Goal: Information Seeking & Learning: Learn about a topic

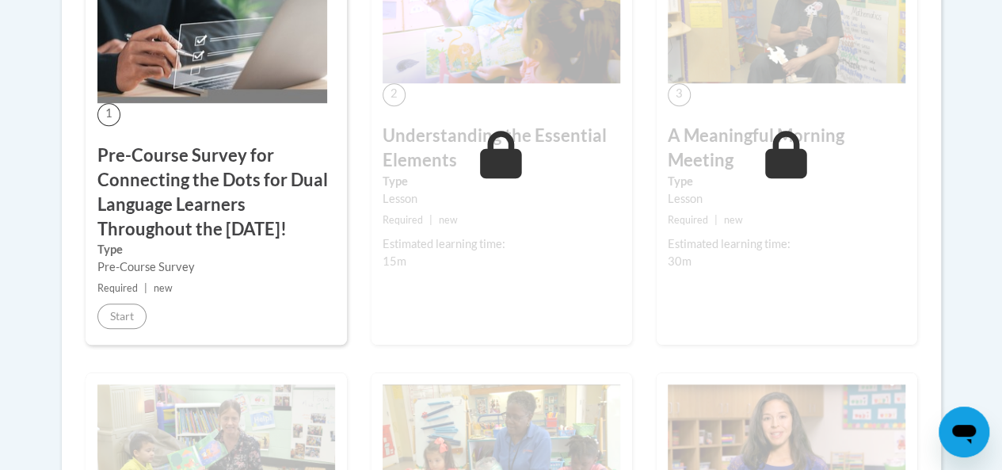
scroll to position [586, 0]
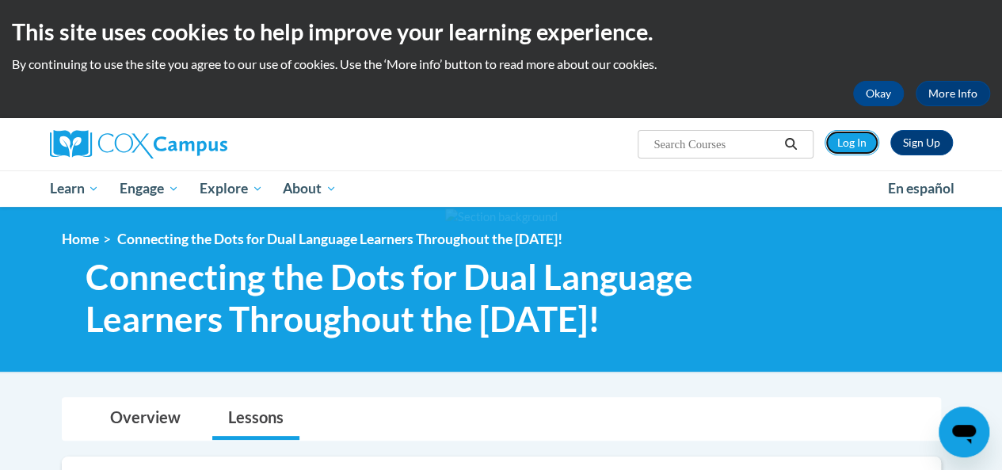
click at [850, 149] on link "Log In" at bounding box center [851, 142] width 55 height 25
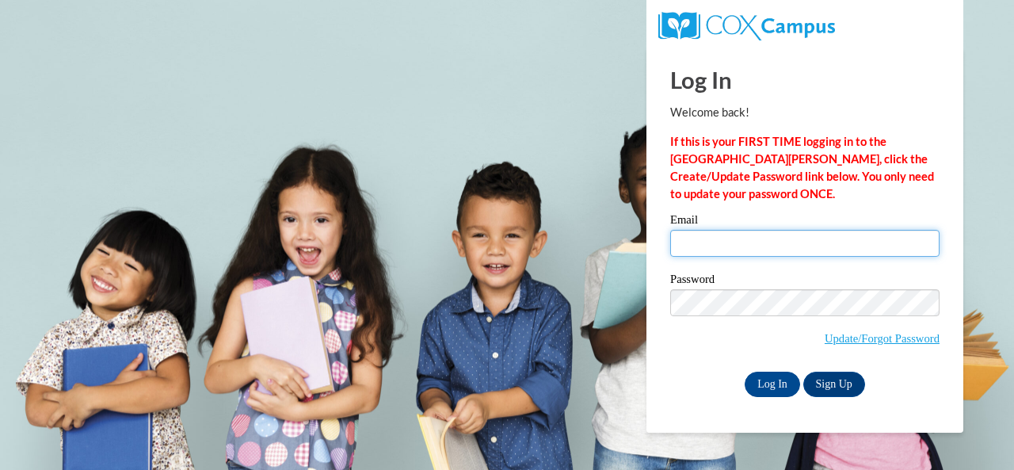
click at [759, 240] on input "Email" at bounding box center [804, 243] width 269 height 27
type input "toshaellerbusch@gmail.com"
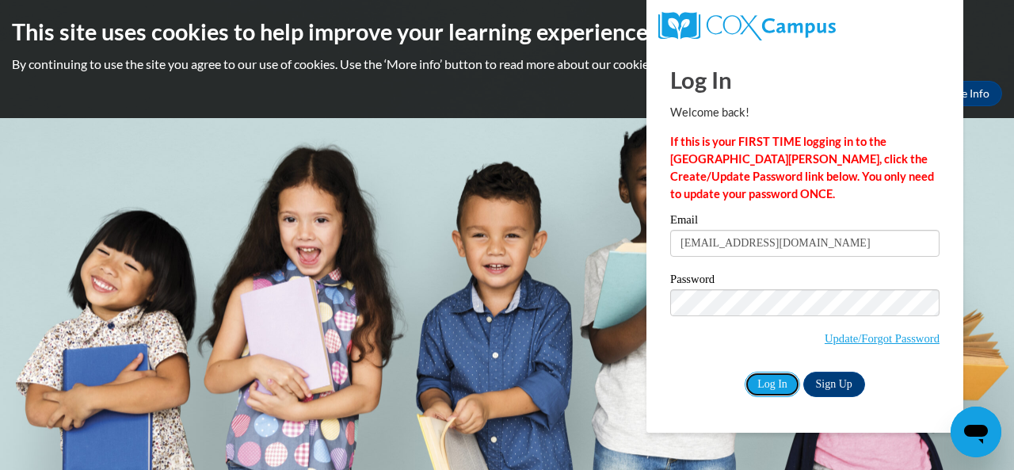
click at [752, 384] on input "Log In" at bounding box center [771, 383] width 55 height 25
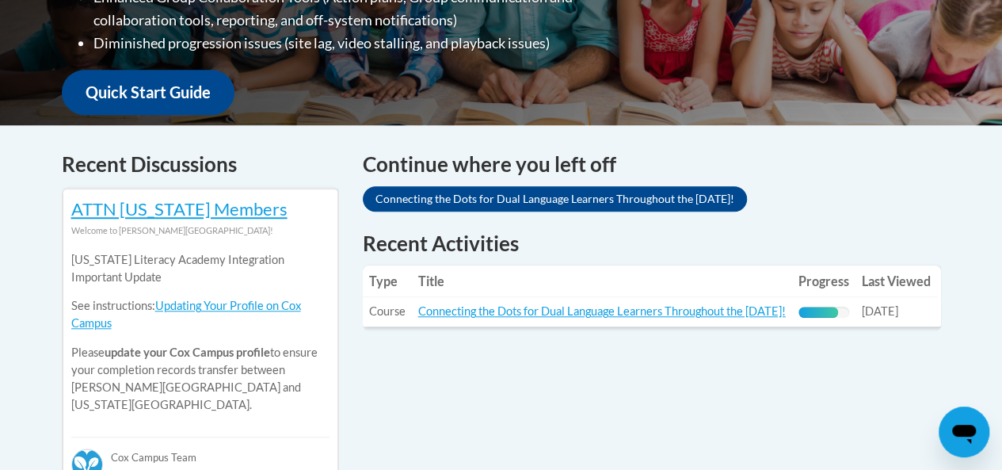
scroll to position [559, 0]
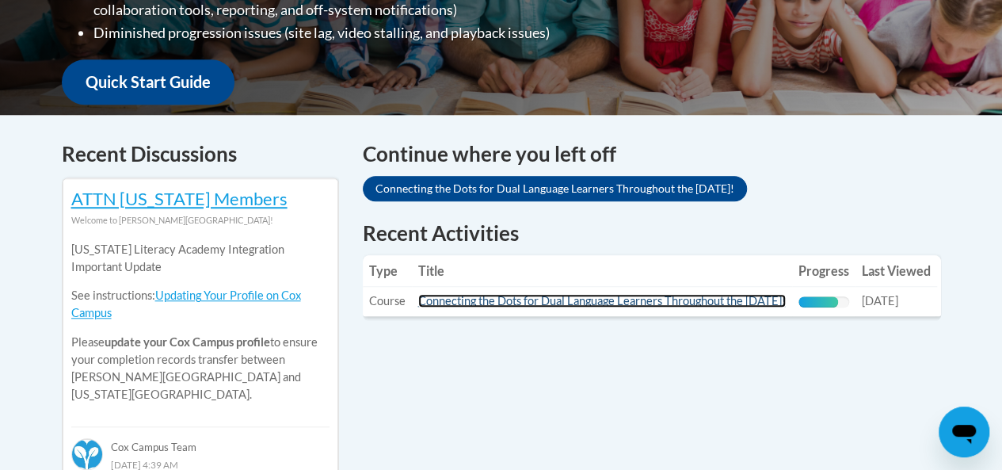
click at [672, 302] on link "Connecting the Dots for Dual Language Learners Throughout the [DATE]!" at bounding box center [601, 300] width 367 height 13
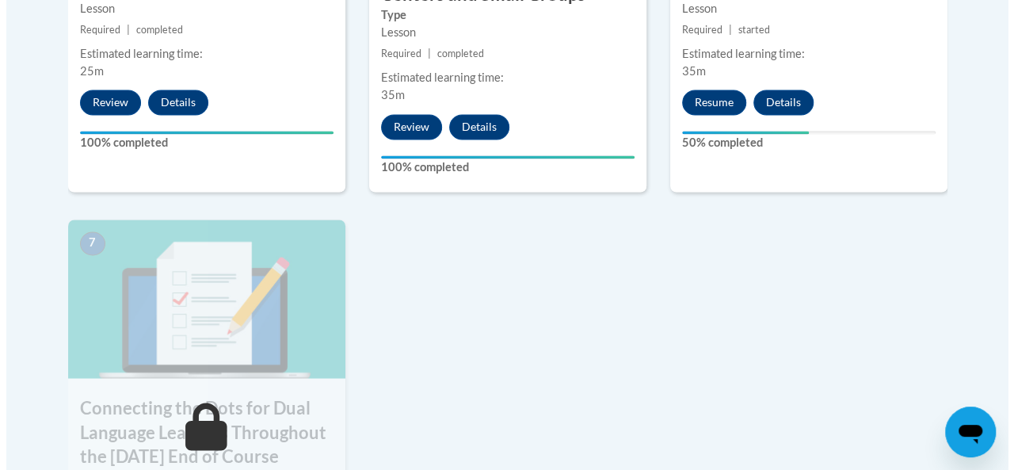
scroll to position [1227, 0]
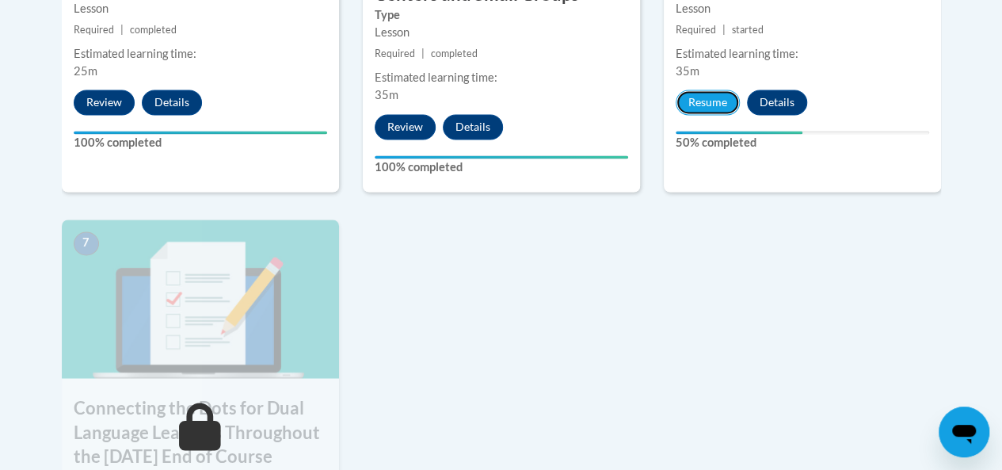
click at [709, 111] on button "Resume" at bounding box center [707, 101] width 64 height 25
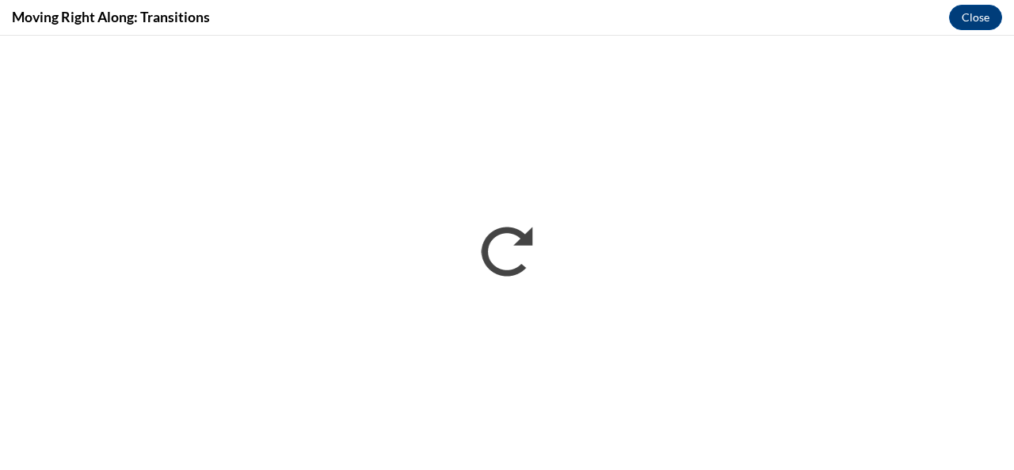
scroll to position [0, 0]
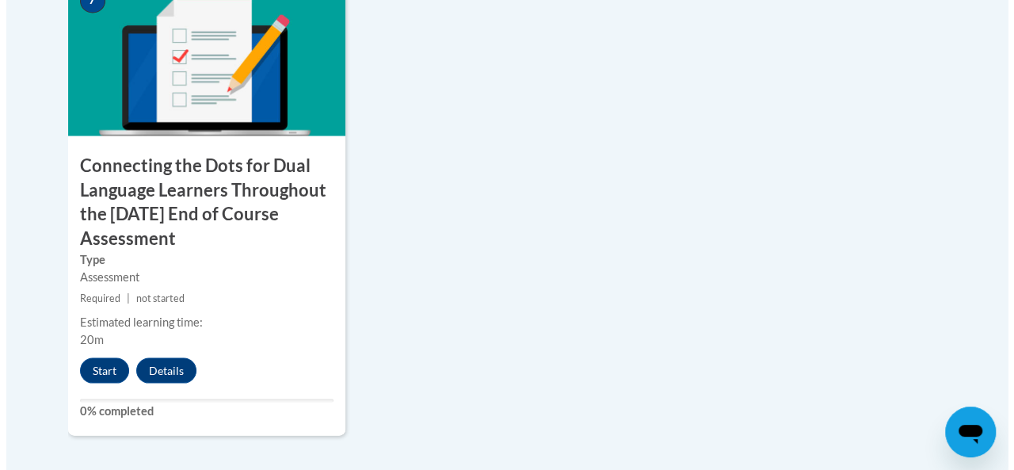
scroll to position [1493, 0]
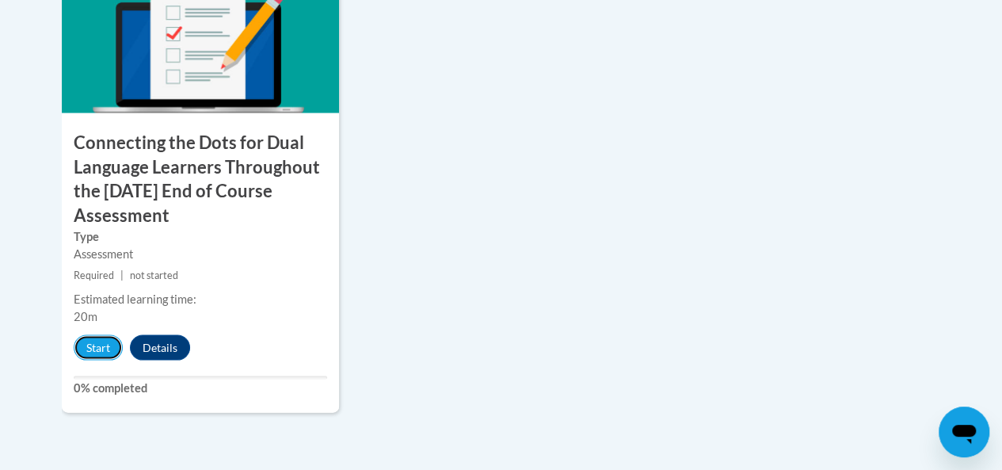
click at [102, 337] on button "Start" at bounding box center [98, 346] width 49 height 25
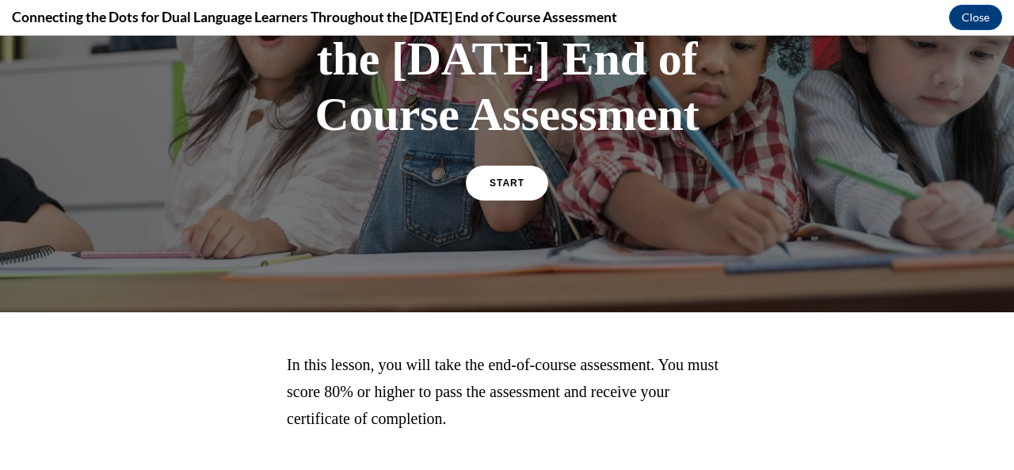
scroll to position [286, 0]
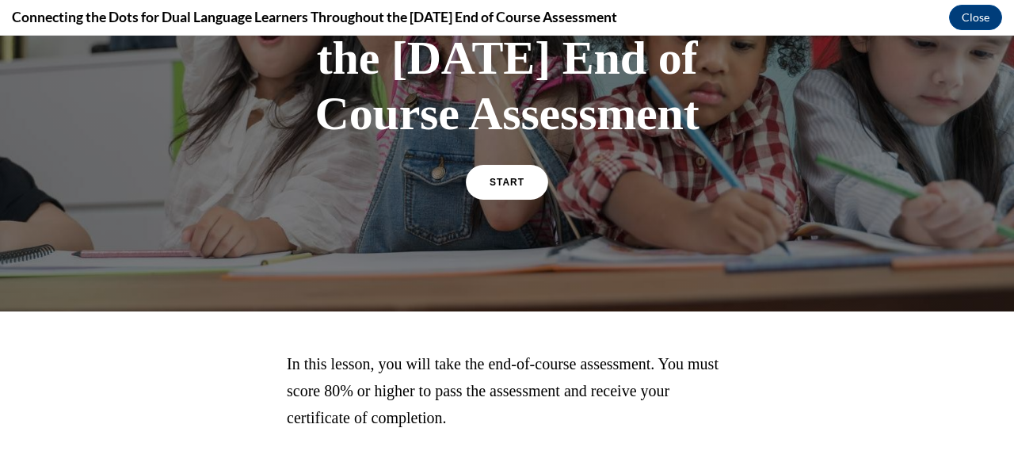
click at [483, 200] on link "START" at bounding box center [507, 182] width 82 height 35
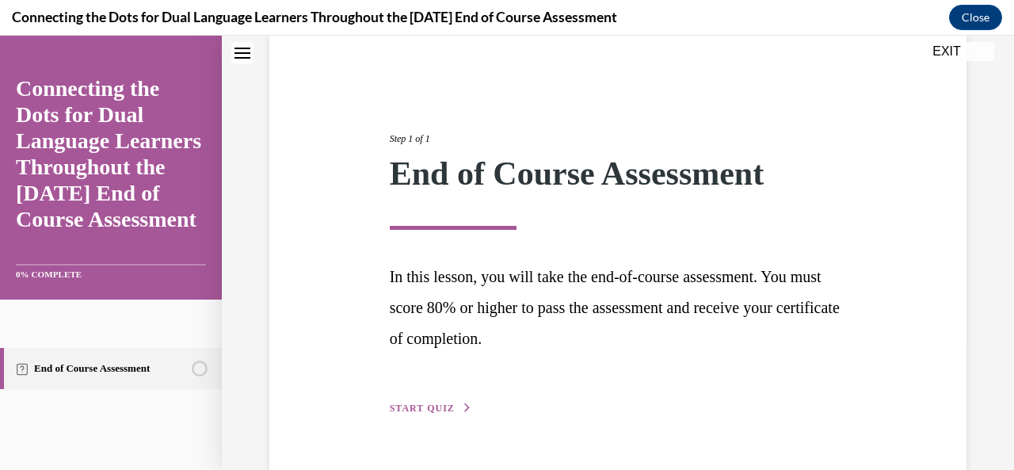
scroll to position [166, 0]
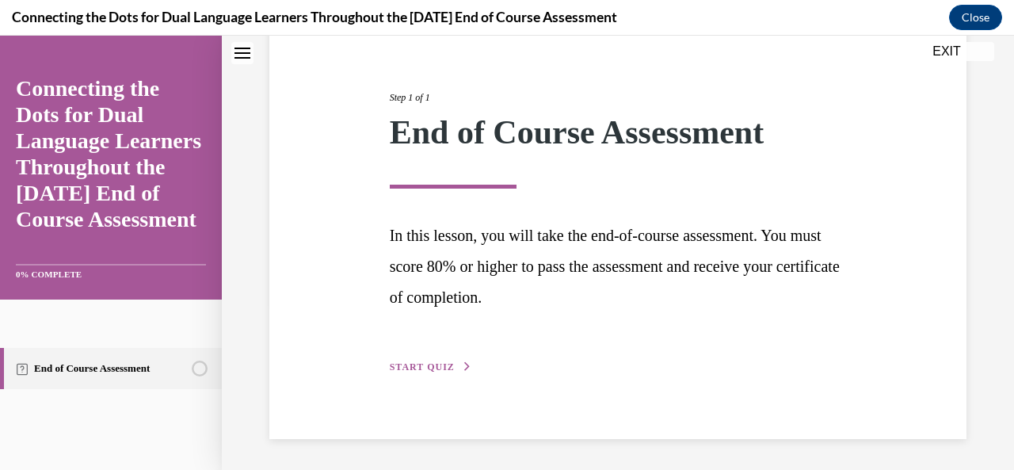
click at [397, 365] on span "START QUIZ" at bounding box center [422, 366] width 65 height 11
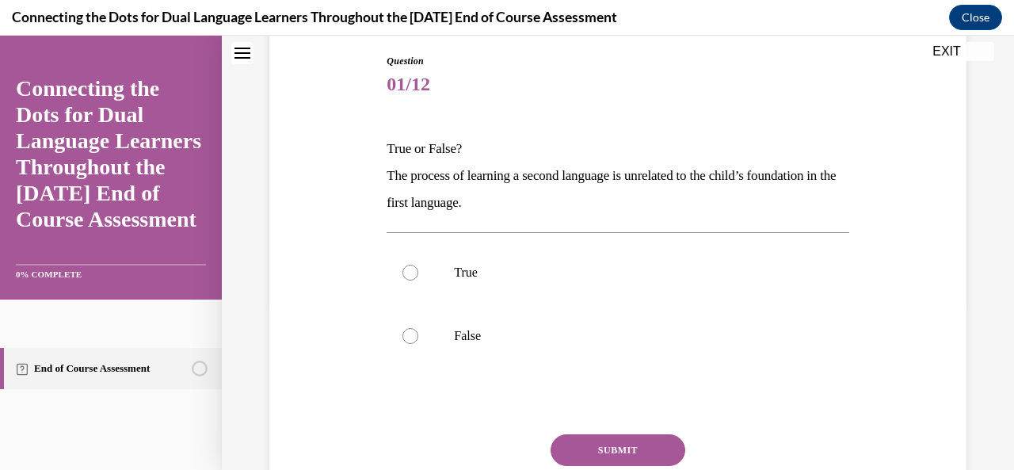
click at [416, 278] on label "True" at bounding box center [617, 272] width 462 height 63
click at [416, 278] on input "True" at bounding box center [410, 272] width 16 height 16
radio input "true"
click at [579, 446] on button "SUBMIT" at bounding box center [617, 450] width 135 height 32
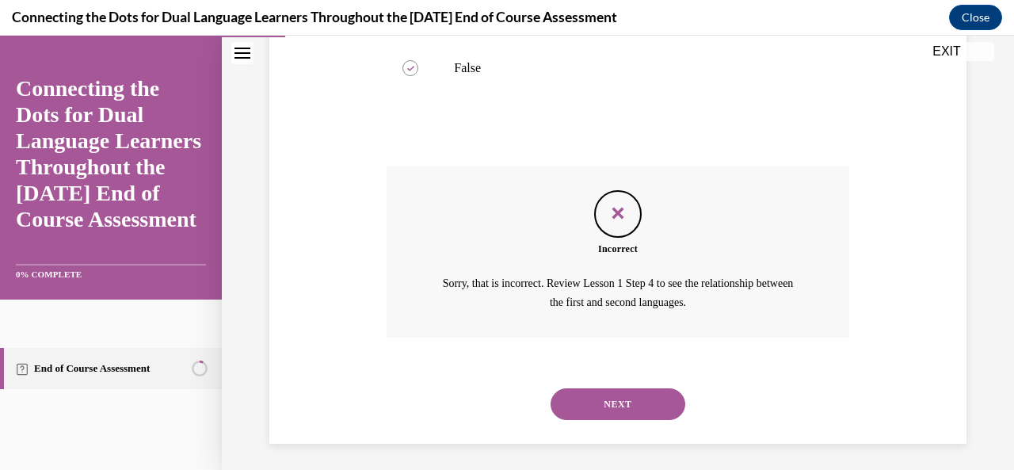
scroll to position [438, 0]
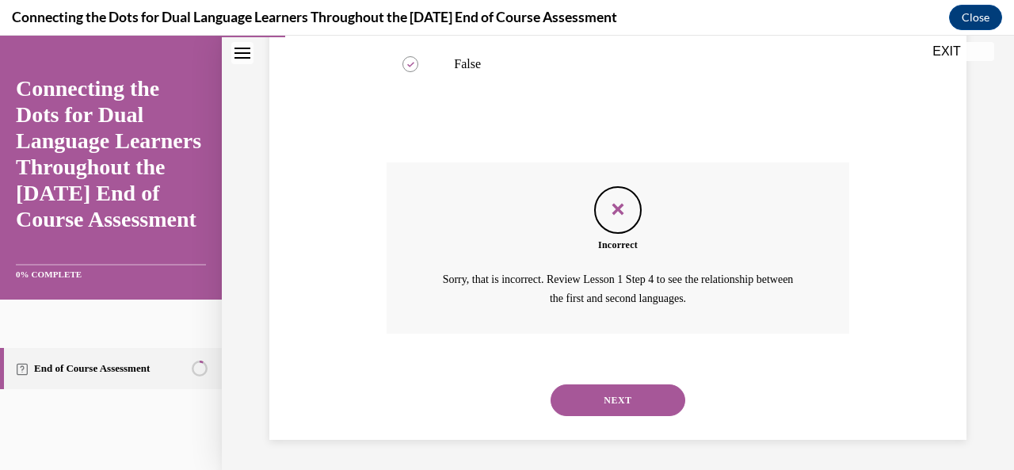
click at [584, 392] on button "NEXT" at bounding box center [617, 400] width 135 height 32
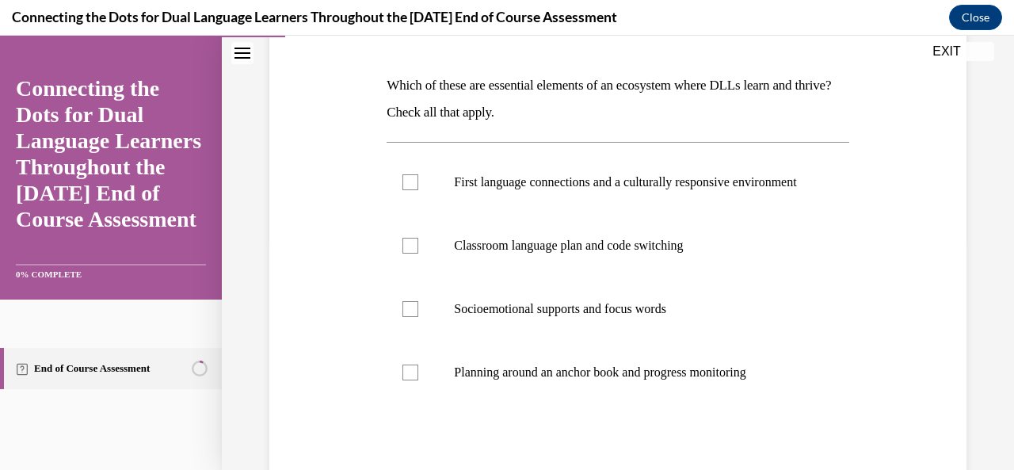
scroll to position [230, 0]
click at [402, 188] on div at bounding box center [410, 181] width 16 height 16
click at [402, 188] on input "First language connections and a culturally responsive environment" at bounding box center [410, 181] width 16 height 16
checkbox input "true"
click at [409, 379] on div at bounding box center [410, 371] width 16 height 16
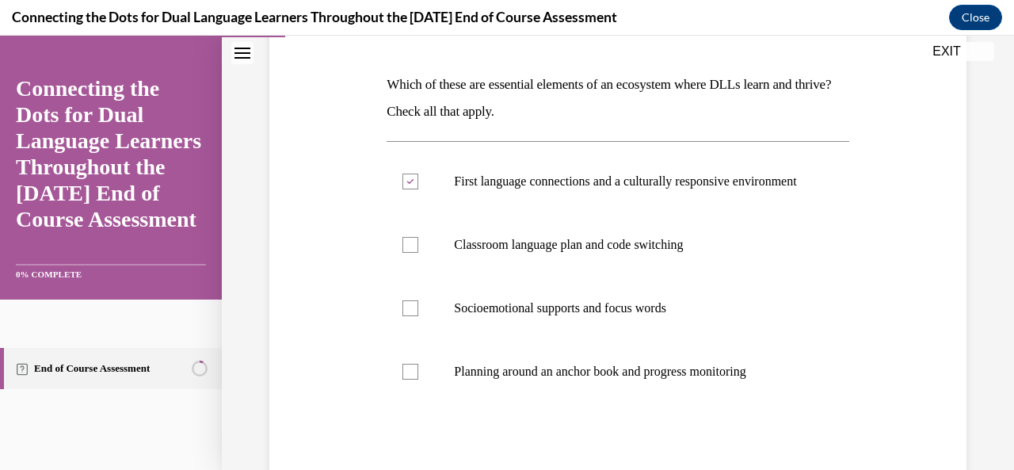
click at [409, 379] on input "Planning around an anchor book and progress monitoring" at bounding box center [410, 371] width 16 height 16
checkbox input "true"
click at [409, 253] on div at bounding box center [410, 245] width 16 height 16
click at [409, 253] on input "Classroom language plan and code switching" at bounding box center [410, 245] width 16 height 16
checkbox input "true"
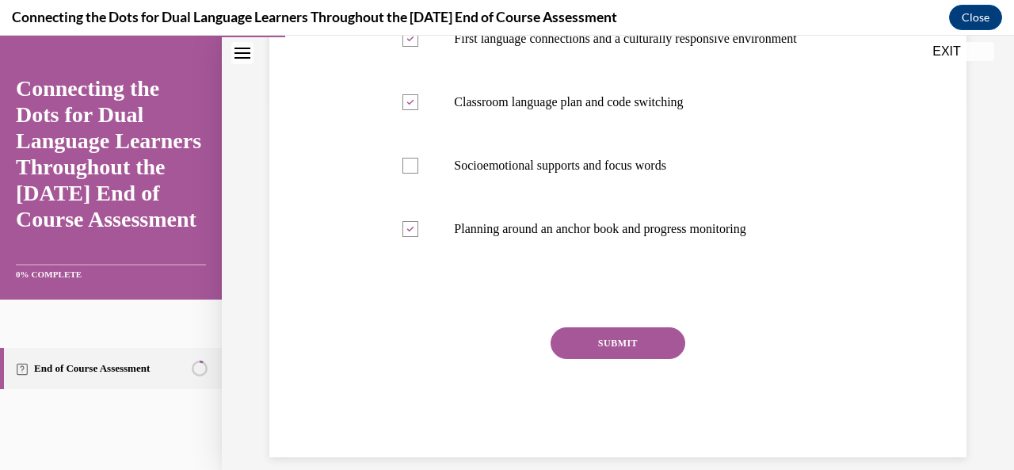
click at [622, 359] on button "SUBMIT" at bounding box center [617, 343] width 135 height 32
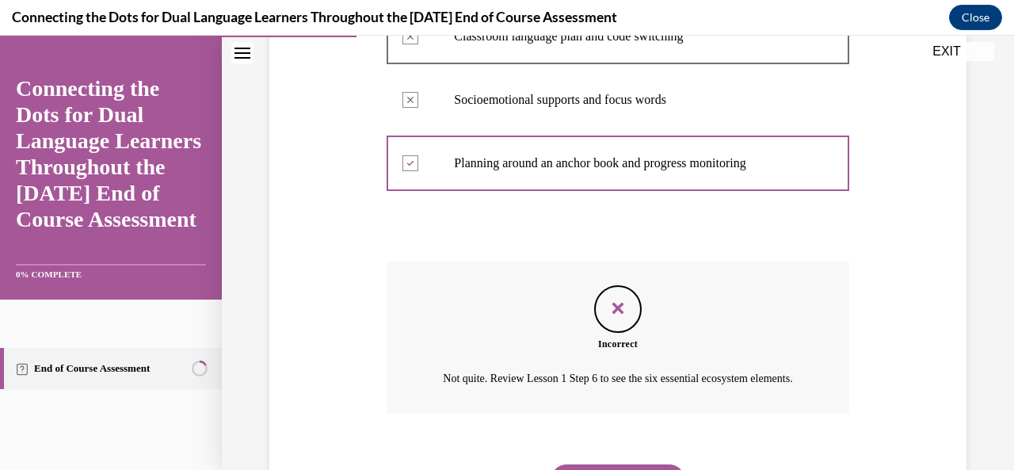
scroll to position [554, 0]
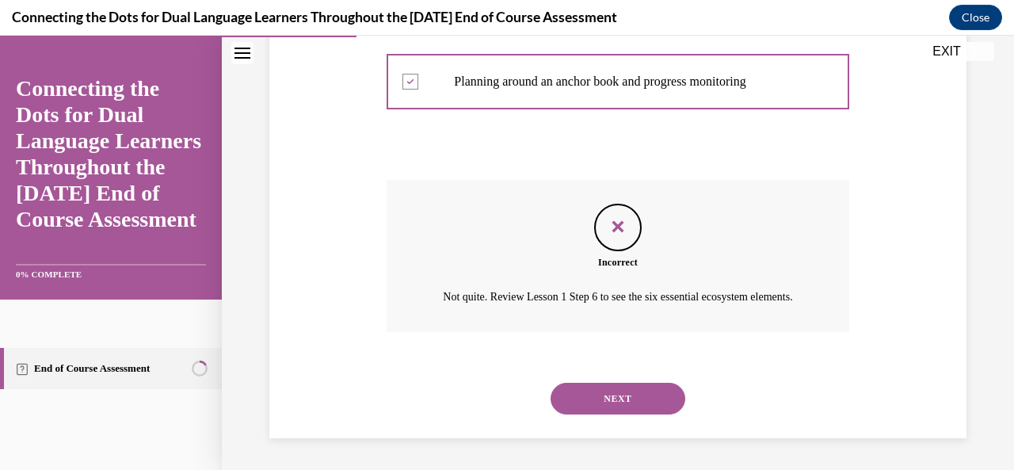
click at [630, 389] on button "NEXT" at bounding box center [617, 398] width 135 height 32
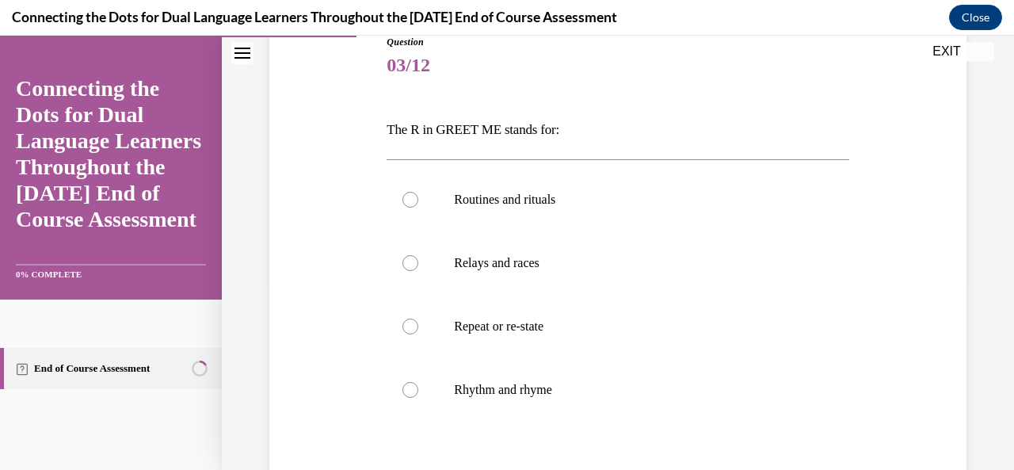
scroll to position [190, 0]
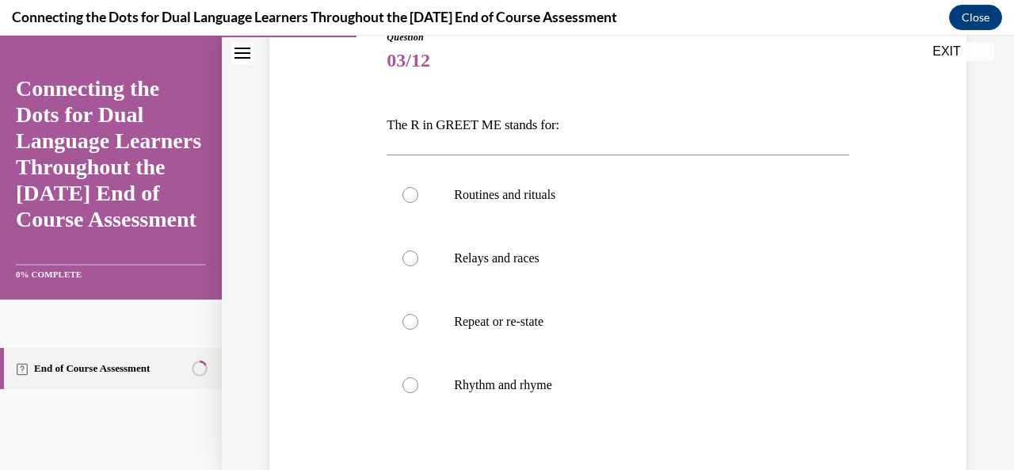
click at [394, 207] on label "Routines and rituals" at bounding box center [617, 194] width 462 height 63
click at [402, 203] on input "Routines and rituals" at bounding box center [410, 195] width 16 height 16
radio input "true"
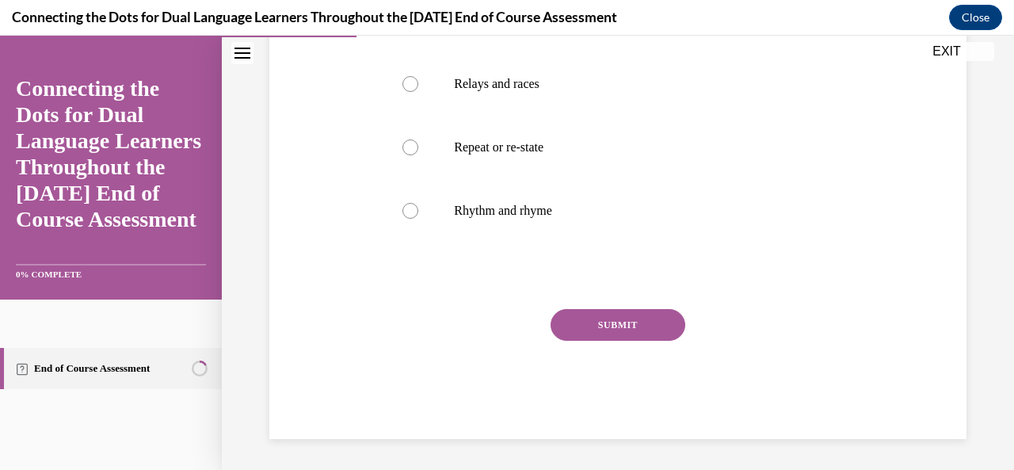
click at [599, 339] on button "SUBMIT" at bounding box center [617, 325] width 135 height 32
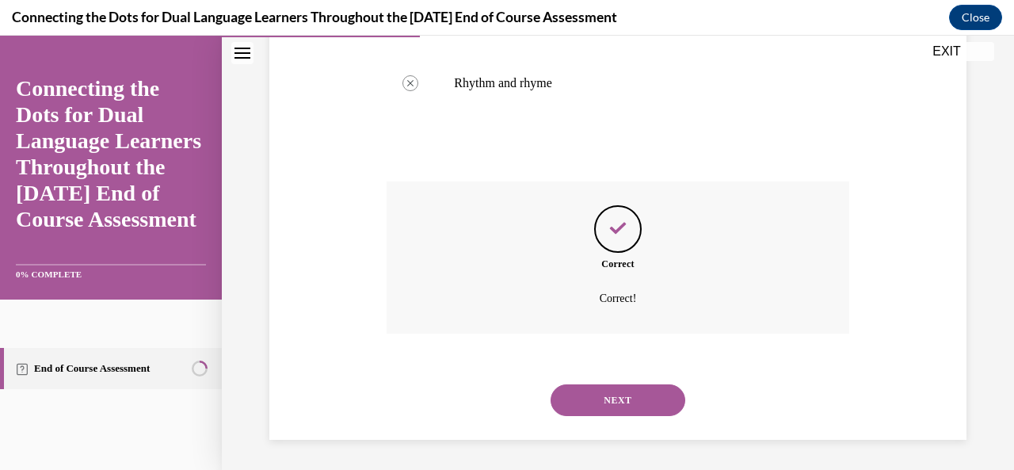
scroll to position [493, 0]
click at [641, 410] on button "NEXT" at bounding box center [617, 399] width 135 height 32
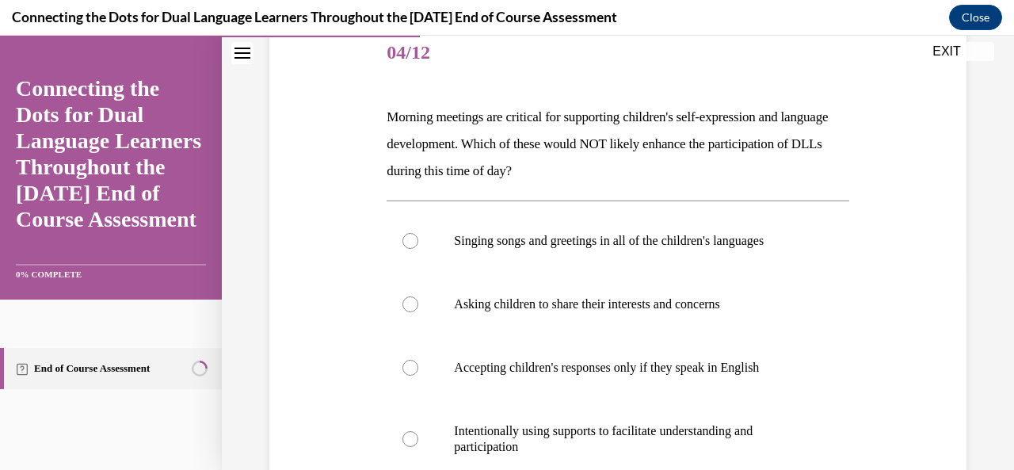
scroll to position [200, 0]
click at [404, 364] on div at bounding box center [410, 366] width 16 height 16
click at [404, 364] on input "Accepting children's responses only if they speak in English" at bounding box center [410, 366] width 16 height 16
radio input "true"
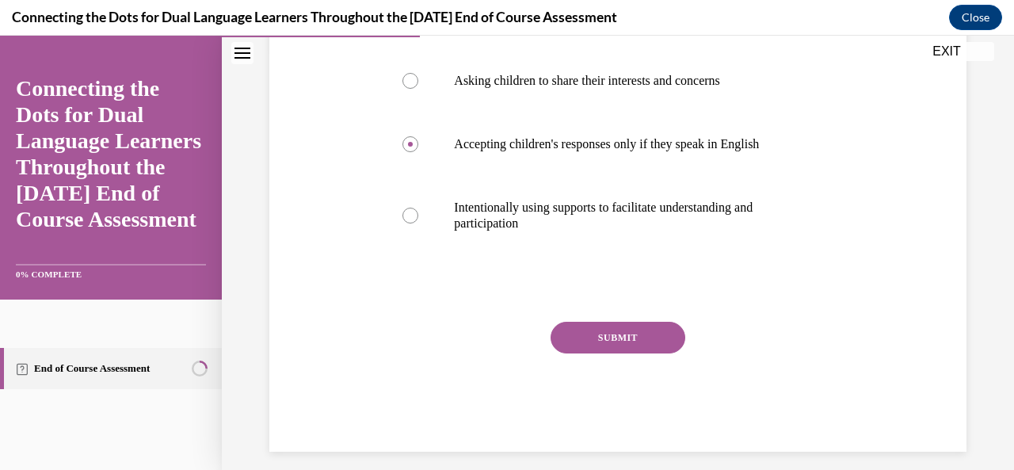
click at [632, 333] on button "SUBMIT" at bounding box center [617, 338] width 135 height 32
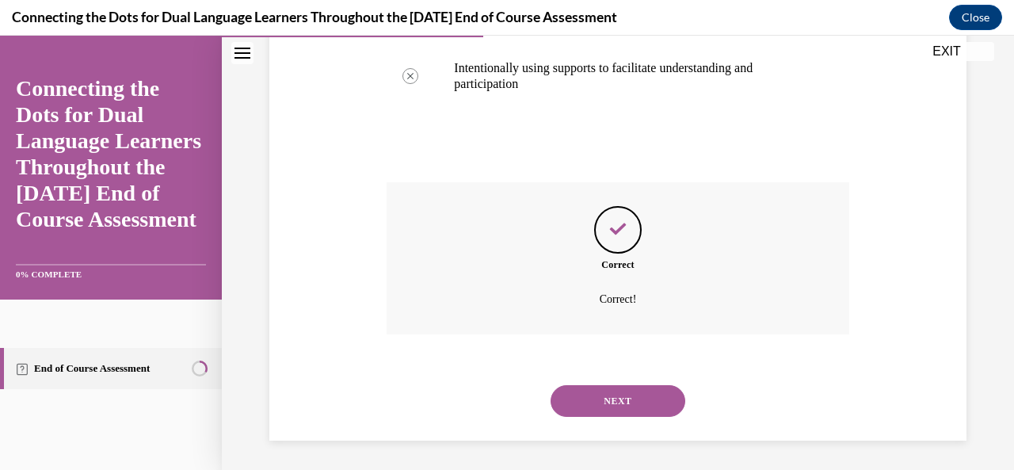
scroll to position [562, 0]
click at [640, 397] on button "NEXT" at bounding box center [617, 399] width 135 height 32
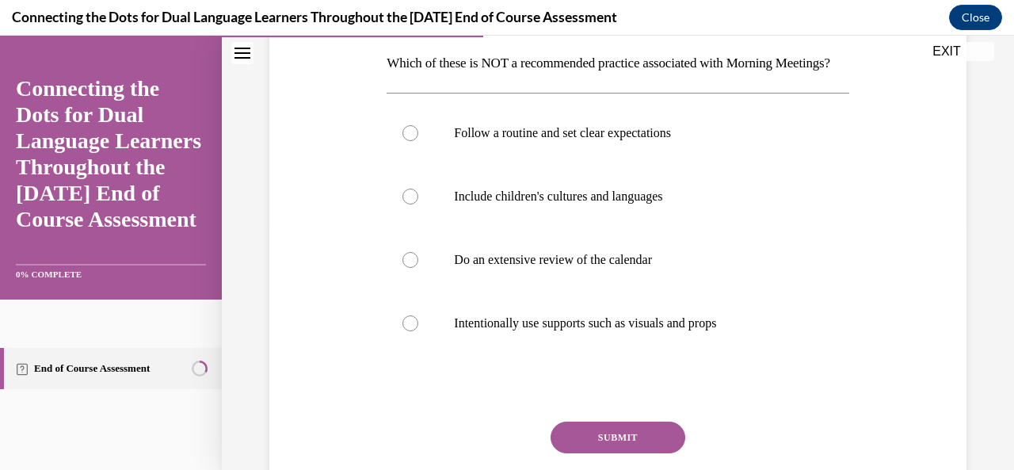
scroll to position [255, 0]
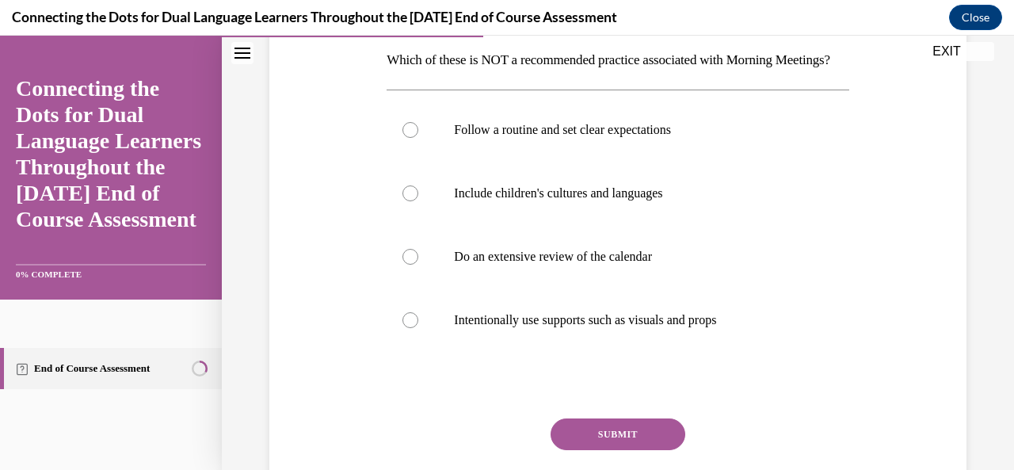
click at [409, 264] on div at bounding box center [410, 257] width 16 height 16
click at [409, 264] on input "Do an extensive review of the calendar" at bounding box center [410, 257] width 16 height 16
radio input "true"
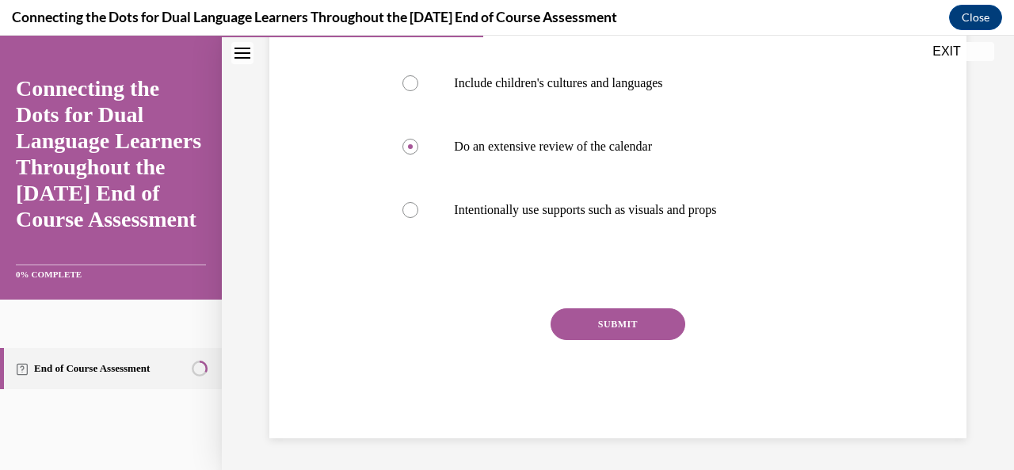
click at [632, 329] on button "SUBMIT" at bounding box center [617, 324] width 135 height 32
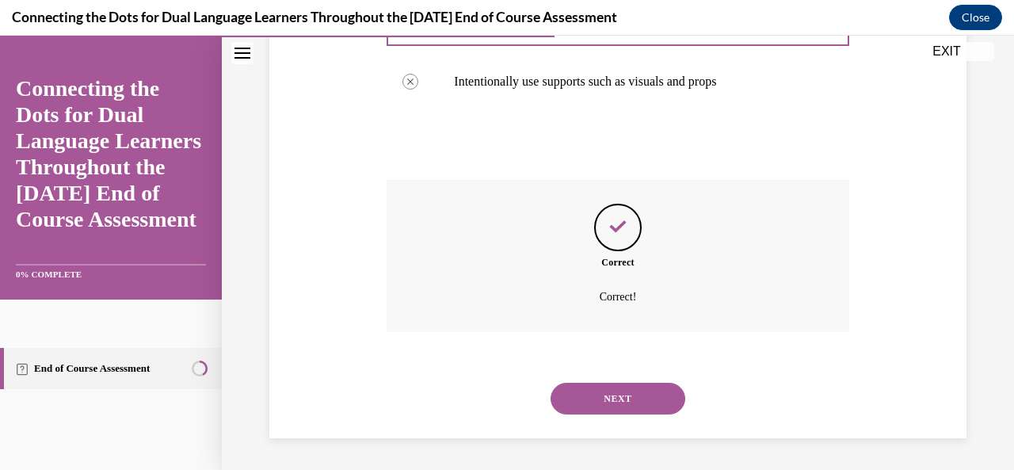
scroll to position [519, 0]
click at [634, 405] on button "NEXT" at bounding box center [617, 398] width 135 height 32
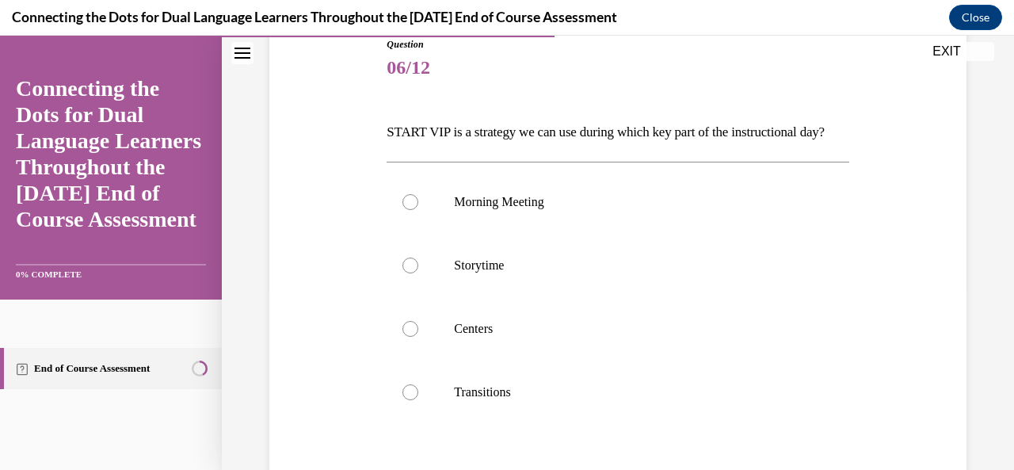
scroll to position [190, 0]
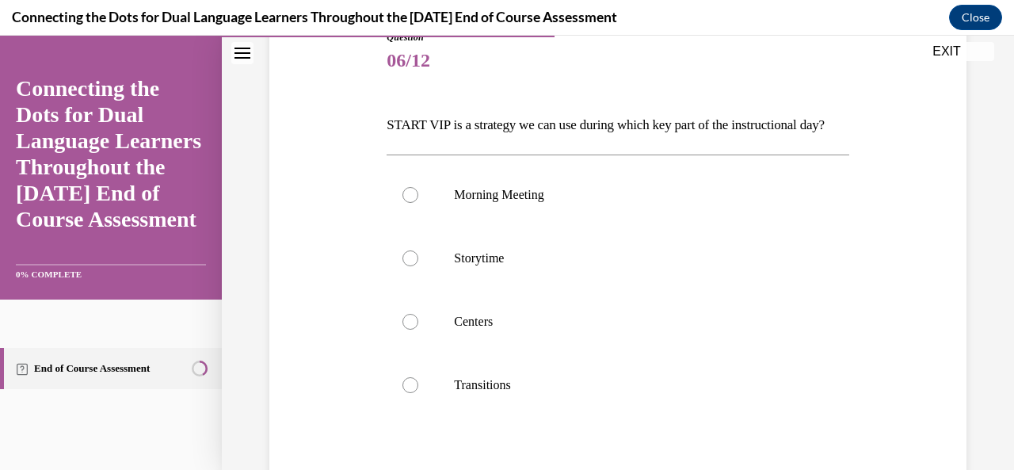
click at [409, 203] on div at bounding box center [410, 195] width 16 height 16
click at [409, 203] on input "Morning Meeting" at bounding box center [410, 195] width 16 height 16
radio input "true"
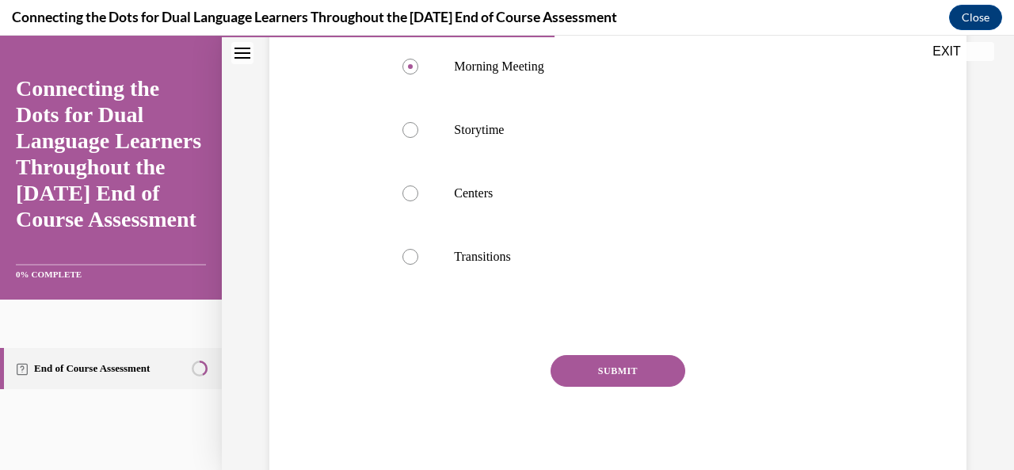
click at [643, 386] on button "SUBMIT" at bounding box center [617, 371] width 135 height 32
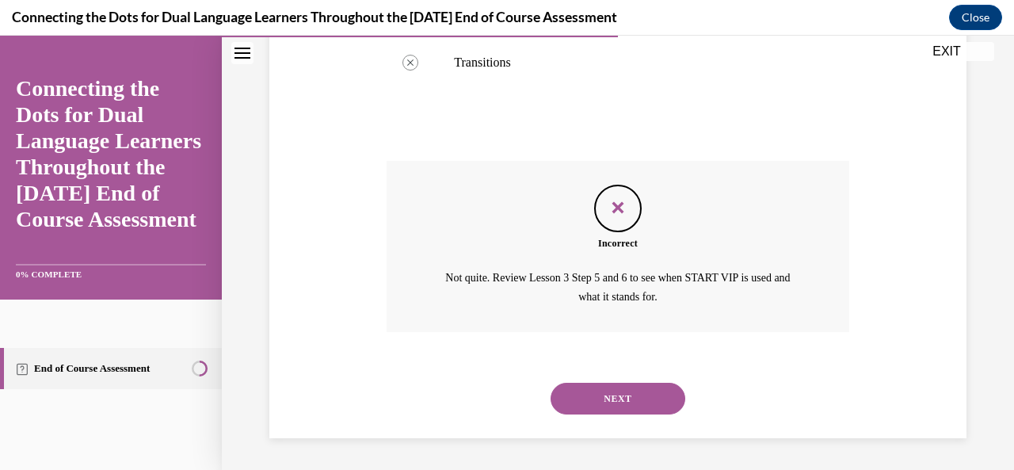
scroll to position [538, 0]
click at [659, 404] on button "NEXT" at bounding box center [617, 398] width 135 height 32
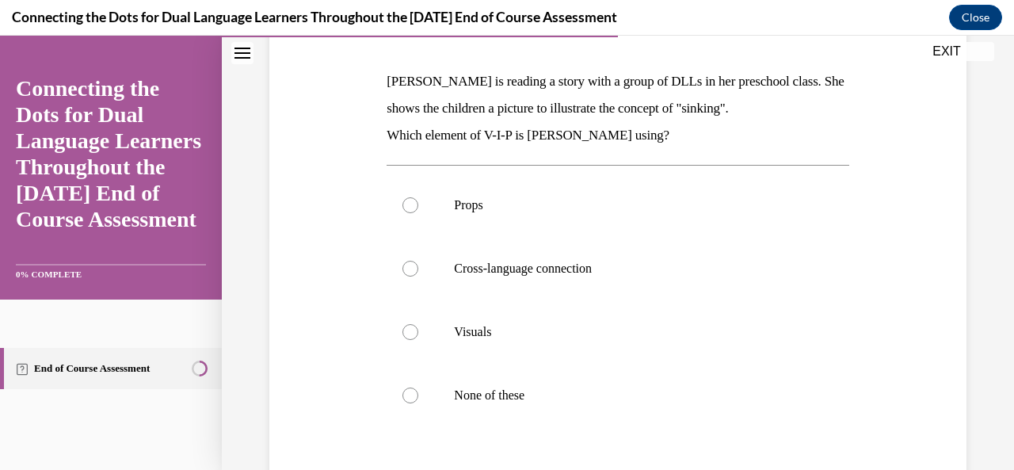
scroll to position [235, 0]
click at [409, 203] on div at bounding box center [410, 204] width 16 height 16
click at [409, 203] on input "Props" at bounding box center [410, 204] width 16 height 16
radio input "true"
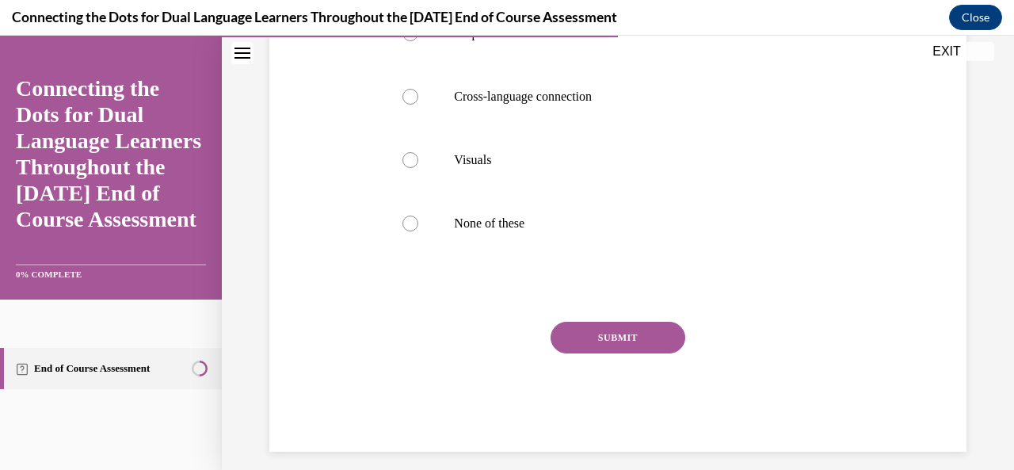
click at [572, 347] on button "SUBMIT" at bounding box center [617, 338] width 135 height 32
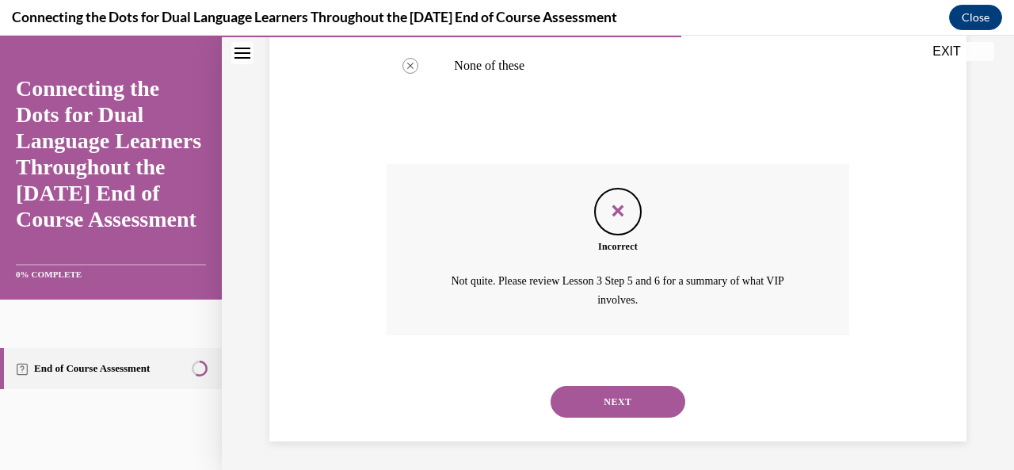
scroll to position [565, 0]
click at [564, 400] on button "NEXT" at bounding box center [617, 400] width 135 height 32
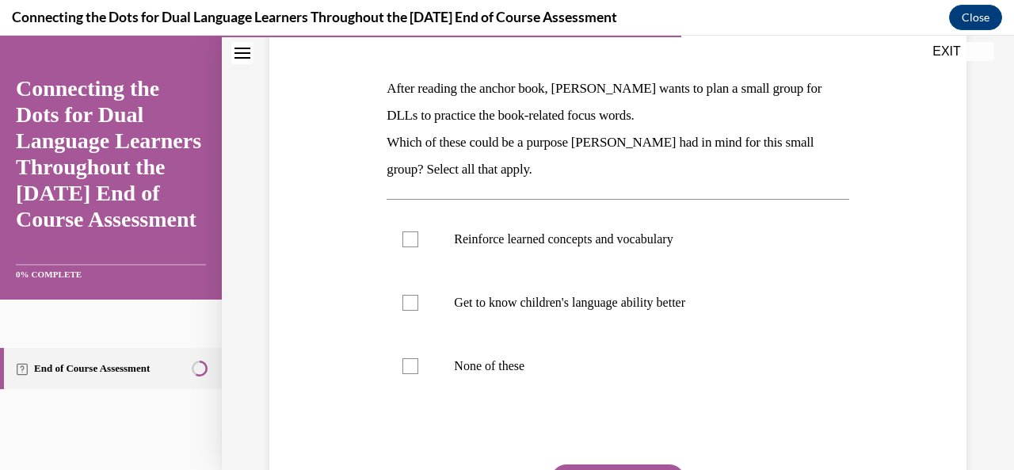
scroll to position [228, 0]
click at [420, 298] on label "Get to know children's language ability better" at bounding box center [617, 300] width 462 height 63
click at [418, 298] on input "Get to know children's language ability better" at bounding box center [410, 301] width 16 height 16
checkbox input "true"
click at [399, 241] on label "Reinforce learned concepts and vocabulary" at bounding box center [617, 237] width 462 height 63
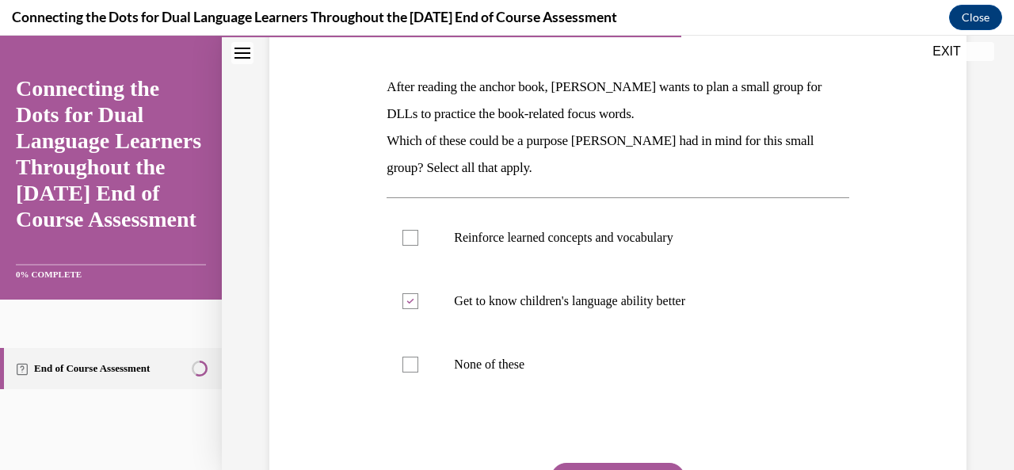
click at [402, 241] on input "Reinforce learned concepts and vocabulary" at bounding box center [410, 238] width 16 height 16
checkbox input "true"
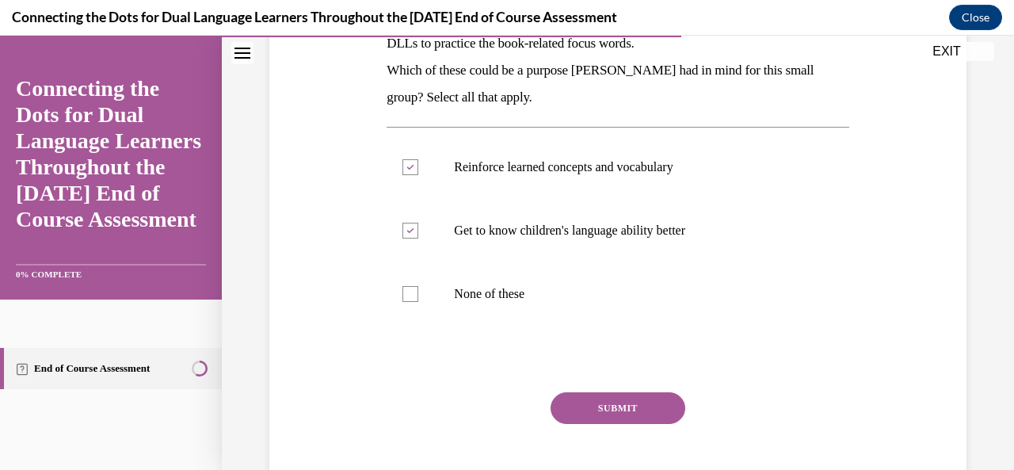
click at [562, 415] on button "SUBMIT" at bounding box center [617, 408] width 135 height 32
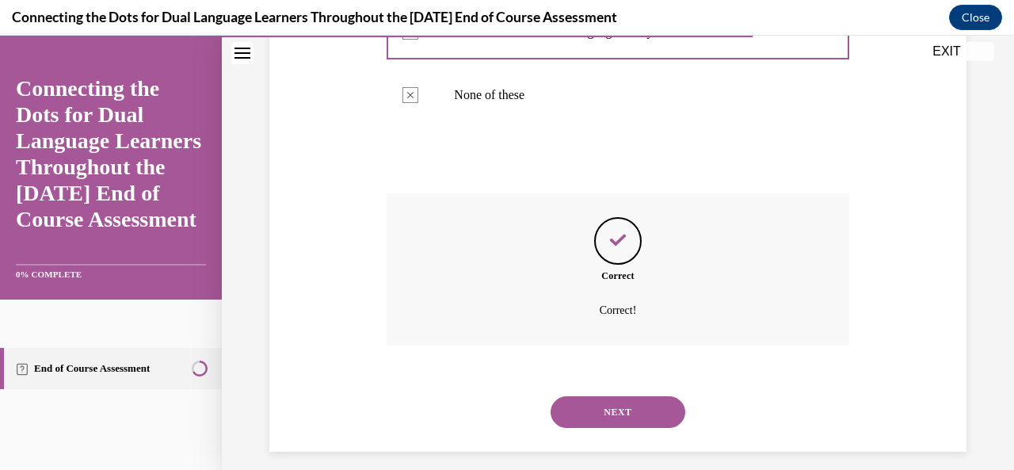
scroll to position [510, 0]
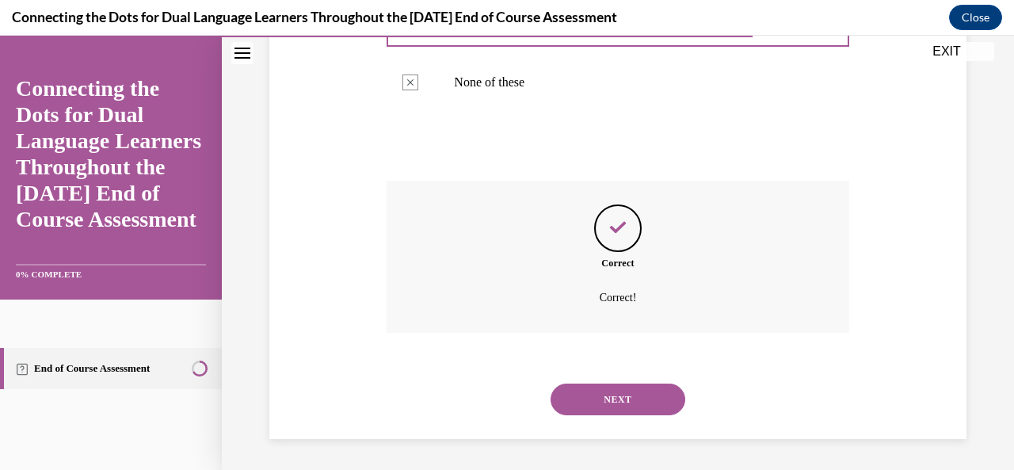
click at [638, 412] on button "NEXT" at bounding box center [617, 399] width 135 height 32
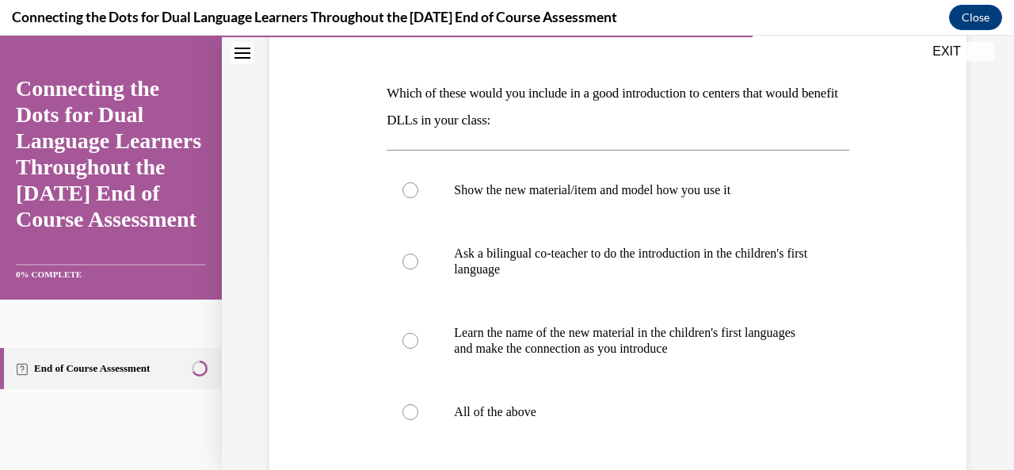
scroll to position [242, 0]
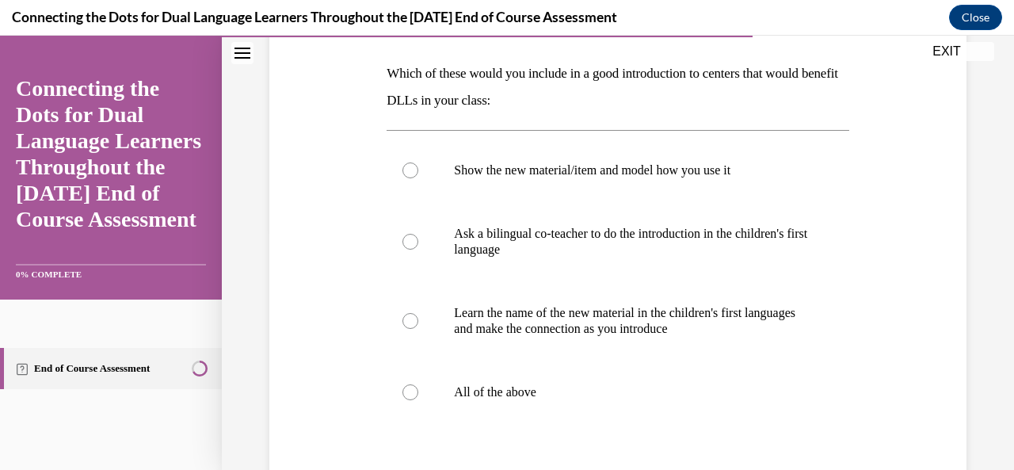
click at [406, 393] on div at bounding box center [410, 392] width 16 height 16
click at [406, 393] on input "All of the above" at bounding box center [410, 392] width 16 height 16
radio input "true"
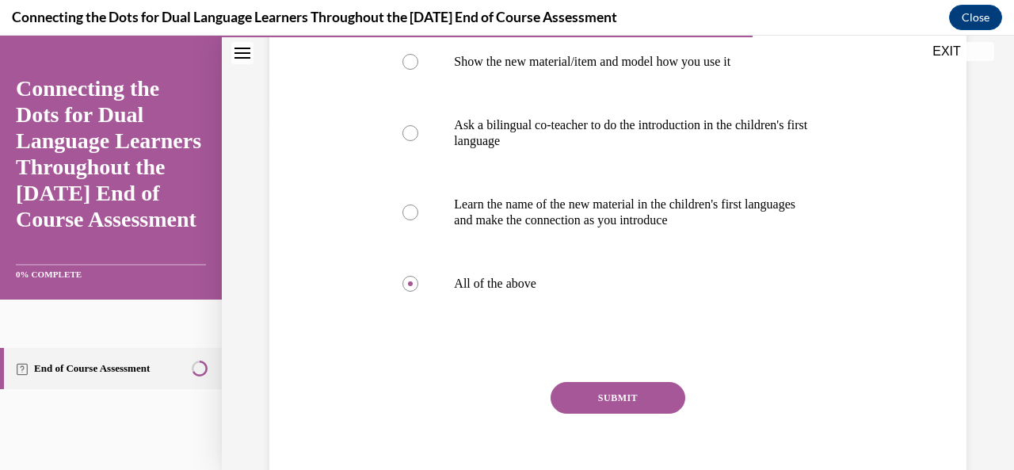
click at [573, 393] on button "SUBMIT" at bounding box center [617, 398] width 135 height 32
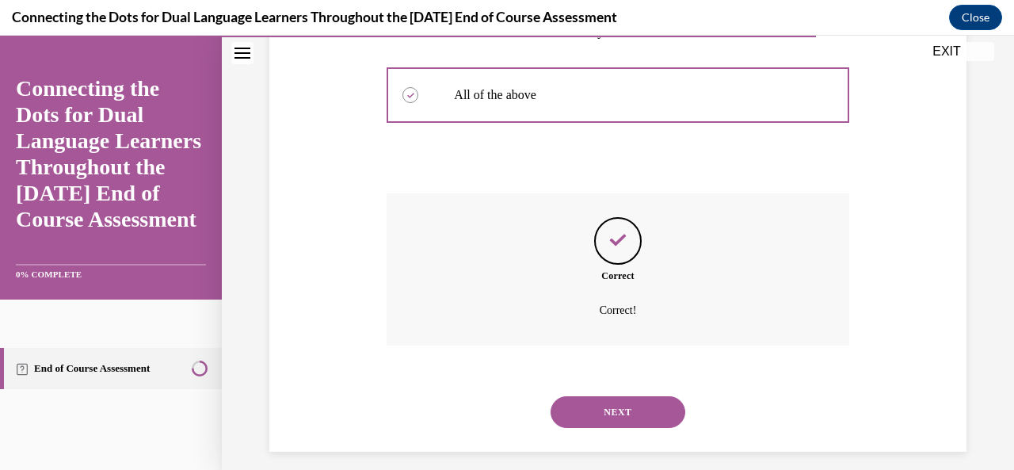
scroll to position [551, 0]
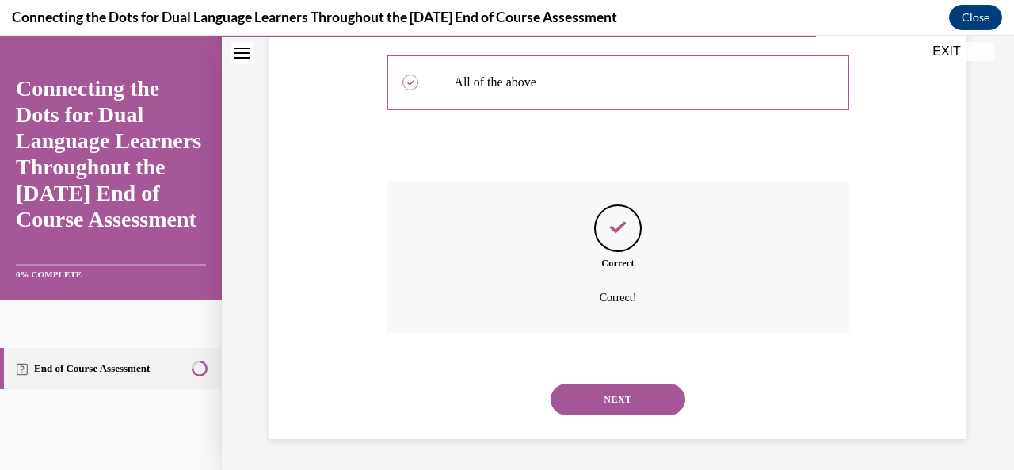
click at [589, 412] on button "NEXT" at bounding box center [617, 399] width 135 height 32
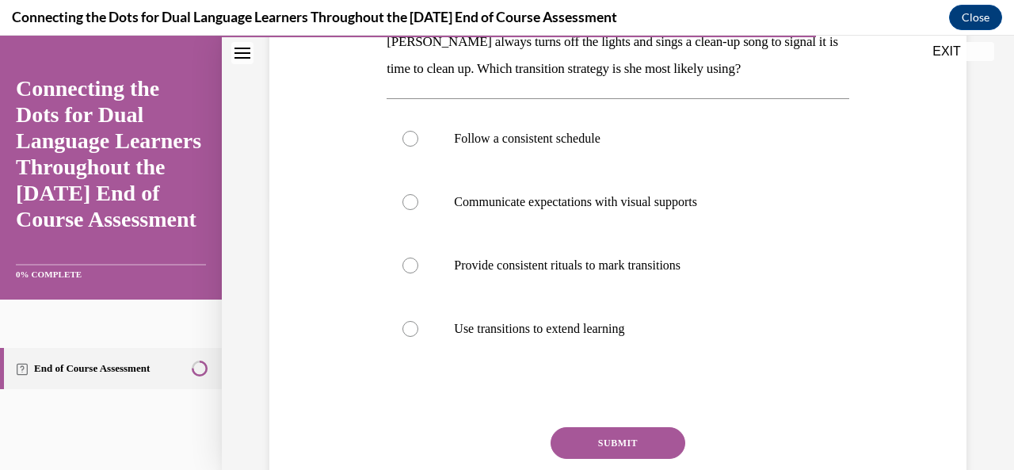
scroll to position [276, 0]
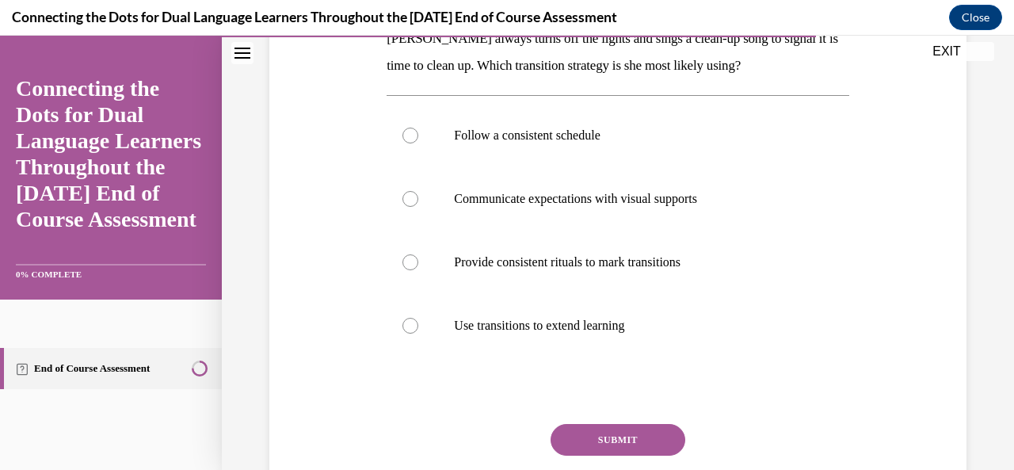
click at [402, 134] on div at bounding box center [410, 135] width 16 height 16
click at [402, 134] on input "Follow a consistent schedule" at bounding box center [410, 135] width 16 height 16
radio input "true"
click at [580, 440] on button "SUBMIT" at bounding box center [617, 440] width 135 height 32
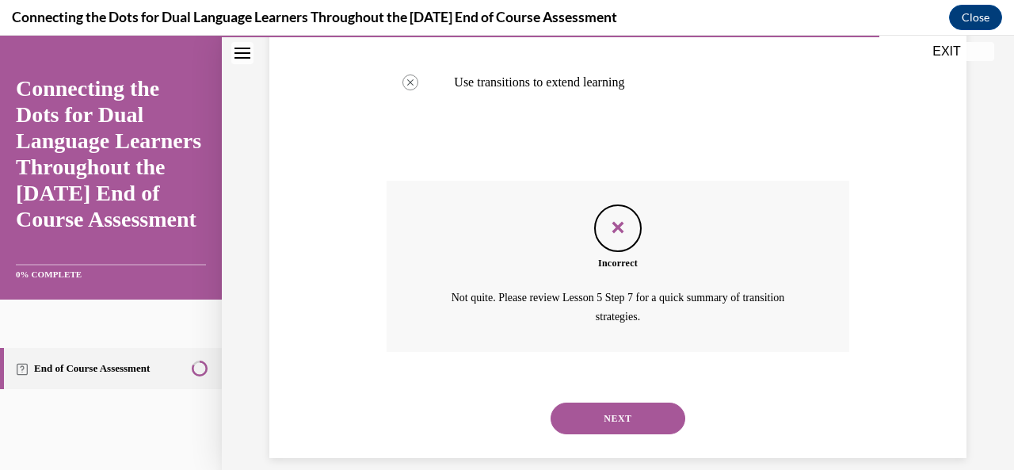
scroll to position [538, 0]
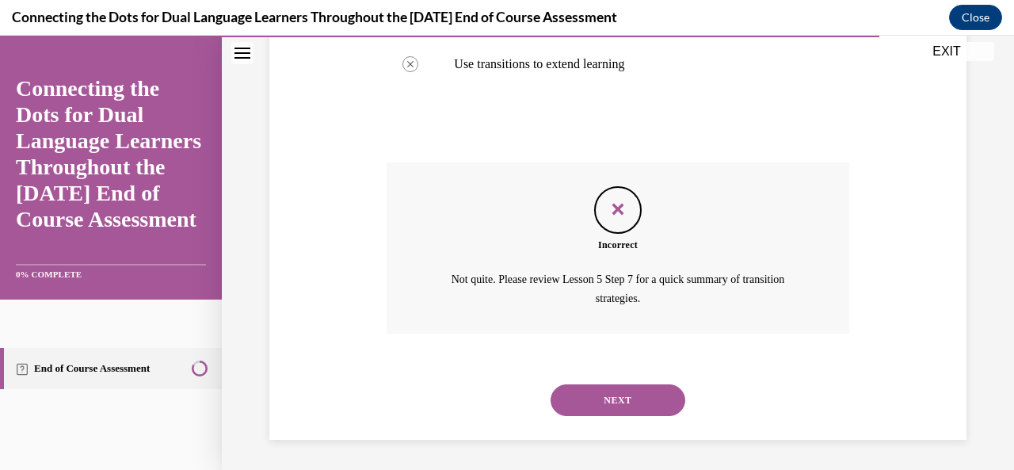
click at [558, 397] on button "NEXT" at bounding box center [617, 400] width 135 height 32
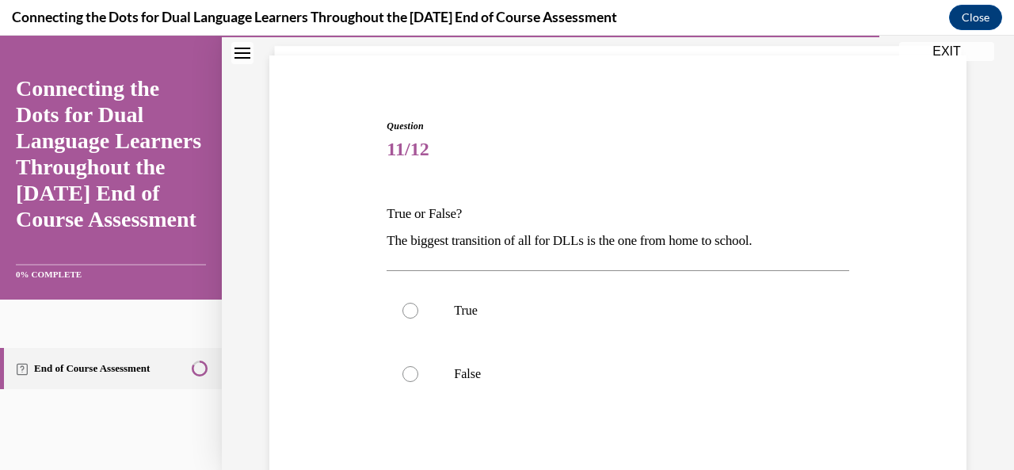
scroll to position [101, 0]
click at [404, 306] on div at bounding box center [410, 311] width 16 height 16
click at [404, 306] on input "True" at bounding box center [410, 311] width 16 height 16
radio input "true"
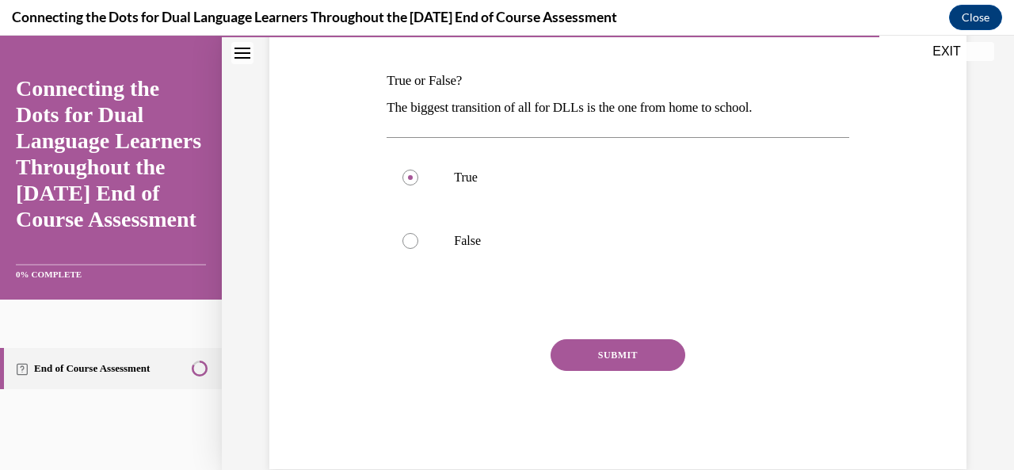
scroll to position [241, 0]
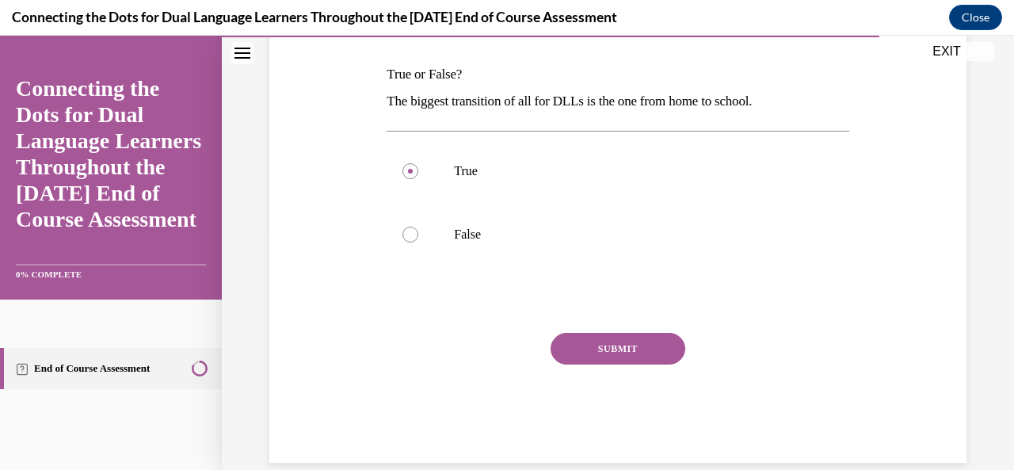
click at [591, 377] on div "SUBMIT" at bounding box center [617, 372] width 462 height 79
click at [603, 360] on button "SUBMIT" at bounding box center [617, 349] width 135 height 32
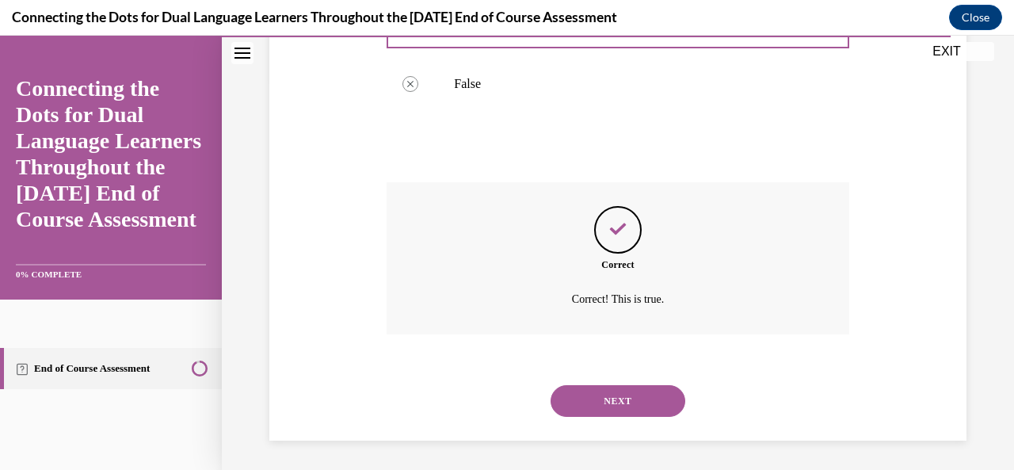
scroll to position [393, 0]
click at [592, 401] on button "NEXT" at bounding box center [617, 399] width 135 height 32
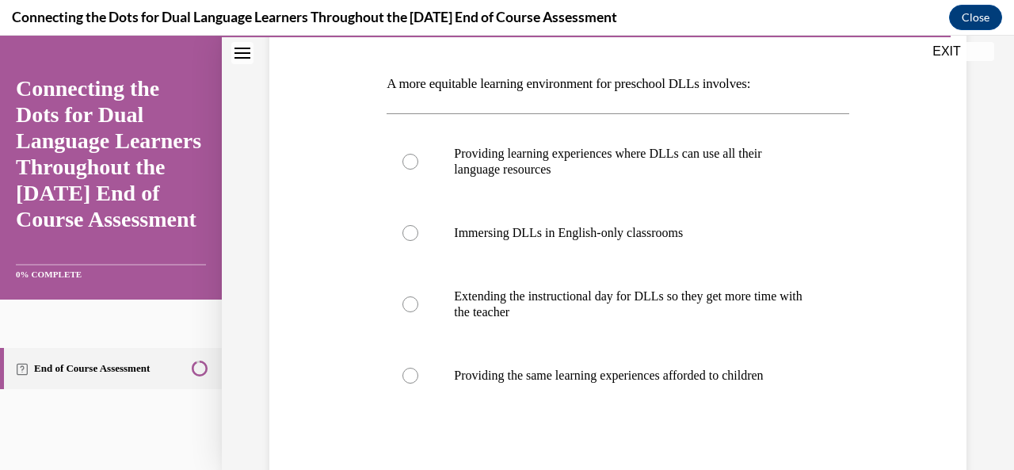
scroll to position [232, 0]
click at [407, 153] on div at bounding box center [410, 161] width 16 height 16
click at [407, 153] on input "Providing learning experiences where DLLs can use all their language resources" at bounding box center [410, 161] width 16 height 16
radio input "true"
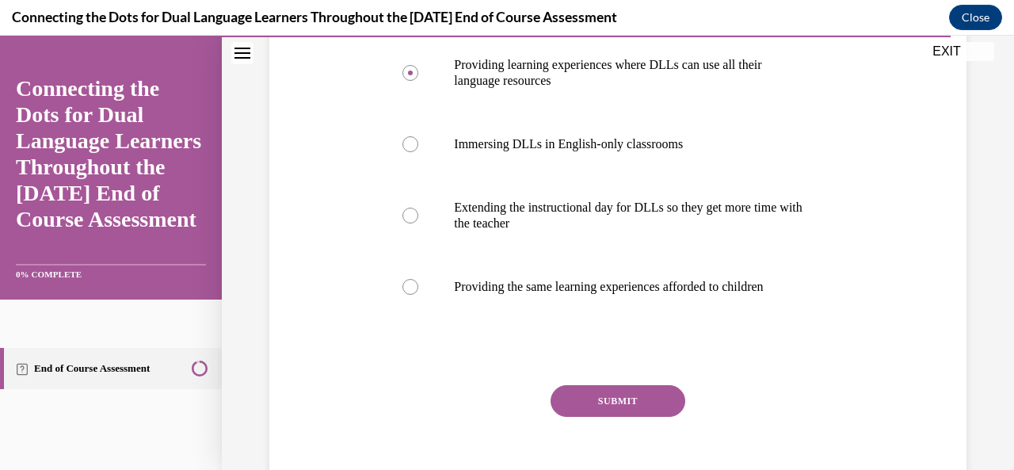
click at [572, 401] on button "SUBMIT" at bounding box center [617, 401] width 135 height 32
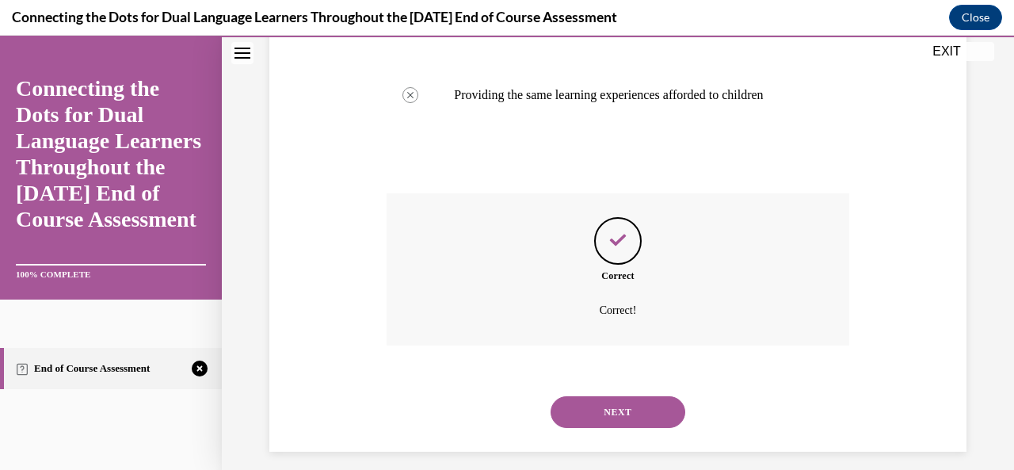
scroll to position [524, 0]
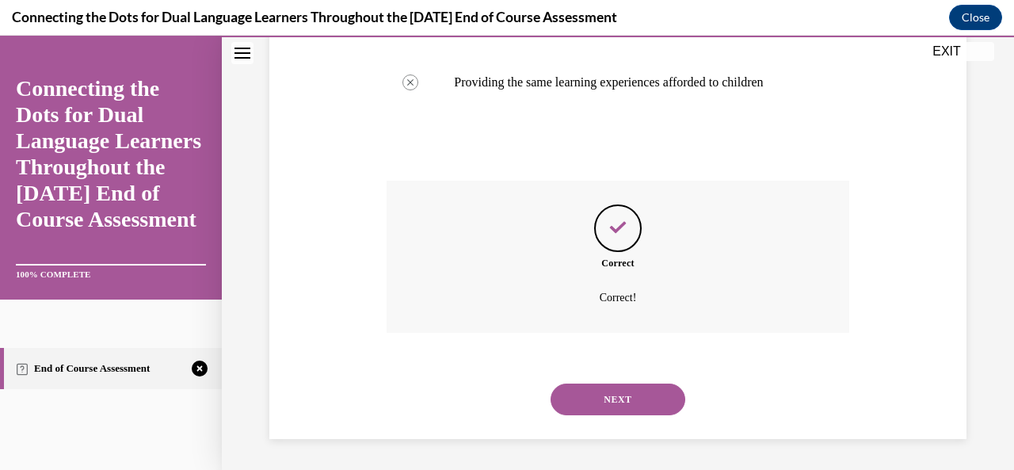
click at [582, 407] on button "NEXT" at bounding box center [617, 399] width 135 height 32
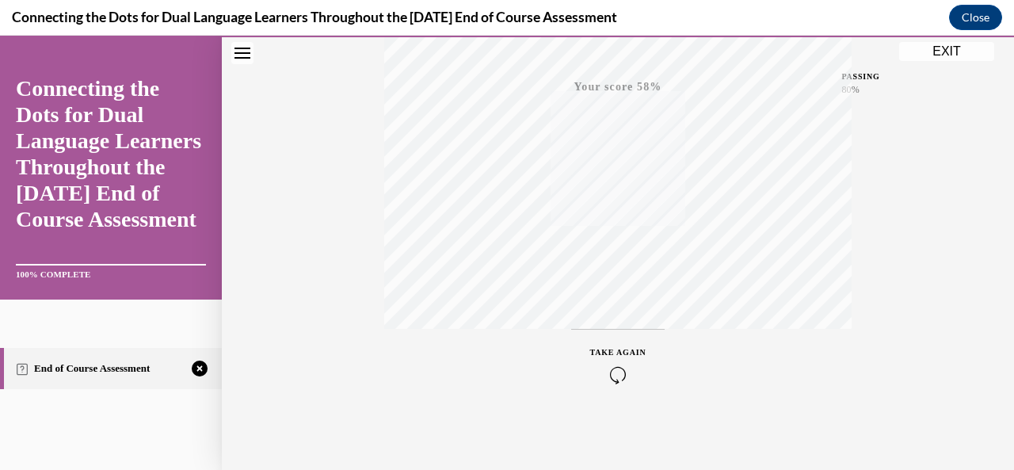
scroll to position [377, 0]
click at [611, 360] on div "TAKE AGAIN" at bounding box center [618, 363] width 56 height 37
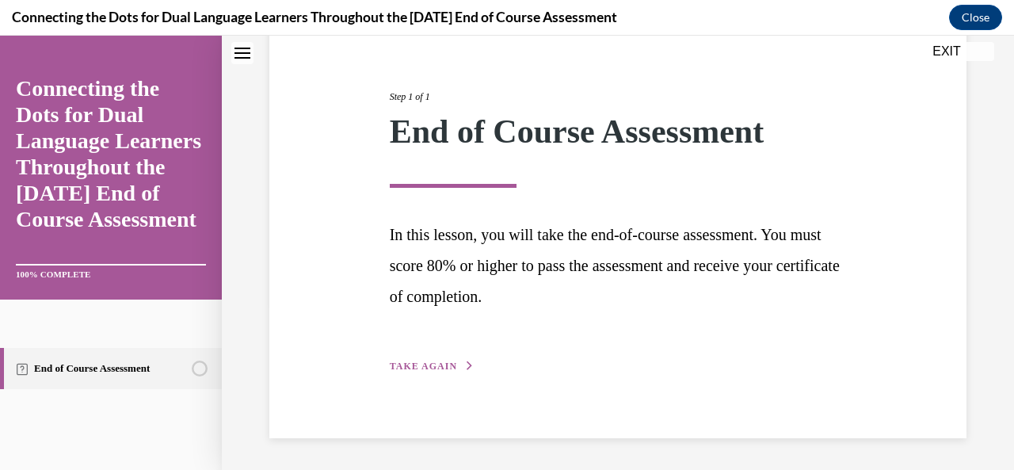
scroll to position [166, 0]
click at [419, 372] on button "TAKE AGAIN" at bounding box center [432, 367] width 85 height 14
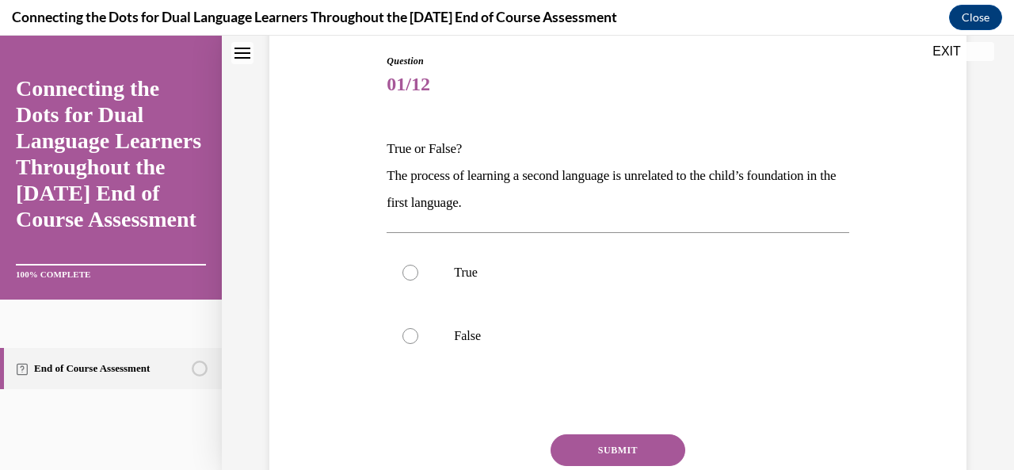
click at [410, 333] on div at bounding box center [410, 336] width 16 height 16
click at [410, 333] on input "False" at bounding box center [410, 336] width 16 height 16
radio input "true"
click at [600, 450] on button "SUBMIT" at bounding box center [617, 450] width 135 height 32
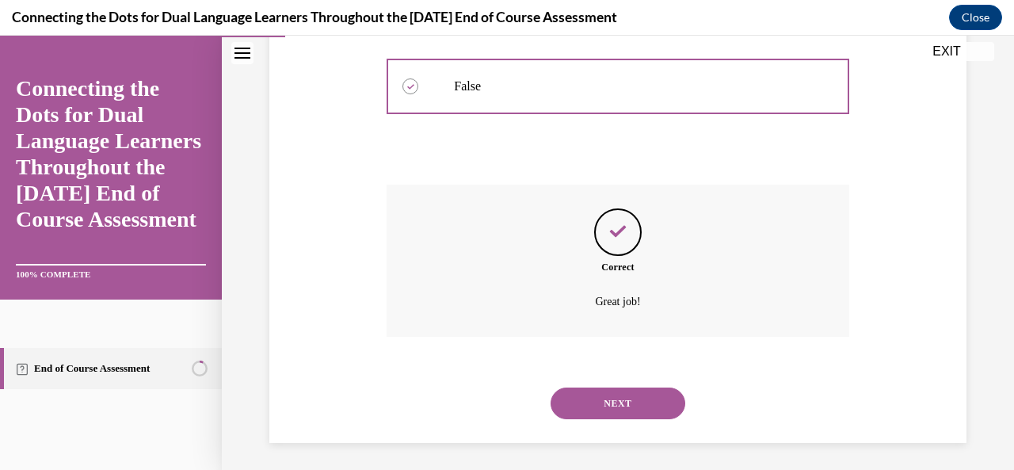
scroll to position [420, 0]
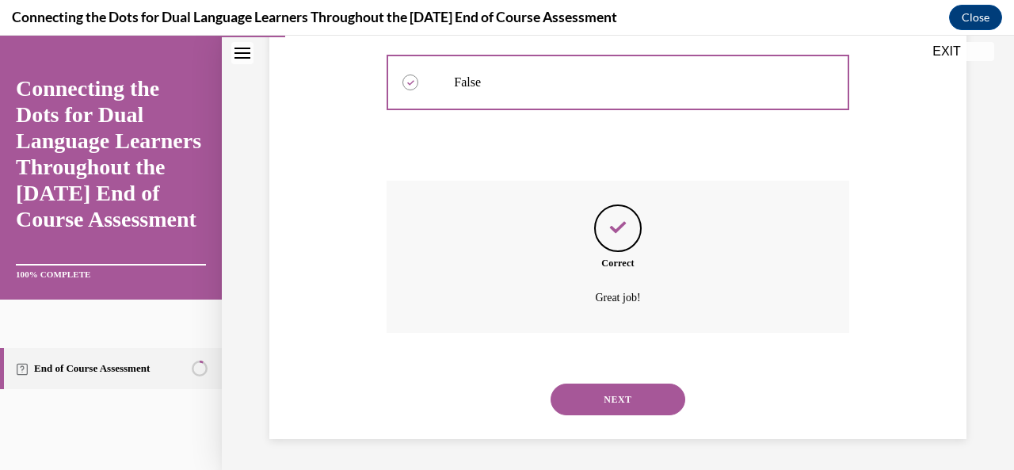
click at [590, 405] on button "NEXT" at bounding box center [617, 399] width 135 height 32
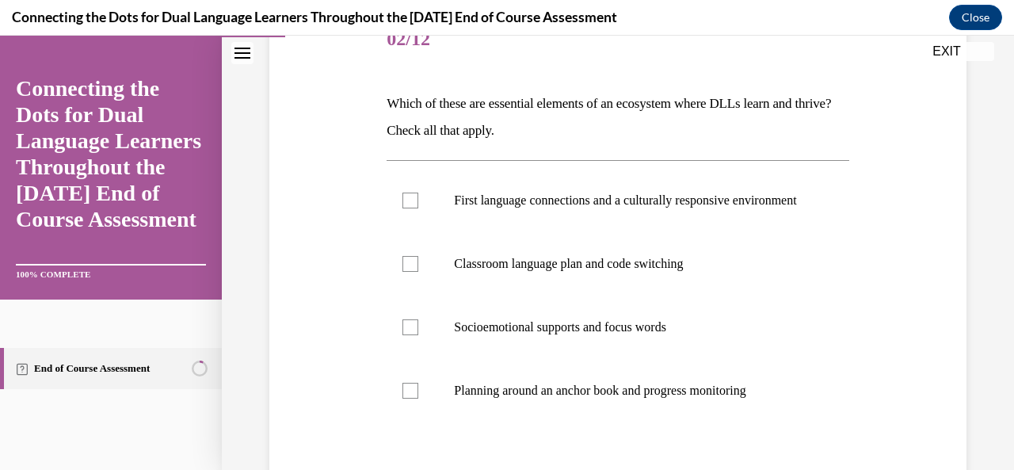
scroll to position [238, 0]
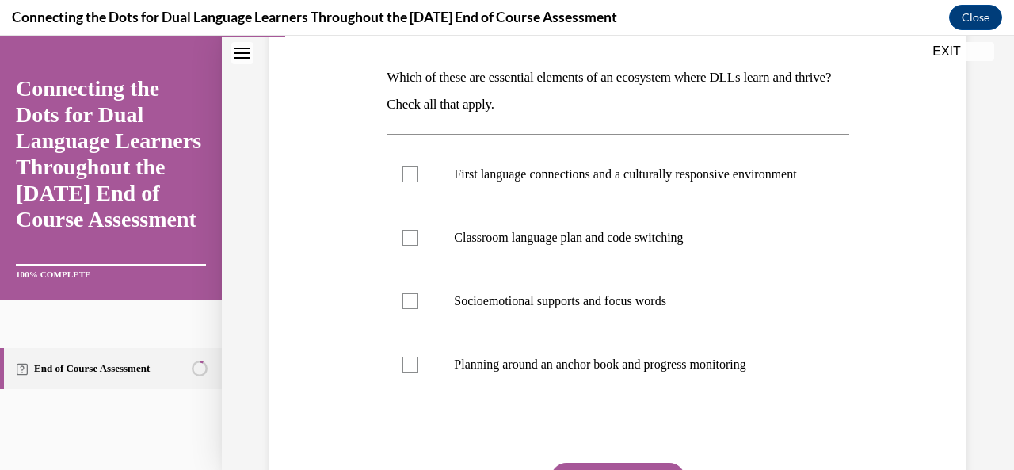
click at [408, 391] on label "Planning around an anchor book and progress monitoring" at bounding box center [617, 364] width 462 height 63
click at [408, 372] on input "Planning around an anchor book and progress monitoring" at bounding box center [410, 364] width 16 height 16
checkbox input "true"
click at [405, 309] on div at bounding box center [410, 301] width 16 height 16
click at [405, 309] on input "Socioemotional supports and focus words" at bounding box center [410, 301] width 16 height 16
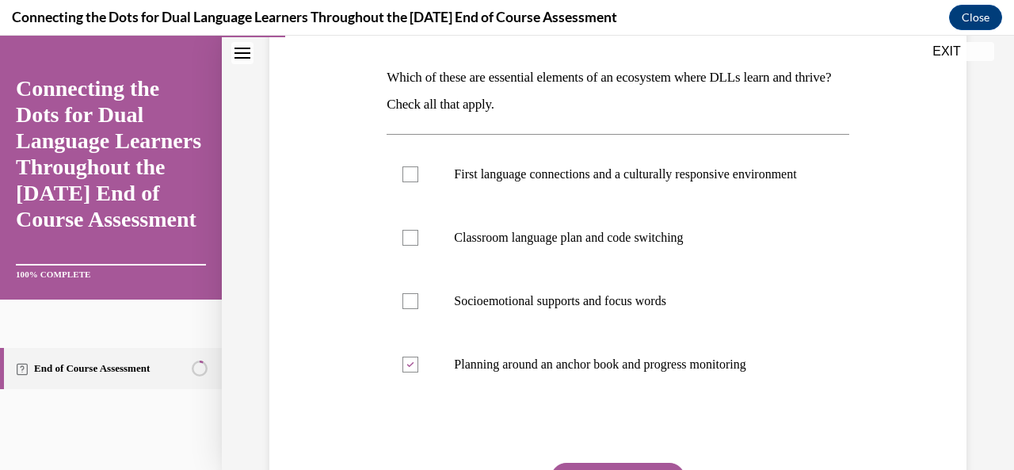
checkbox input "true"
click at [407, 182] on div at bounding box center [410, 174] width 16 height 16
click at [407, 182] on input "First language connections and a culturally responsive environment" at bounding box center [410, 174] width 16 height 16
checkbox input "true"
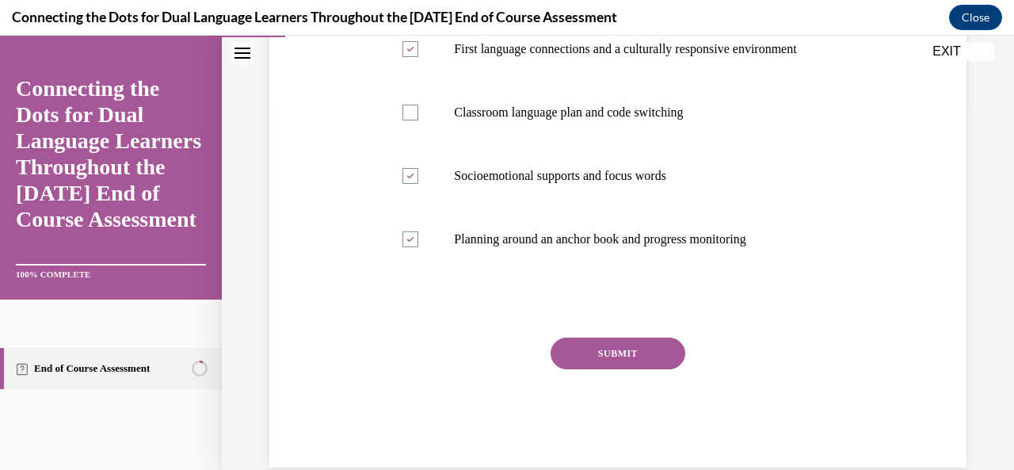
click at [569, 369] on button "SUBMIT" at bounding box center [617, 353] width 135 height 32
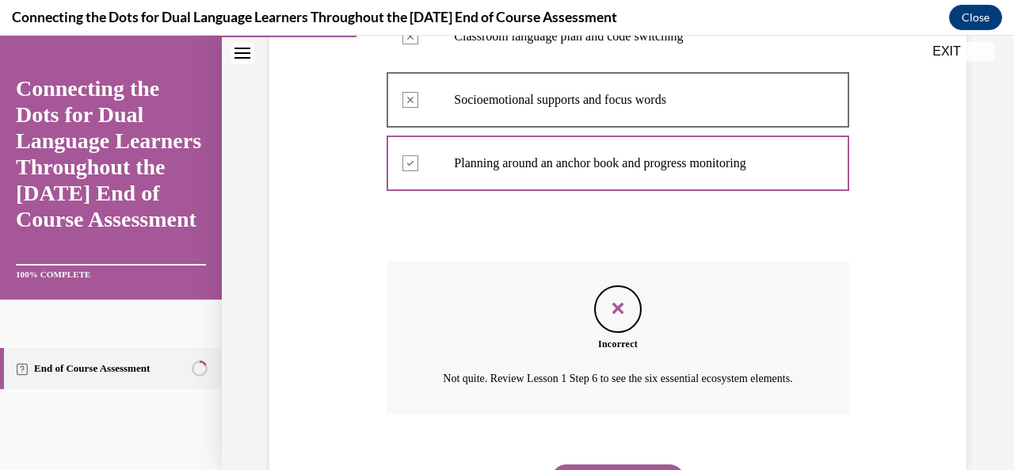
scroll to position [554, 0]
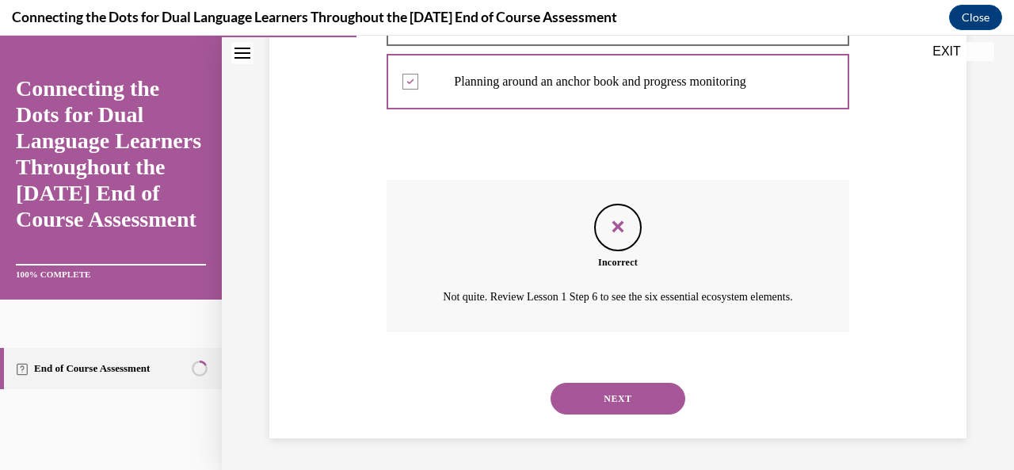
click at [577, 404] on button "NEXT" at bounding box center [617, 398] width 135 height 32
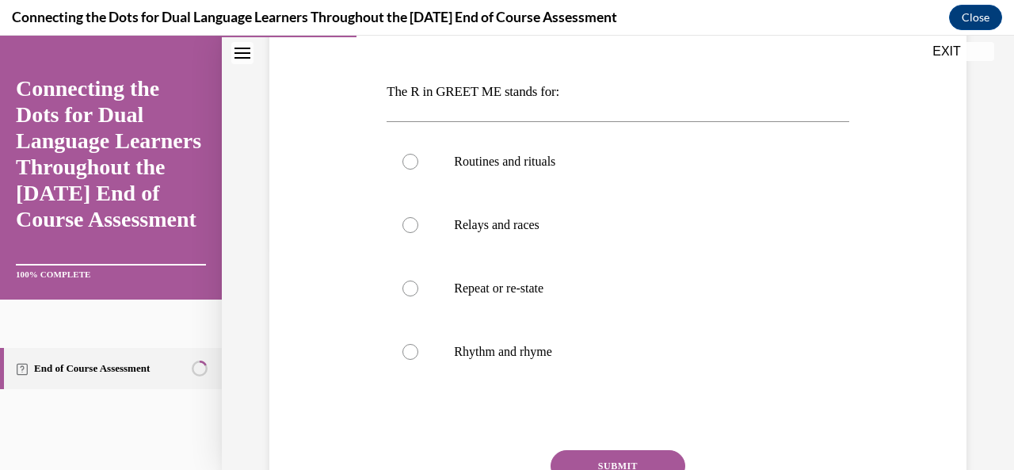
scroll to position [226, 0]
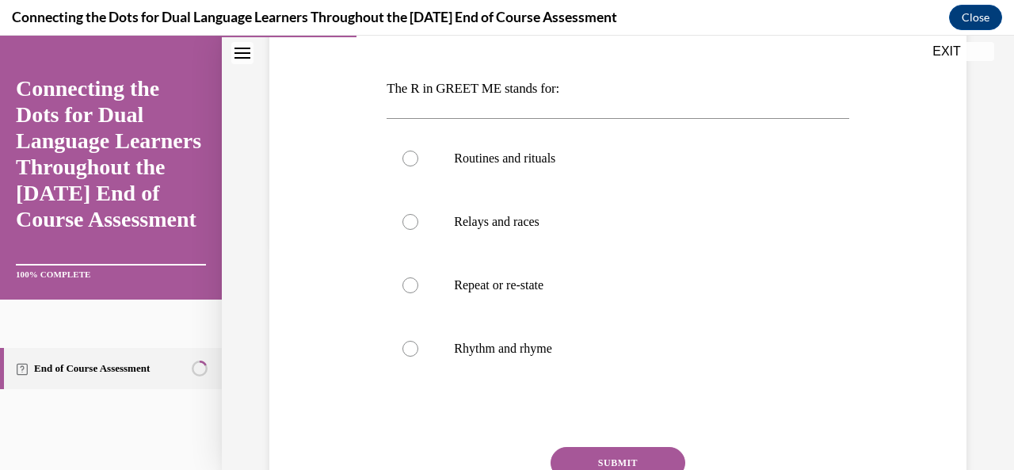
click at [403, 163] on div at bounding box center [410, 158] width 16 height 16
click at [403, 163] on input "Routines and rituals" at bounding box center [410, 158] width 16 height 16
radio input "true"
click at [574, 448] on button "SUBMIT" at bounding box center [617, 463] width 135 height 32
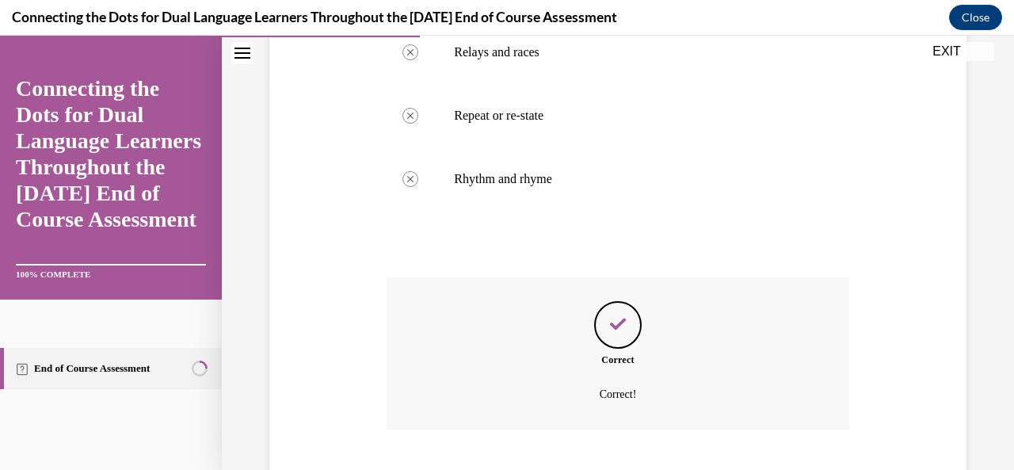
scroll to position [493, 0]
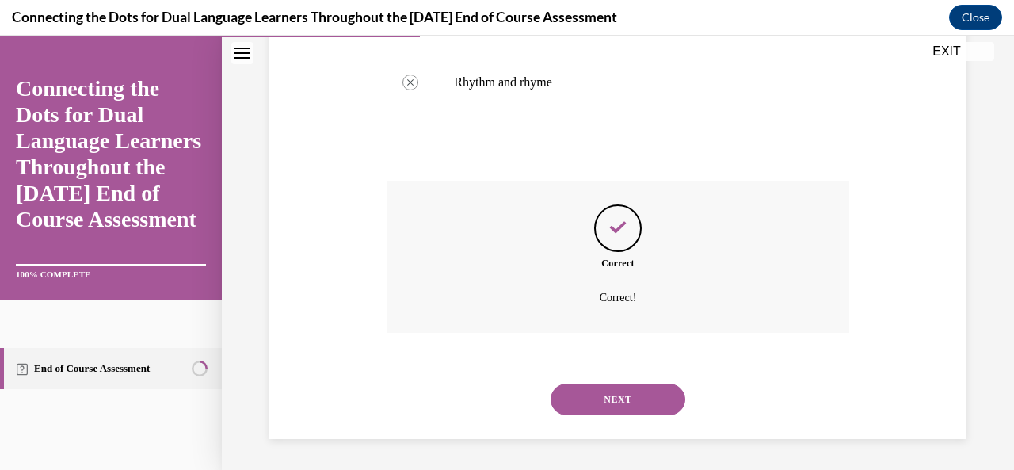
click at [562, 393] on button "NEXT" at bounding box center [617, 399] width 135 height 32
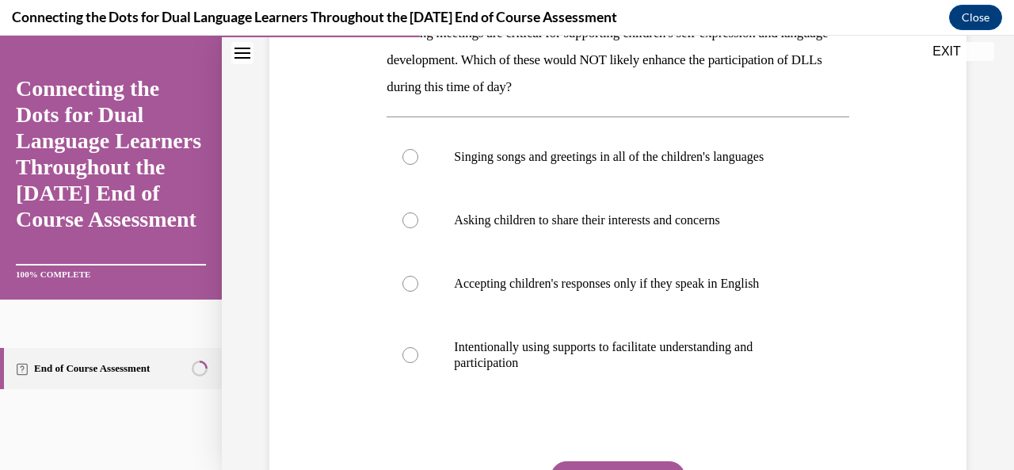
scroll to position [285, 0]
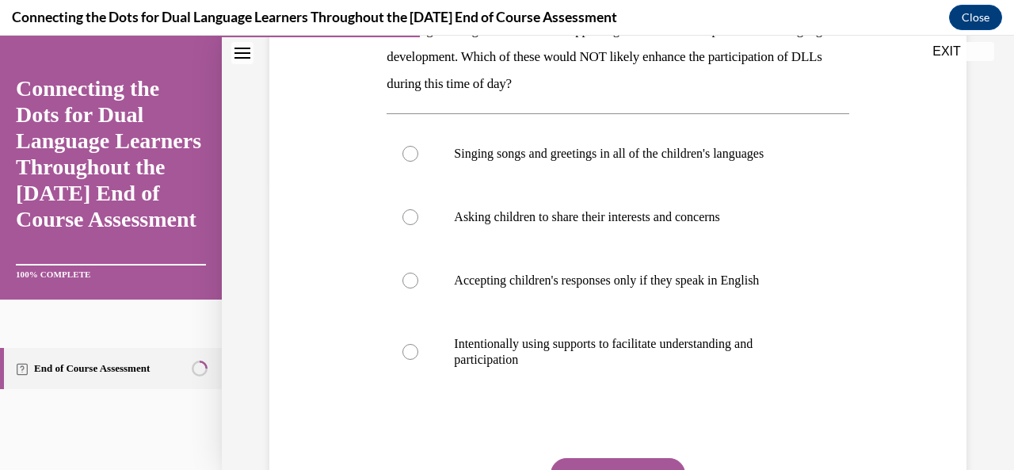
click at [424, 284] on label "Accepting children's responses only if they speak in English" at bounding box center [617, 280] width 462 height 63
click at [418, 284] on input "Accepting children's responses only if they speak in English" at bounding box center [410, 280] width 16 height 16
radio input "true"
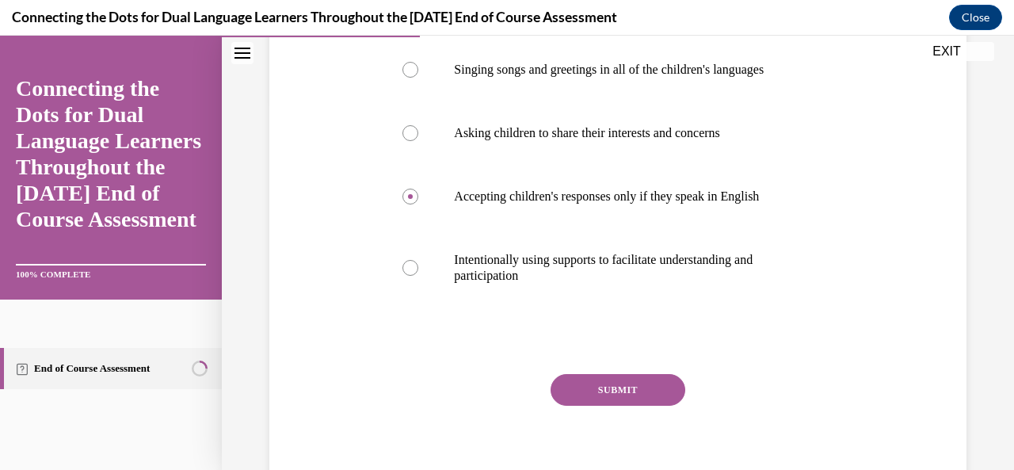
click at [576, 393] on button "SUBMIT" at bounding box center [617, 390] width 135 height 32
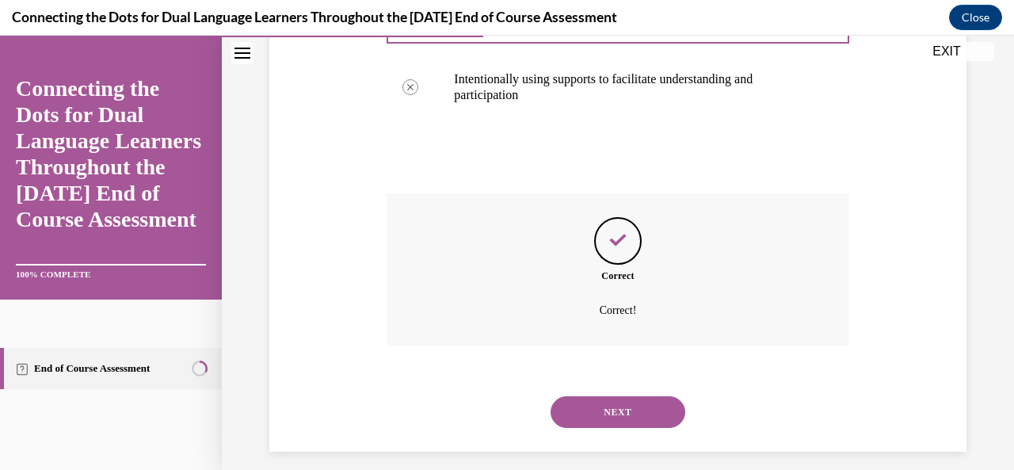
scroll to position [562, 0]
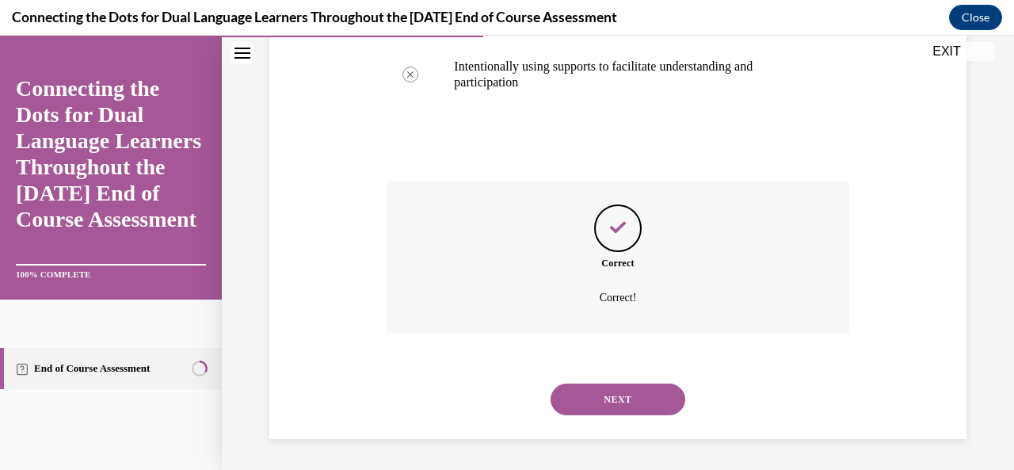
click at [564, 403] on button "NEXT" at bounding box center [617, 399] width 135 height 32
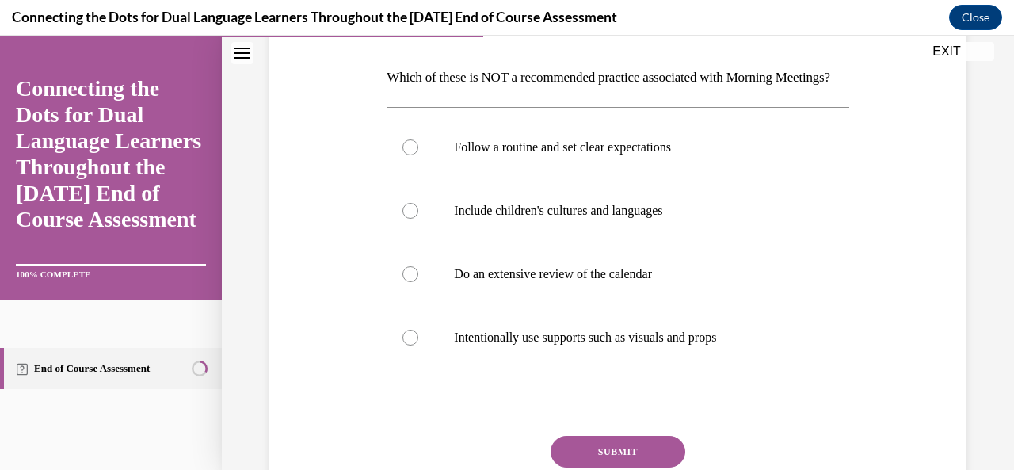
scroll to position [253, 0]
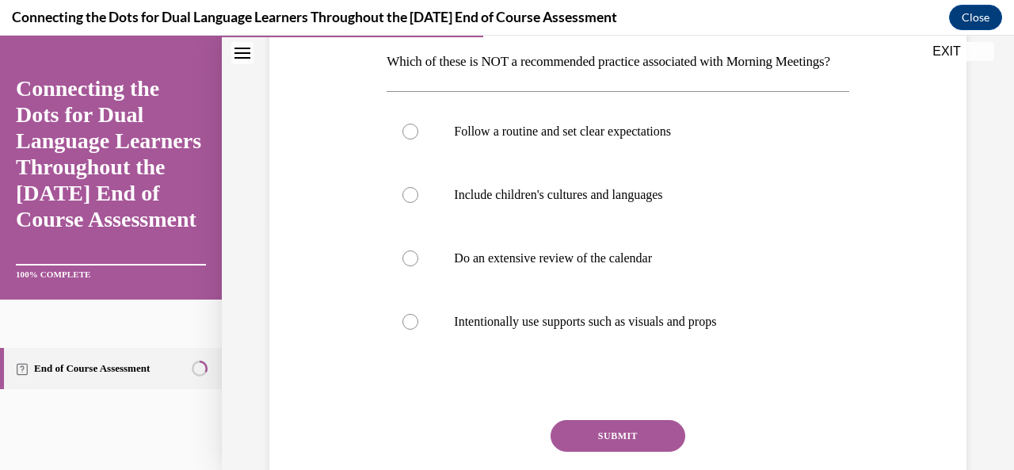
click at [413, 266] on div at bounding box center [410, 258] width 16 height 16
click at [413, 266] on input "Do an extensive review of the calendar" at bounding box center [410, 258] width 16 height 16
radio input "true"
click at [589, 451] on button "SUBMIT" at bounding box center [617, 436] width 135 height 32
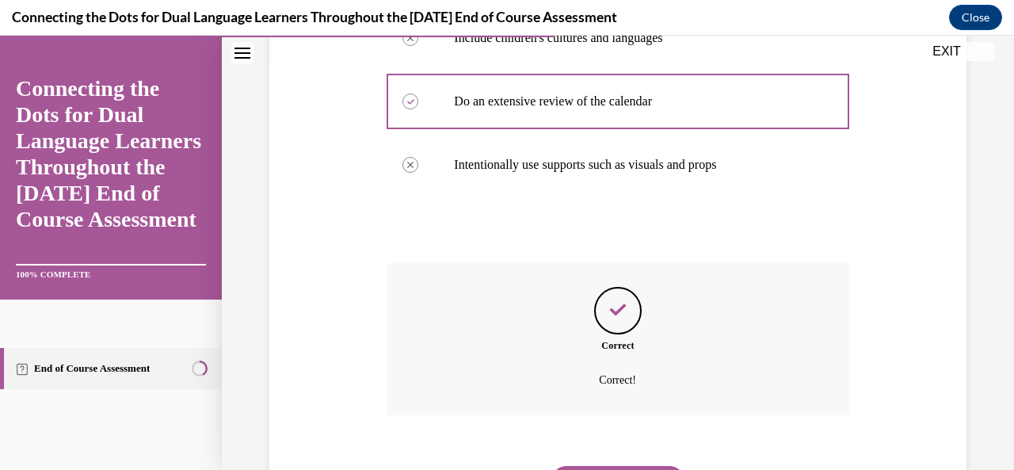
scroll to position [519, 0]
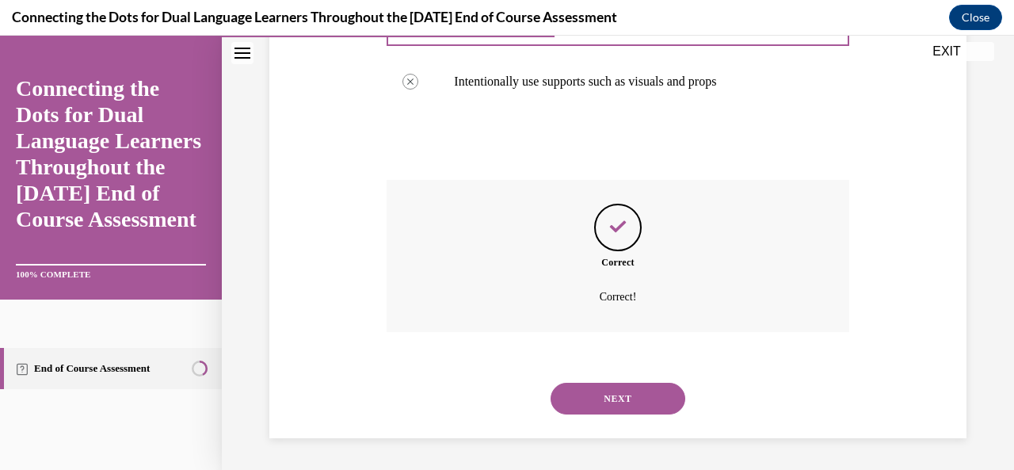
click at [573, 398] on button "NEXT" at bounding box center [617, 398] width 135 height 32
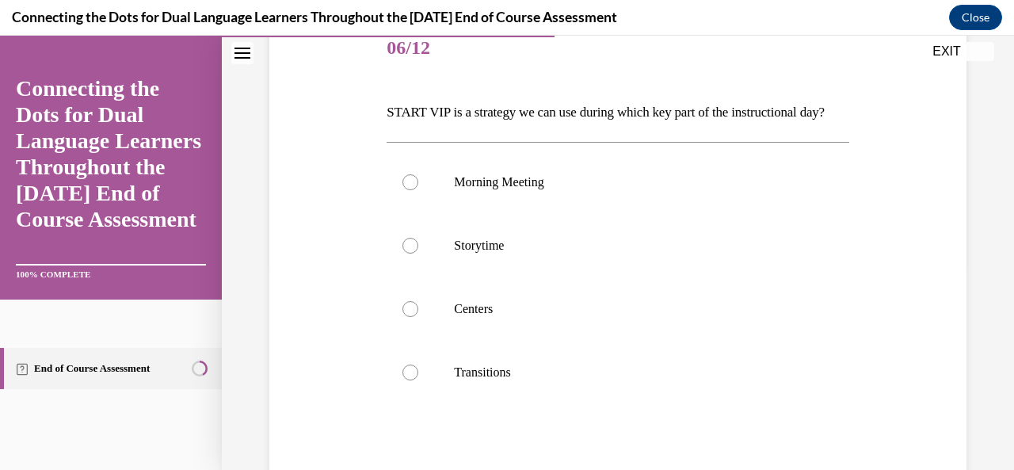
scroll to position [201, 0]
click at [405, 382] on div at bounding box center [410, 374] width 16 height 16
click at [405, 382] on input "Transitions" at bounding box center [410, 374] width 16 height 16
radio input "true"
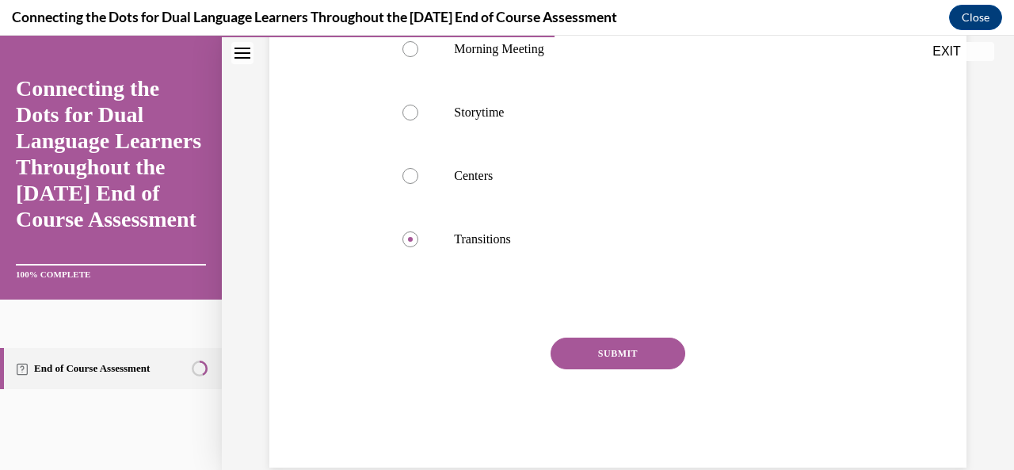
click at [567, 369] on button "SUBMIT" at bounding box center [617, 353] width 135 height 32
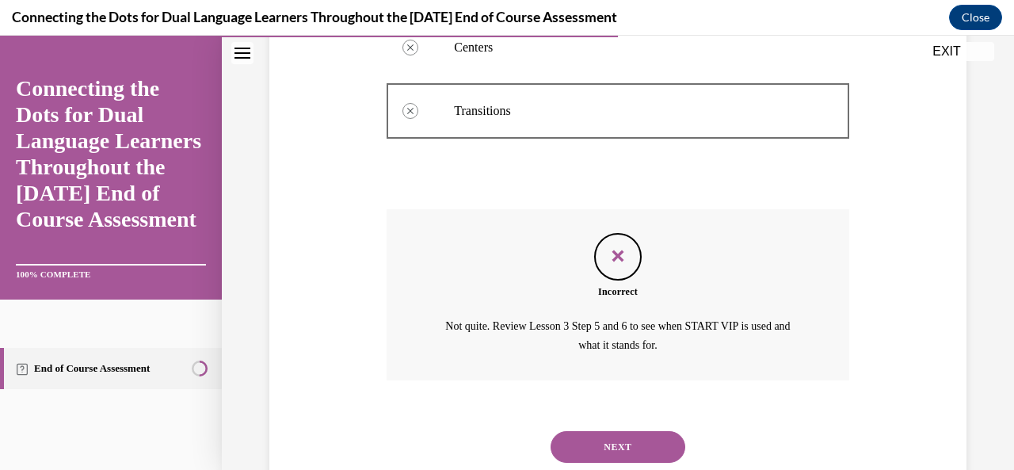
scroll to position [491, 0]
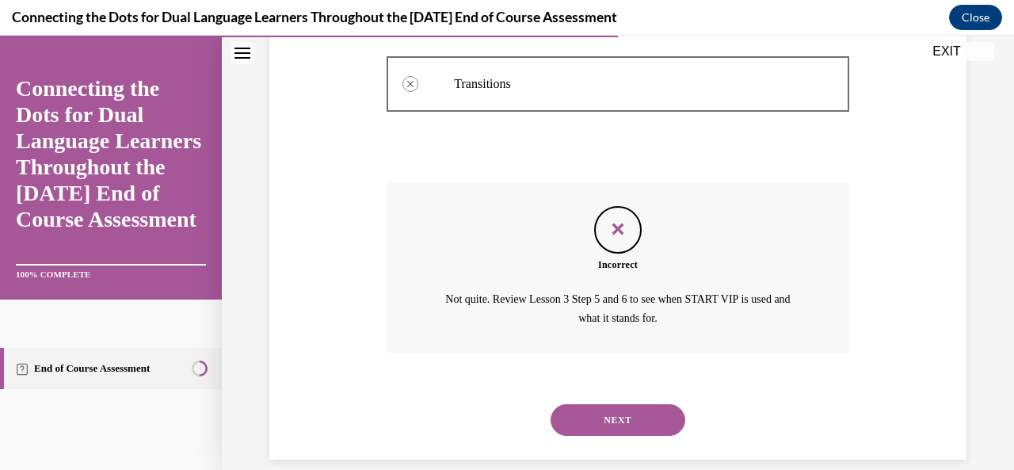
click at [573, 436] on button "NEXT" at bounding box center [617, 420] width 135 height 32
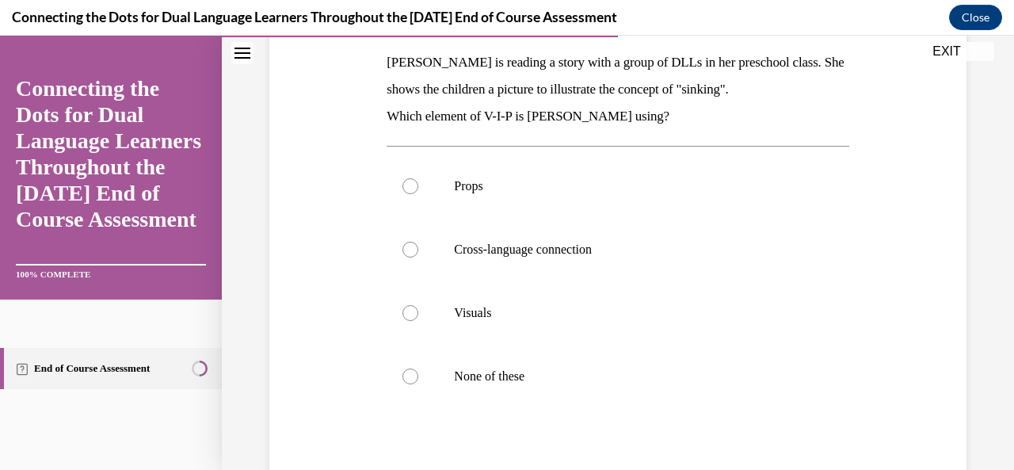
scroll to position [261, 0]
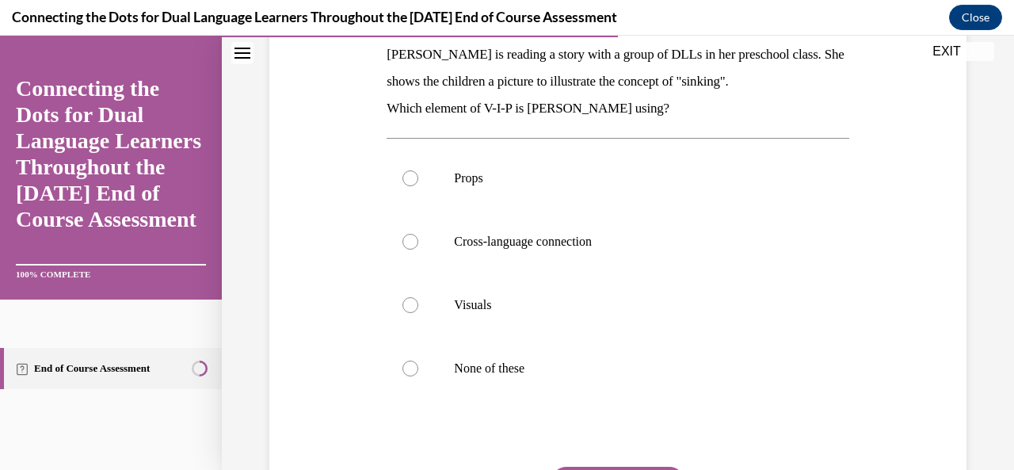
click at [417, 307] on label "Visuals" at bounding box center [617, 304] width 462 height 63
click at [417, 307] on input "Visuals" at bounding box center [410, 305] width 16 height 16
radio input "true"
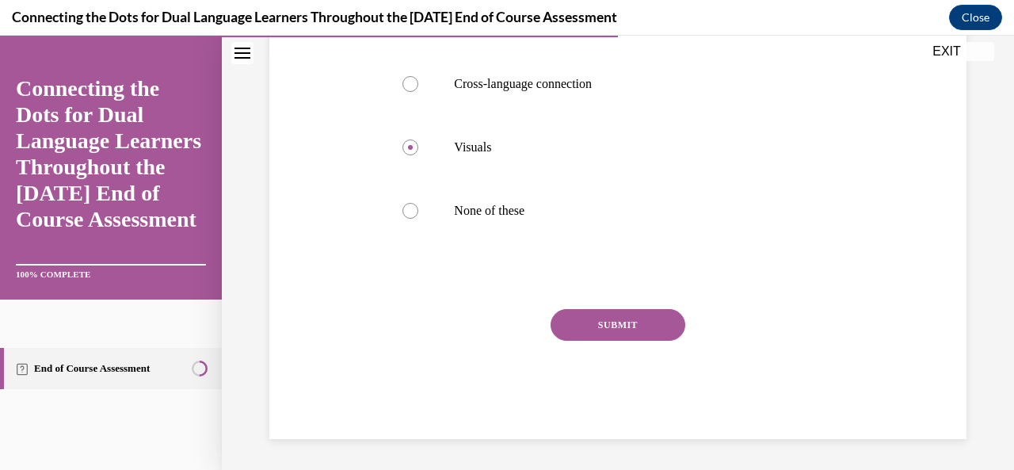
click at [634, 320] on button "SUBMIT" at bounding box center [617, 325] width 135 height 32
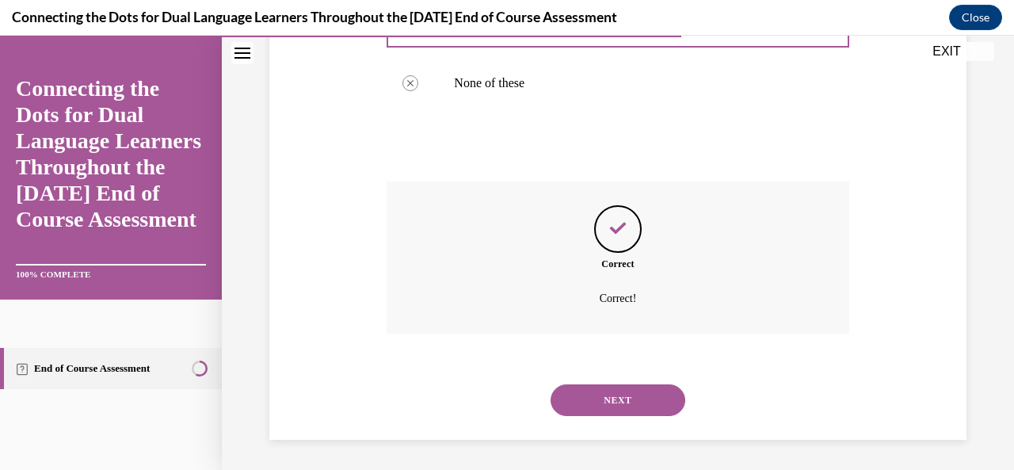
scroll to position [546, 0]
click at [630, 401] on button "NEXT" at bounding box center [617, 399] width 135 height 32
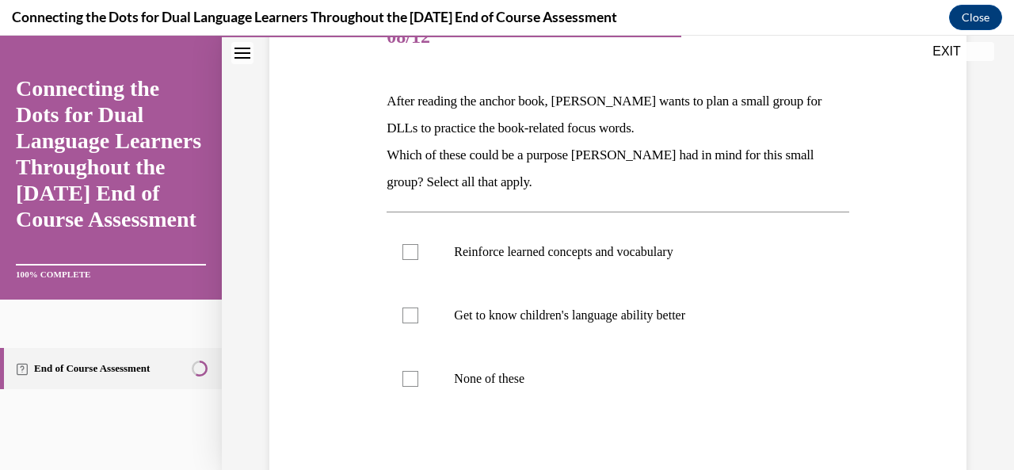
scroll to position [215, 0]
click at [402, 374] on div at bounding box center [410, 378] width 16 height 16
click at [402, 374] on input "None of these" at bounding box center [410, 378] width 16 height 16
checkbox input "true"
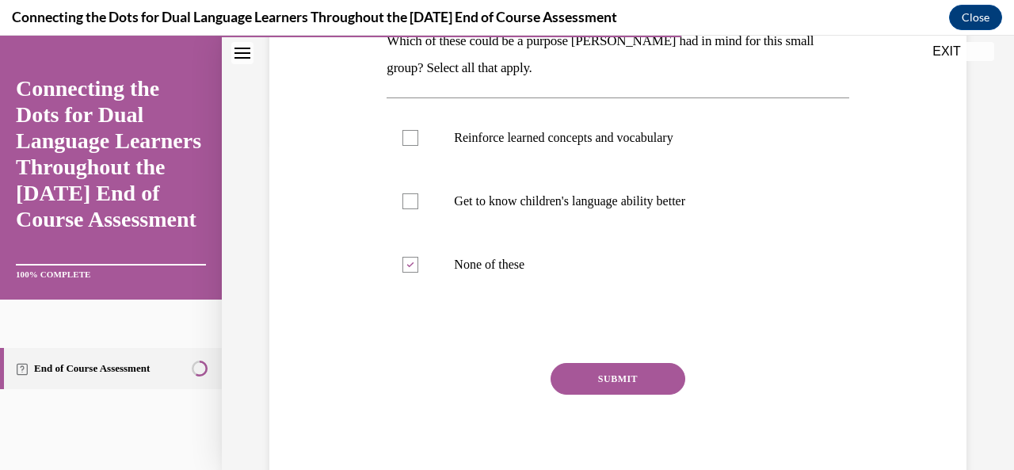
click at [656, 386] on button "SUBMIT" at bounding box center [617, 379] width 135 height 32
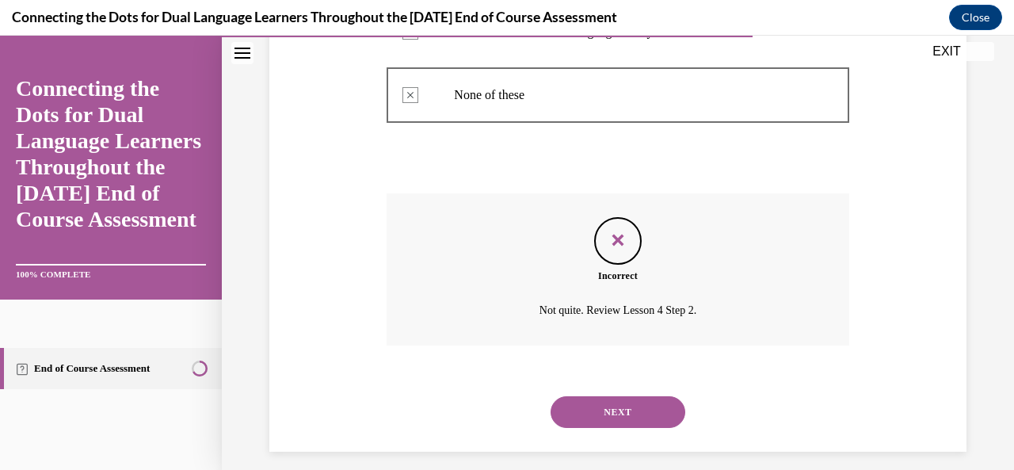
scroll to position [510, 0]
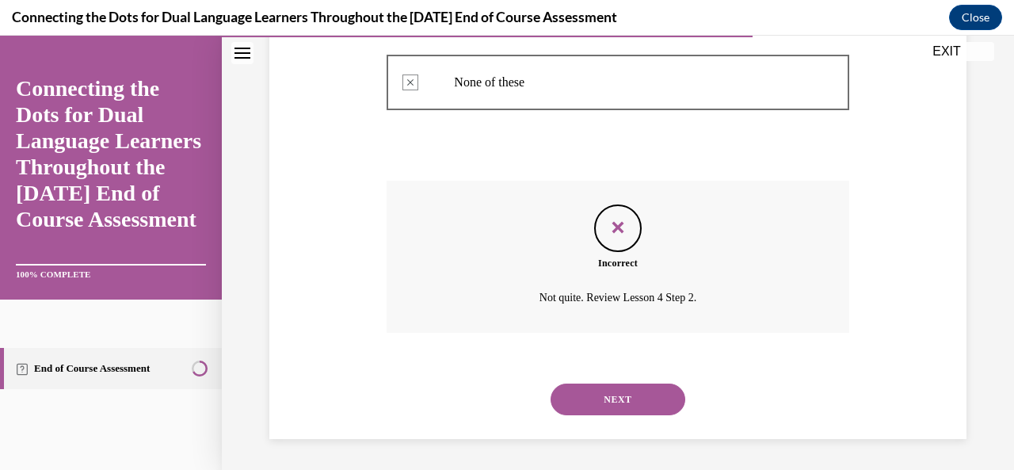
click at [657, 402] on button "NEXT" at bounding box center [617, 399] width 135 height 32
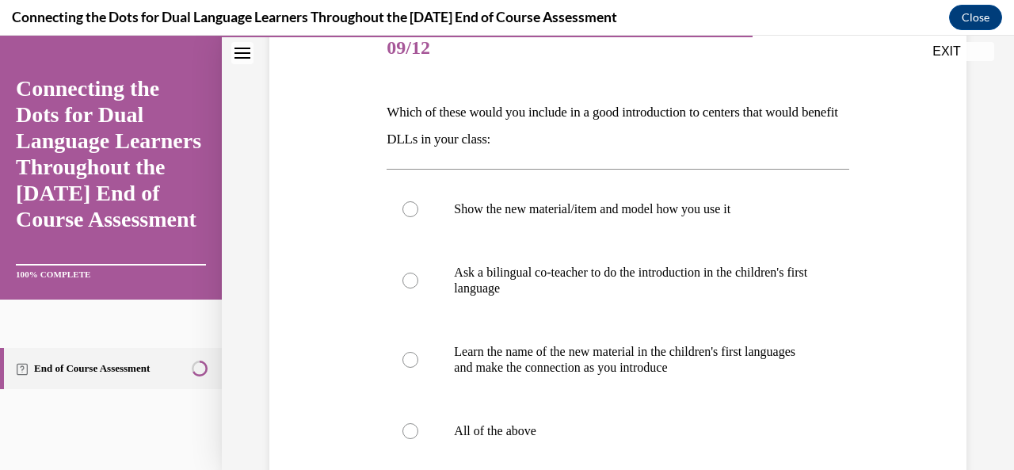
scroll to position [211, 0]
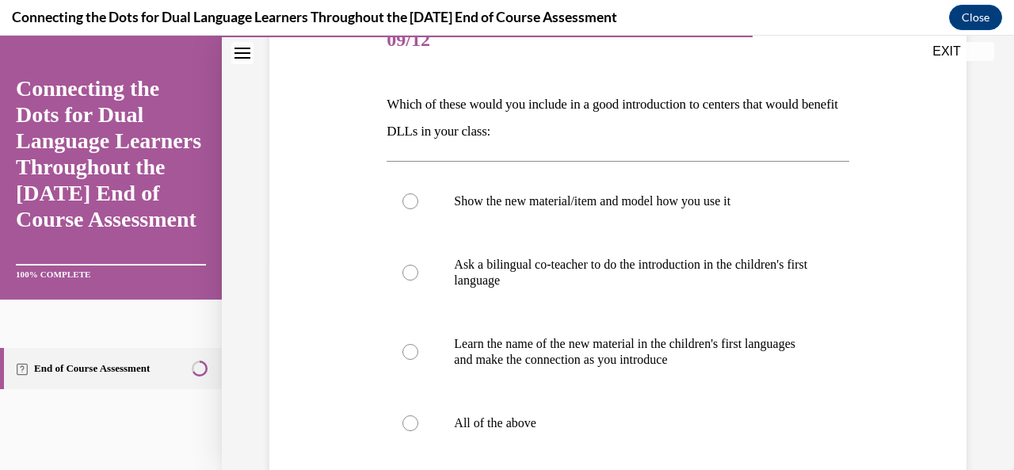
click at [409, 431] on label "All of the above" at bounding box center [617, 422] width 462 height 63
click at [409, 431] on input "All of the above" at bounding box center [410, 423] width 16 height 16
radio input "true"
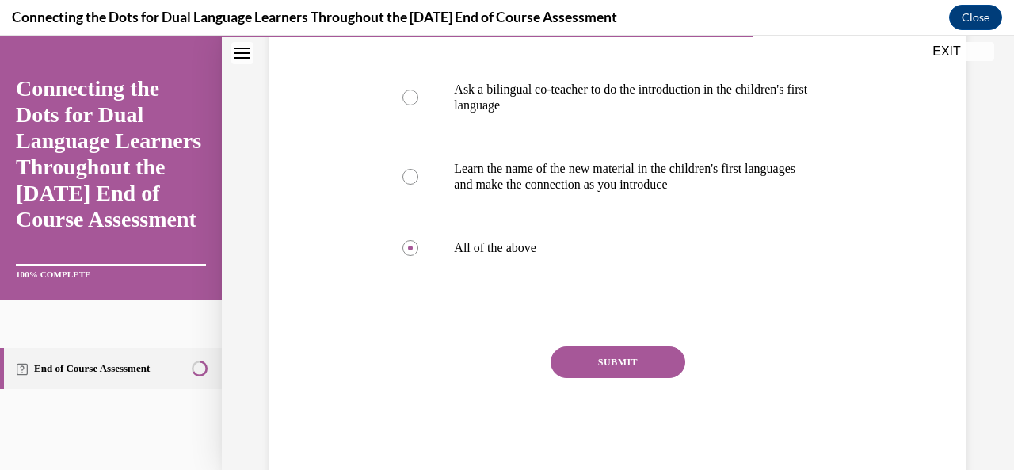
click at [576, 362] on button "SUBMIT" at bounding box center [617, 362] width 135 height 32
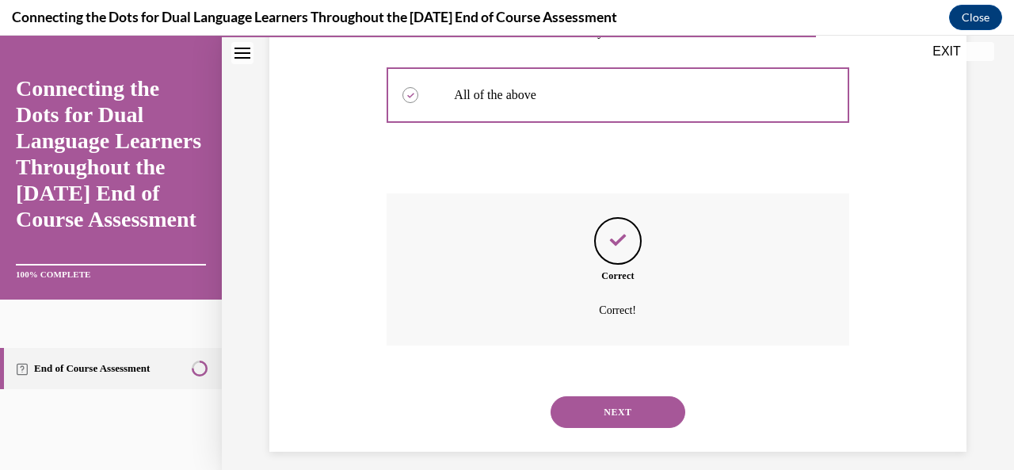
scroll to position [551, 0]
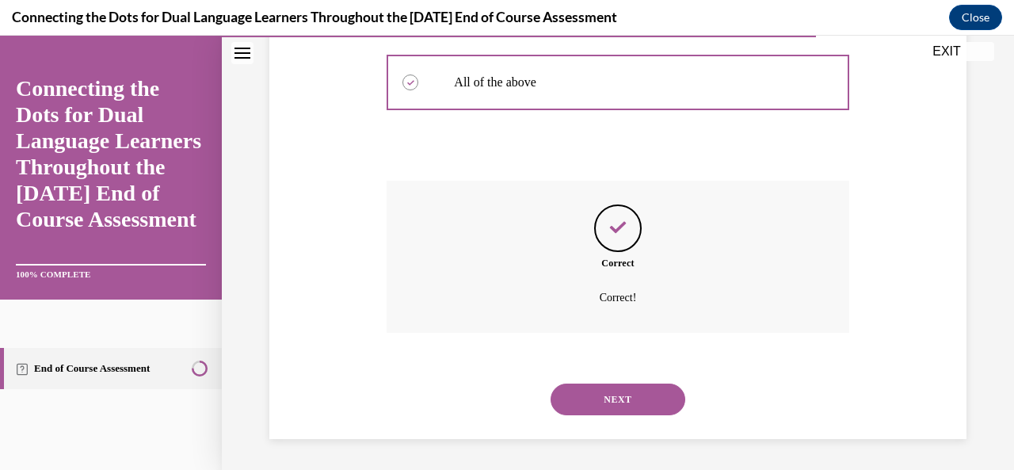
click at [588, 409] on button "NEXT" at bounding box center [617, 399] width 135 height 32
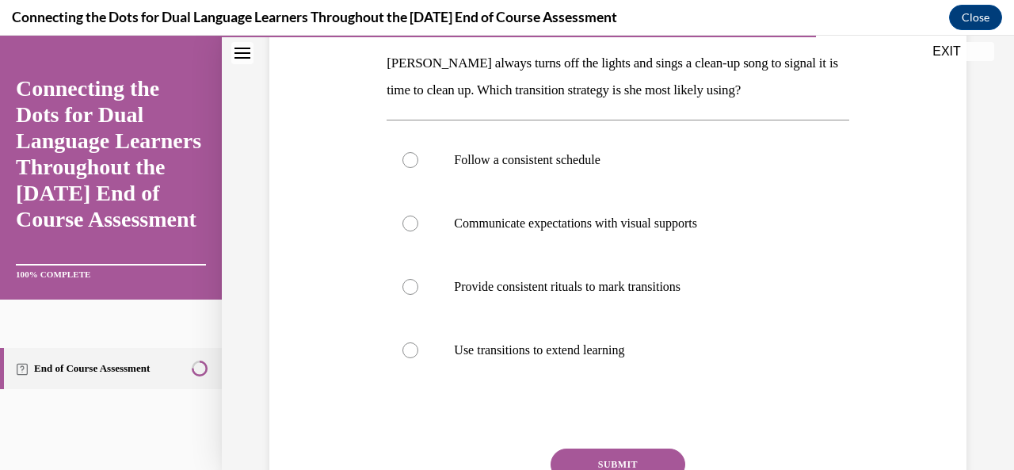
scroll to position [255, 0]
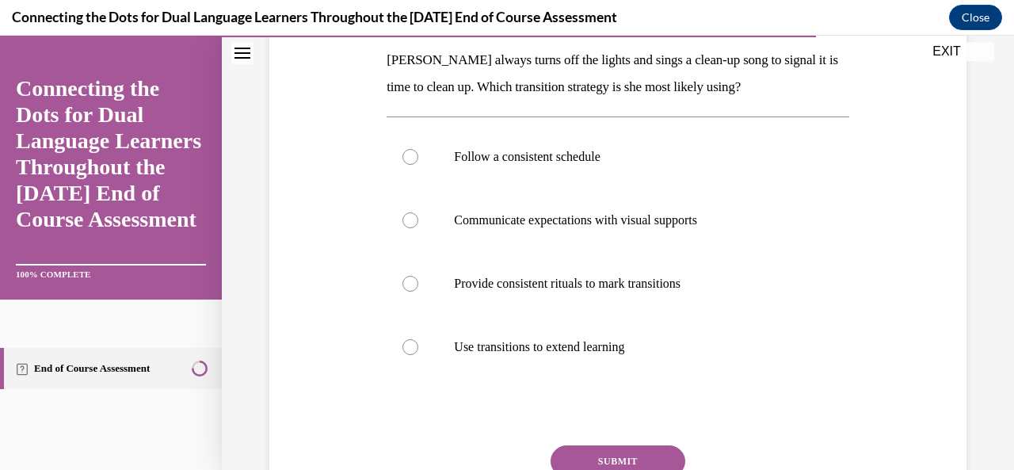
click at [409, 155] on div at bounding box center [410, 157] width 16 height 16
click at [409, 155] on input "Follow a consistent schedule" at bounding box center [410, 157] width 16 height 16
radio input "true"
click at [589, 459] on button "SUBMIT" at bounding box center [617, 461] width 135 height 32
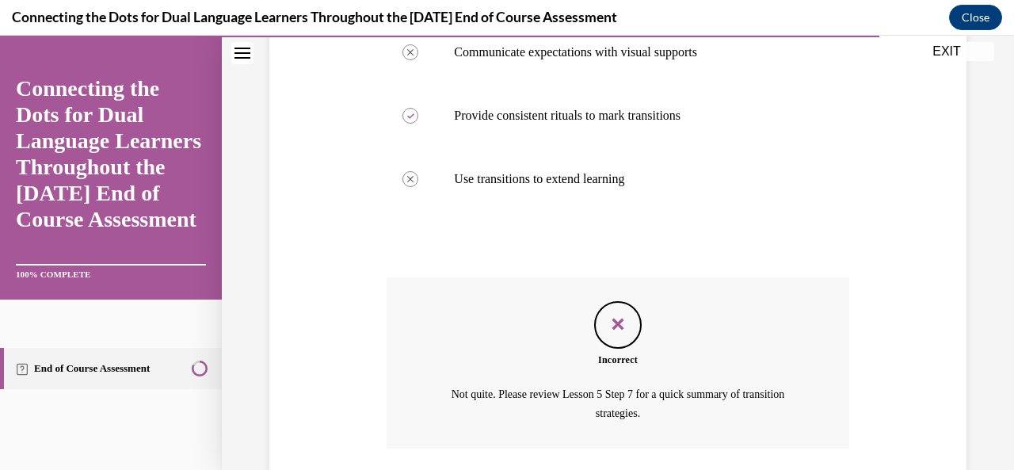
scroll to position [538, 0]
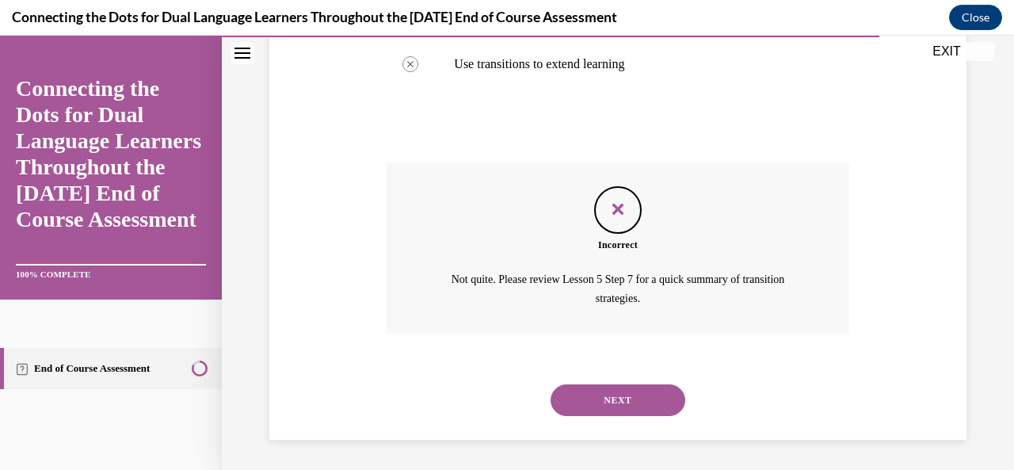
click at [560, 411] on button "NEXT" at bounding box center [617, 400] width 135 height 32
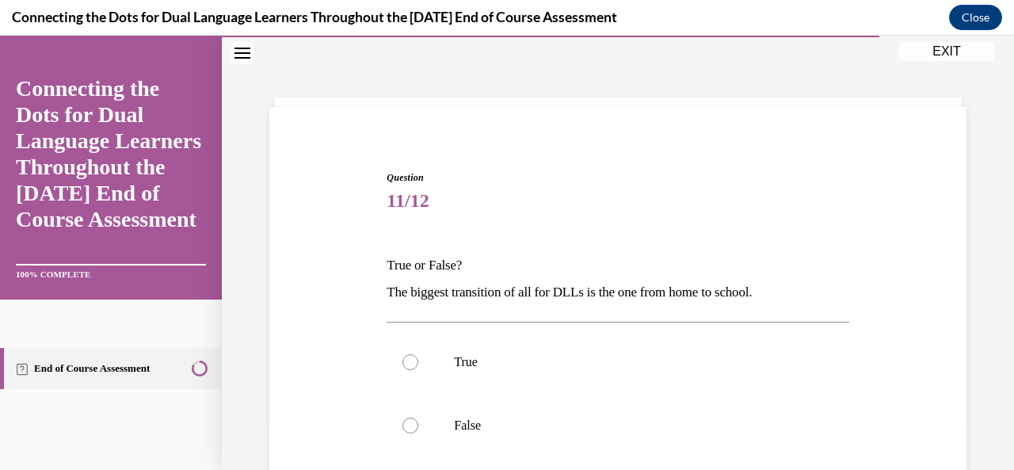
scroll to position [71, 0]
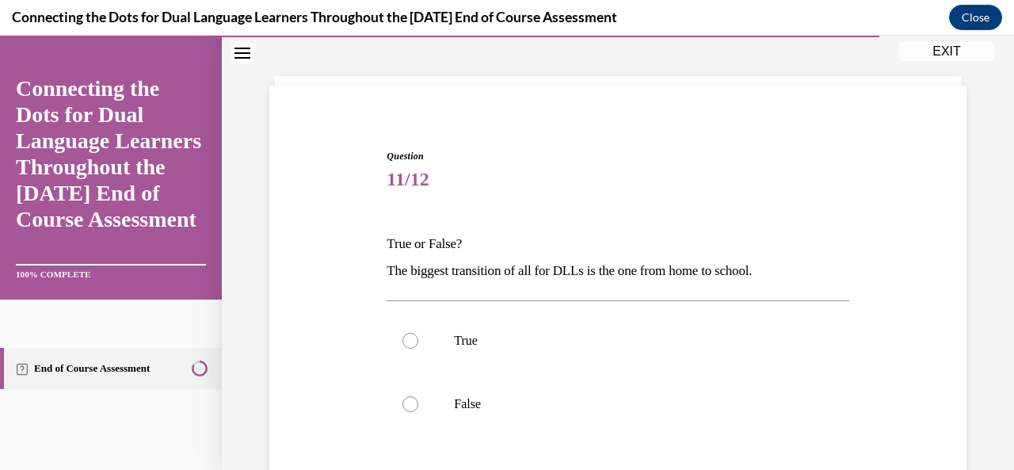
click at [404, 344] on div at bounding box center [410, 341] width 16 height 16
click at [404, 344] on input "True" at bounding box center [410, 341] width 16 height 16
radio input "true"
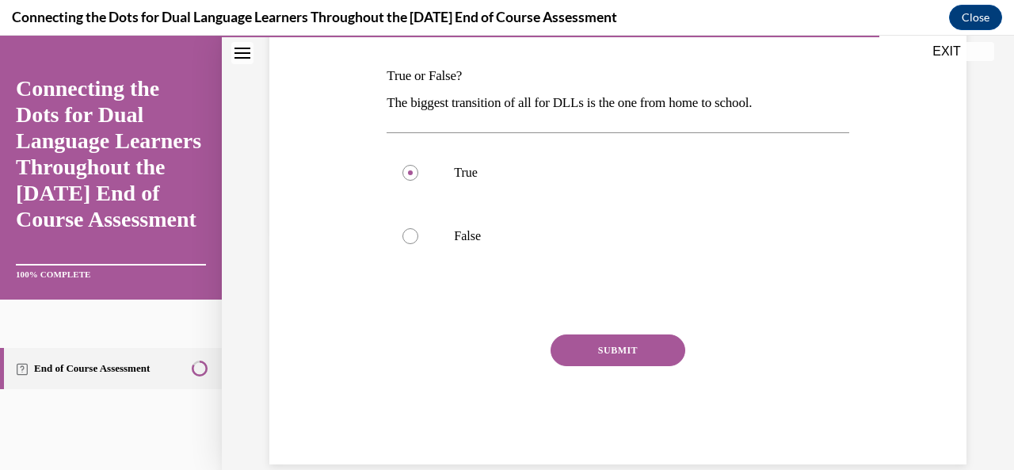
scroll to position [241, 0]
click at [567, 348] on button "SUBMIT" at bounding box center [617, 349] width 135 height 32
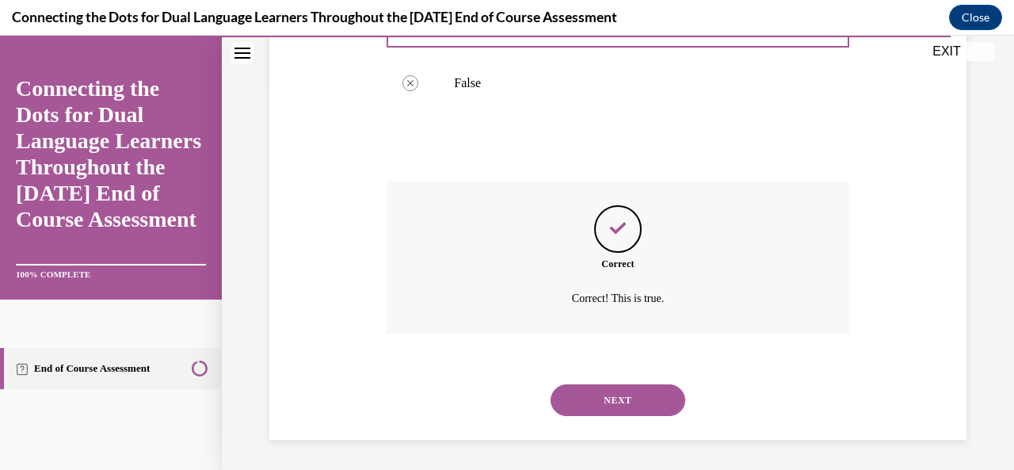
scroll to position [393, 0]
click at [579, 395] on button "NEXT" at bounding box center [617, 399] width 135 height 32
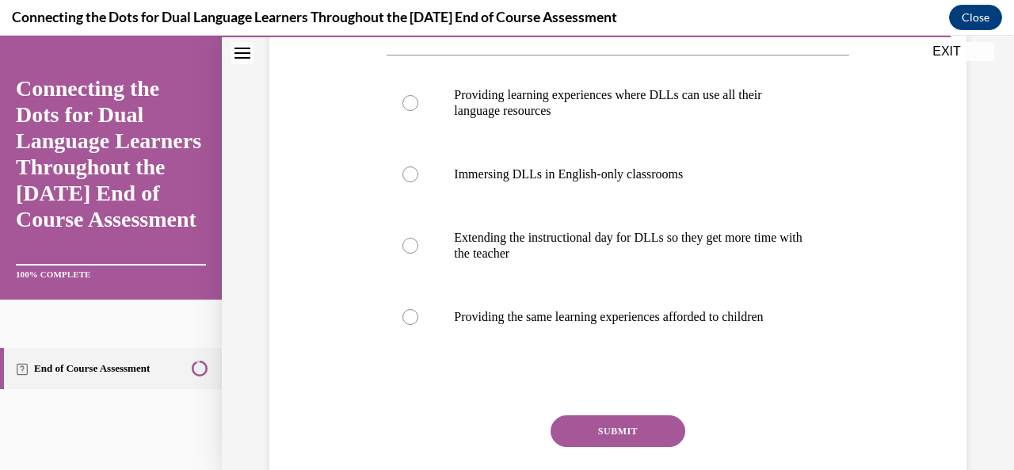
scroll to position [288, 0]
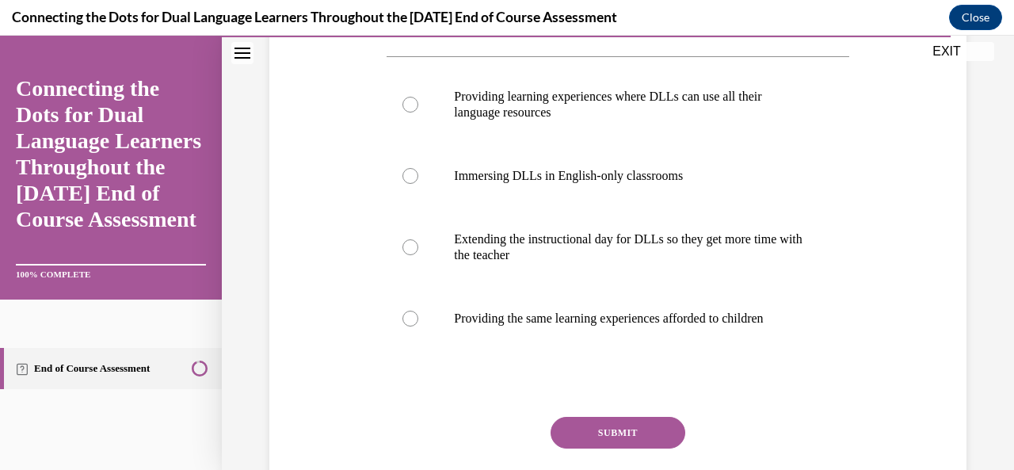
click at [418, 112] on label "Providing learning experiences where DLLs can use all their language resources" at bounding box center [617, 104] width 462 height 79
click at [418, 112] on input "Providing learning experiences where DLLs can use all their language resources" at bounding box center [410, 105] width 16 height 16
radio input "true"
click at [580, 443] on button "SUBMIT" at bounding box center [617, 433] width 135 height 32
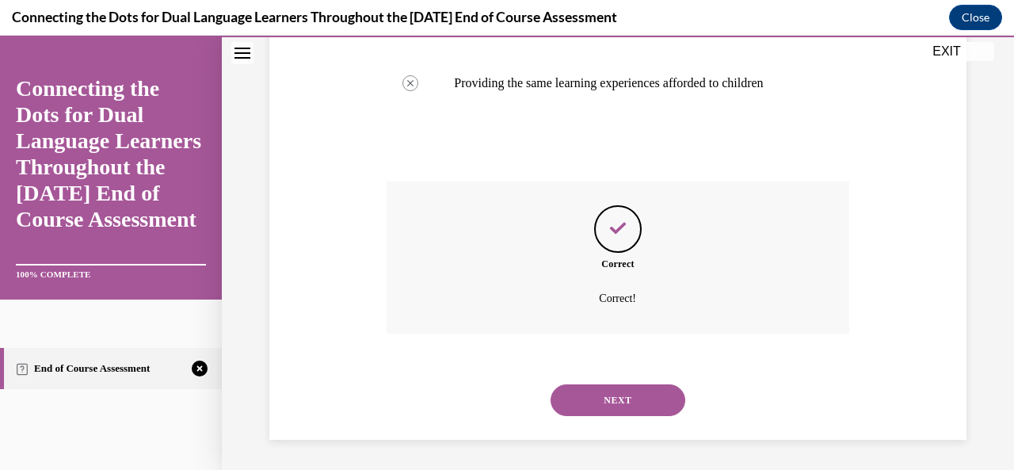
scroll to position [524, 0]
click at [581, 399] on button "NEXT" at bounding box center [617, 399] width 135 height 32
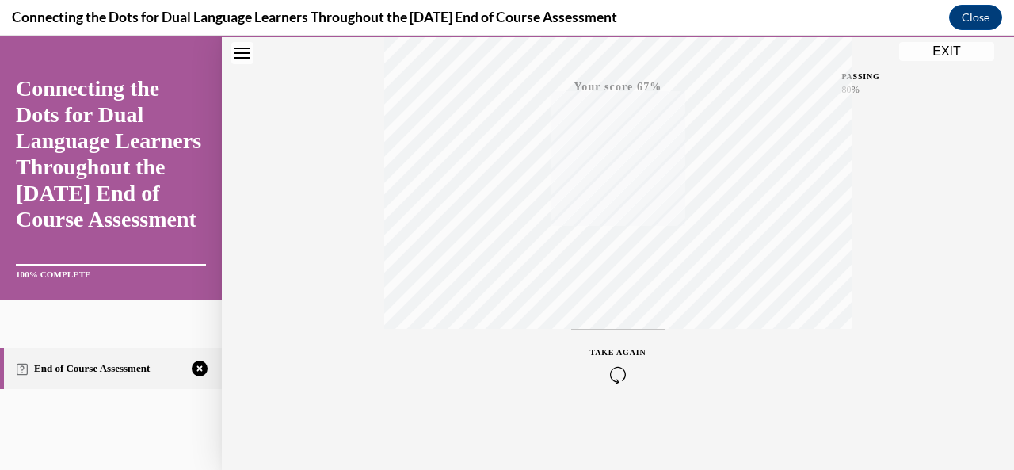
scroll to position [377, 0]
click at [603, 371] on icon "button" at bounding box center [618, 373] width 56 height 17
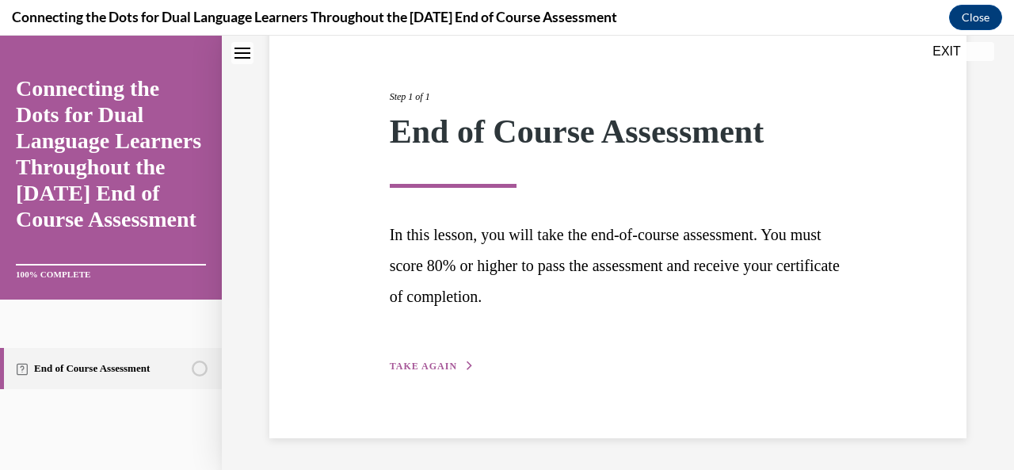
scroll to position [166, 0]
click at [421, 367] on span "TAKE AGAIN" at bounding box center [423, 366] width 67 height 11
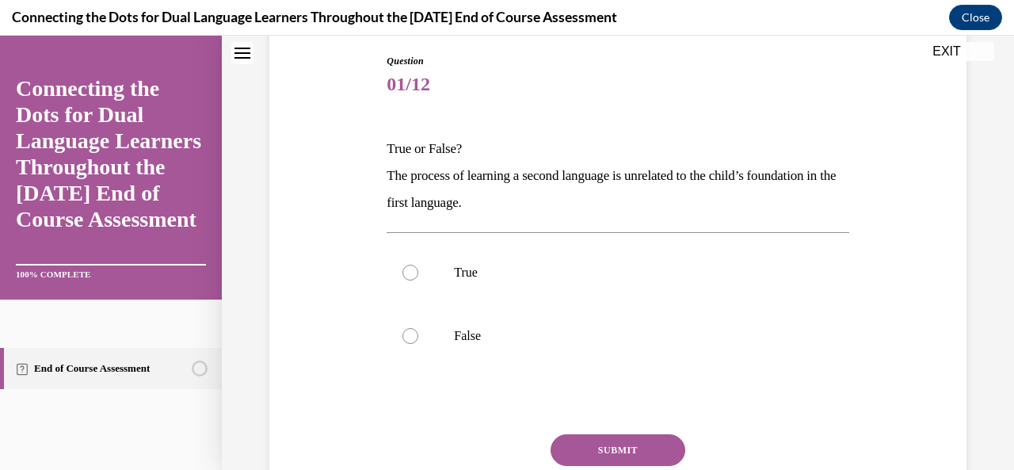
click at [406, 328] on div at bounding box center [410, 336] width 16 height 16
click at [406, 328] on input "False" at bounding box center [410, 336] width 16 height 16
radio input "true"
click at [605, 450] on button "SUBMIT" at bounding box center [617, 450] width 135 height 32
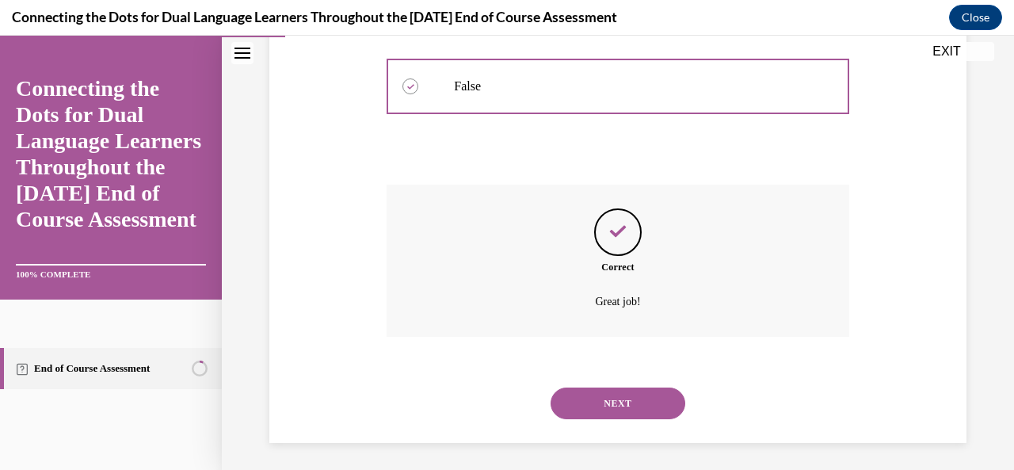
scroll to position [420, 0]
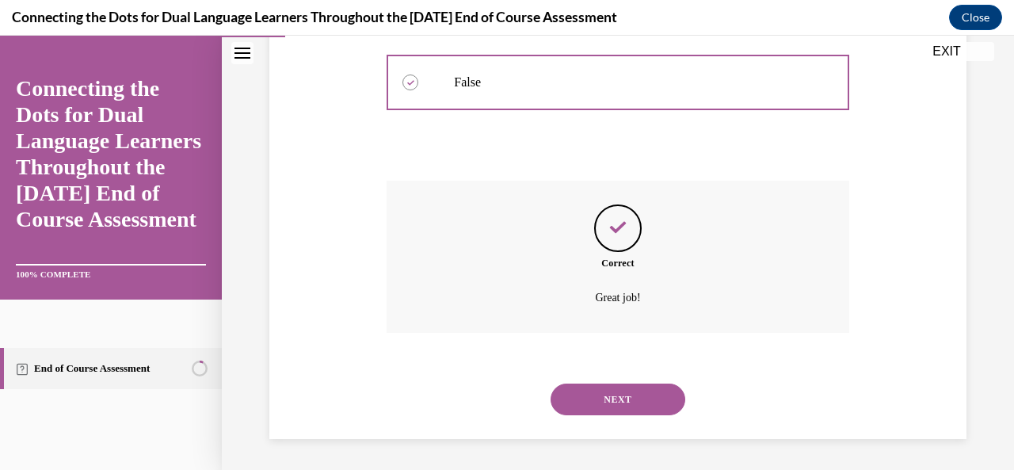
click at [573, 409] on button "NEXT" at bounding box center [617, 399] width 135 height 32
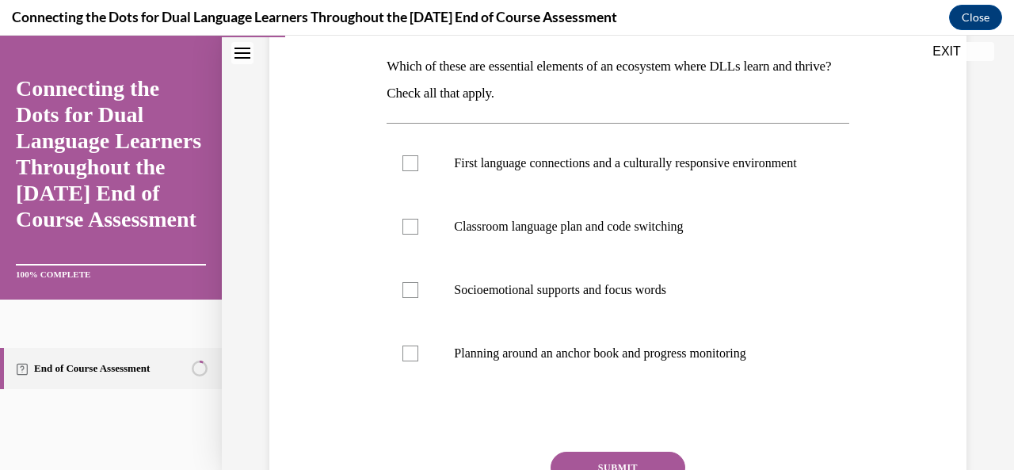
scroll to position [253, 0]
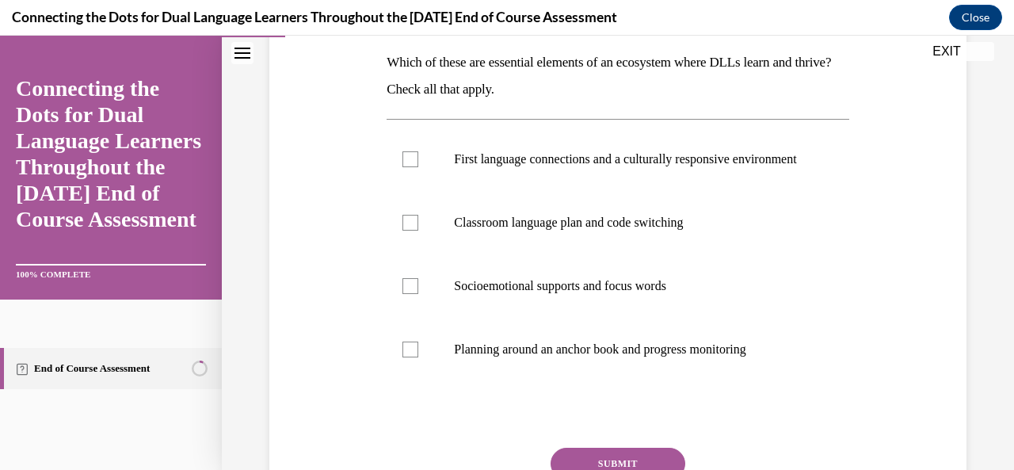
click at [405, 374] on label "Planning around an anchor book and progress monitoring" at bounding box center [617, 349] width 462 height 63
click at [405, 357] on input "Planning around an anchor book and progress monitoring" at bounding box center [410, 349] width 16 height 16
checkbox input "true"
click at [405, 294] on div at bounding box center [410, 286] width 16 height 16
click at [405, 294] on input "Socioemotional supports and focus words" at bounding box center [410, 286] width 16 height 16
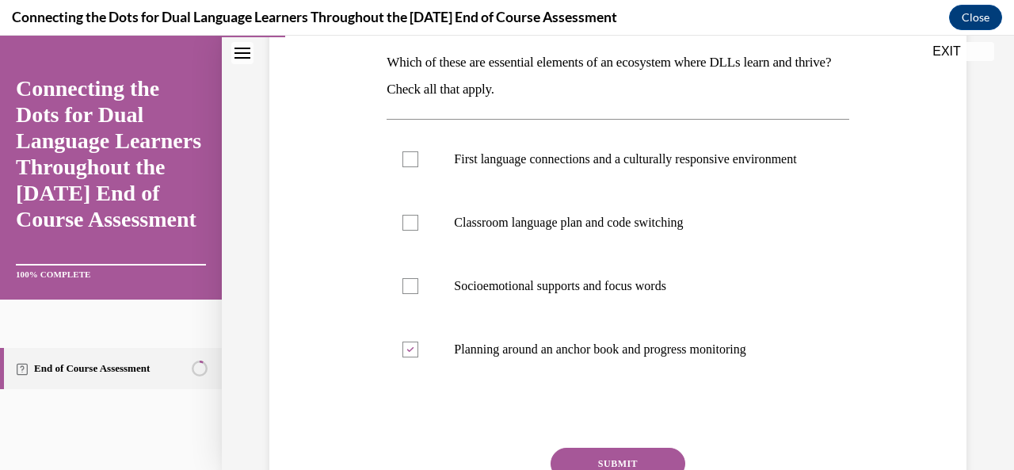
checkbox input "true"
click at [408, 230] on div at bounding box center [410, 223] width 16 height 16
click at [408, 230] on input "Classroom language plan and code switching" at bounding box center [410, 223] width 16 height 16
checkbox input "true"
click at [403, 158] on div at bounding box center [410, 159] width 16 height 16
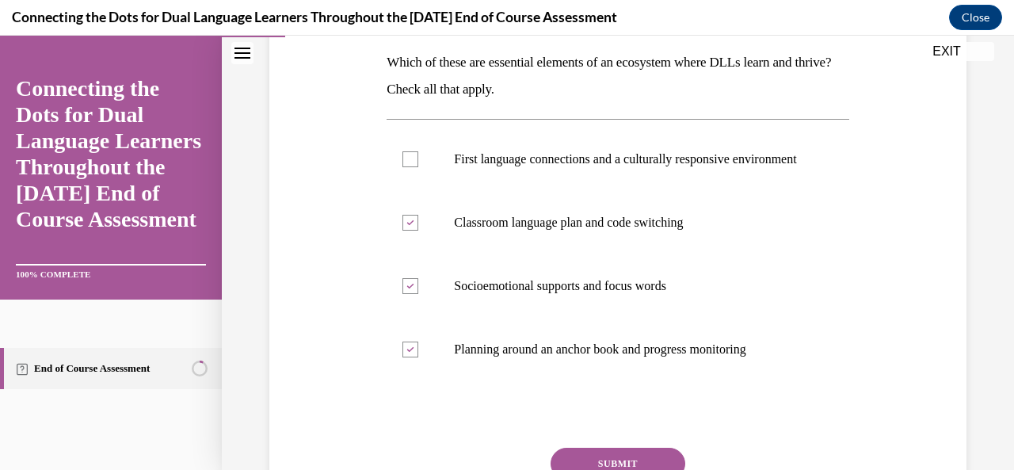
click at [403, 158] on input "First language connections and a culturally responsive environment" at bounding box center [410, 159] width 16 height 16
checkbox input "true"
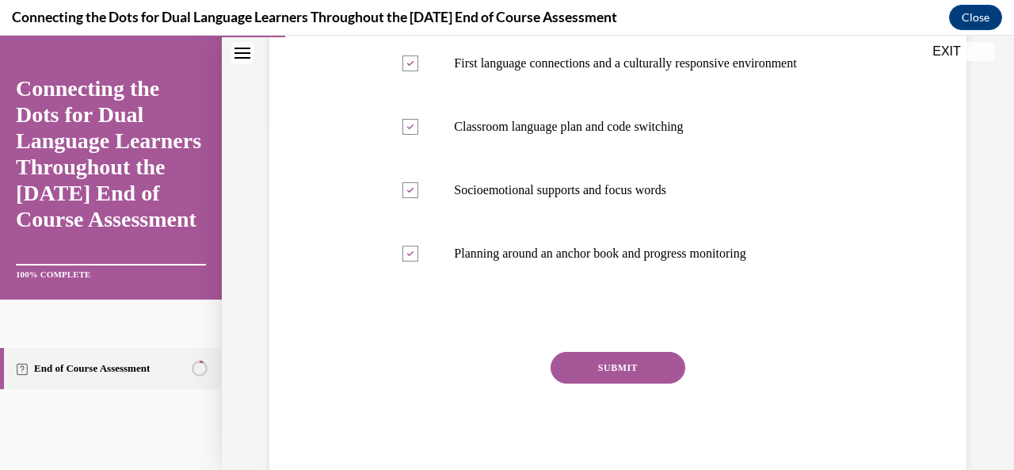
click at [558, 382] on button "SUBMIT" at bounding box center [617, 368] width 135 height 32
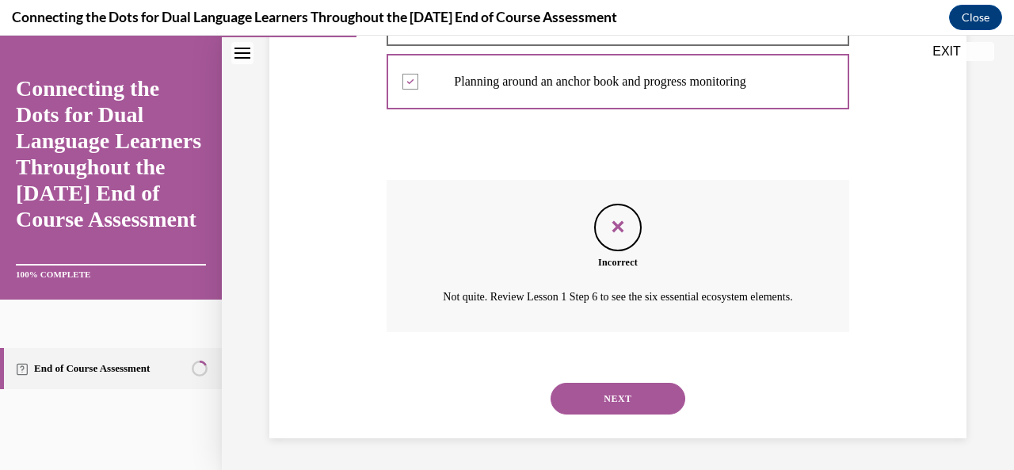
scroll to position [554, 0]
click at [559, 402] on button "NEXT" at bounding box center [617, 398] width 135 height 32
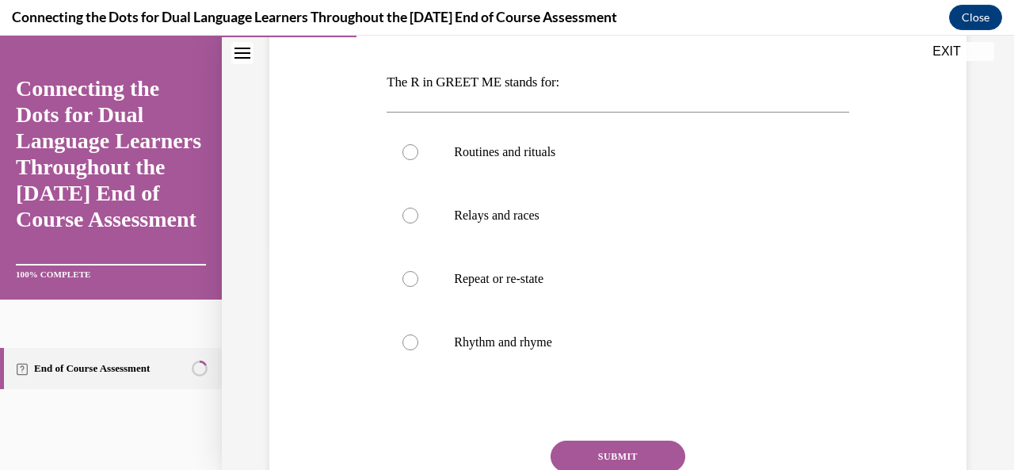
scroll to position [233, 0]
click at [404, 169] on label "Routines and rituals" at bounding box center [617, 151] width 462 height 63
click at [404, 160] on input "Routines and rituals" at bounding box center [410, 152] width 16 height 16
radio input "true"
click at [573, 448] on button "SUBMIT" at bounding box center [617, 456] width 135 height 32
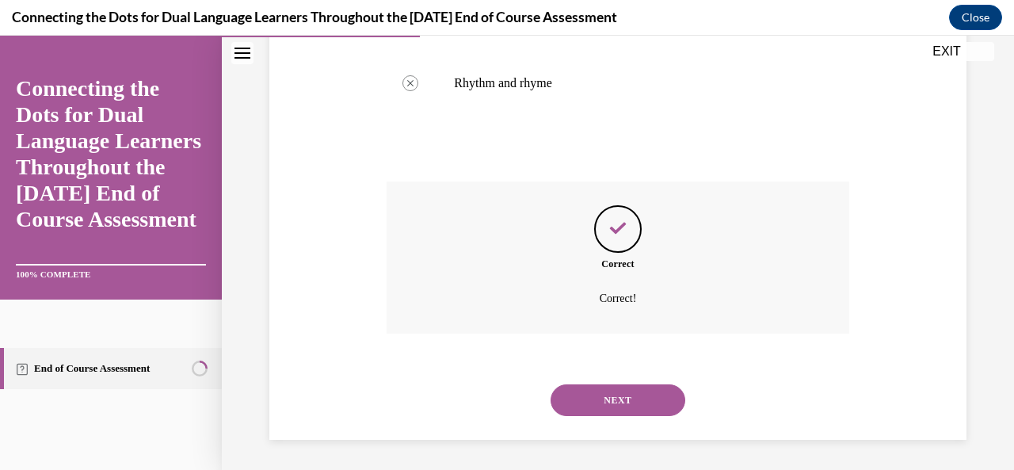
scroll to position [493, 0]
click at [569, 404] on button "NEXT" at bounding box center [617, 399] width 135 height 32
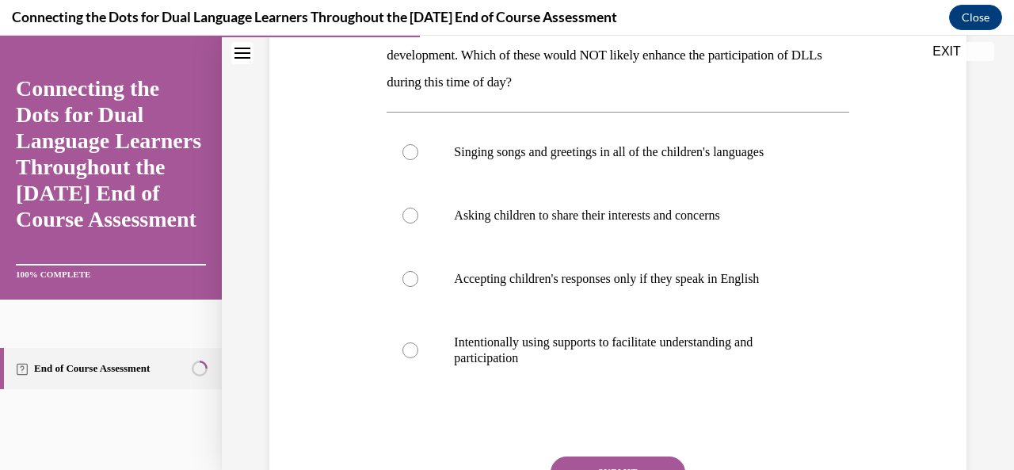
scroll to position [286, 0]
click at [413, 278] on div at bounding box center [410, 280] width 16 height 16
click at [413, 278] on input "Accepting children's responses only if they speak in English" at bounding box center [410, 280] width 16 height 16
radio input "true"
click at [574, 460] on button "SUBMIT" at bounding box center [617, 473] width 135 height 32
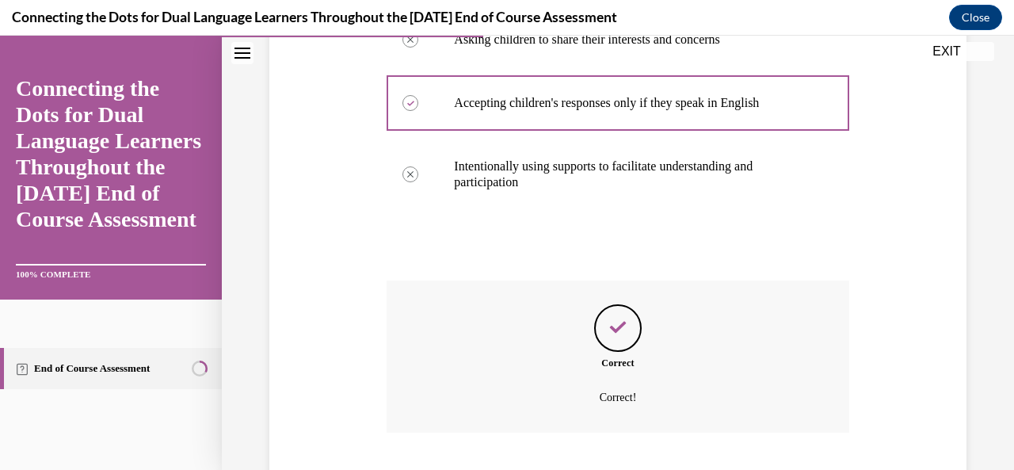
scroll to position [562, 0]
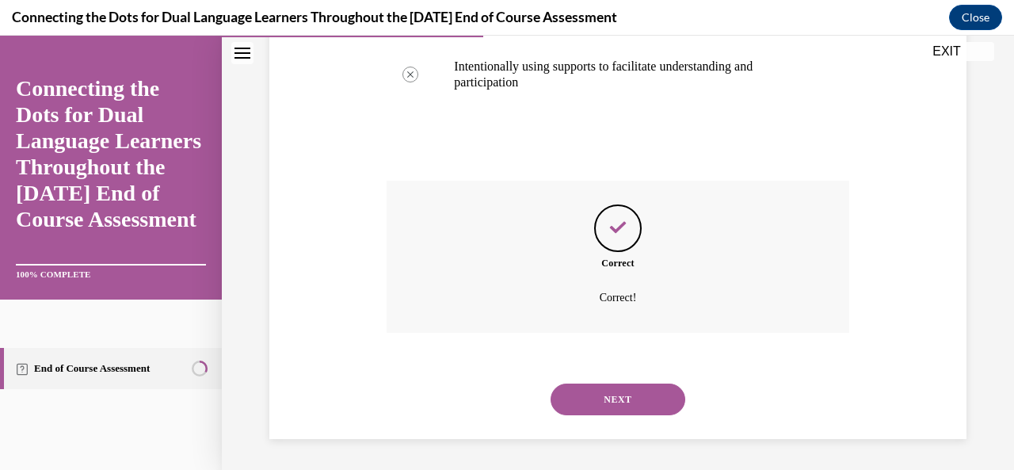
click at [569, 410] on button "NEXT" at bounding box center [617, 399] width 135 height 32
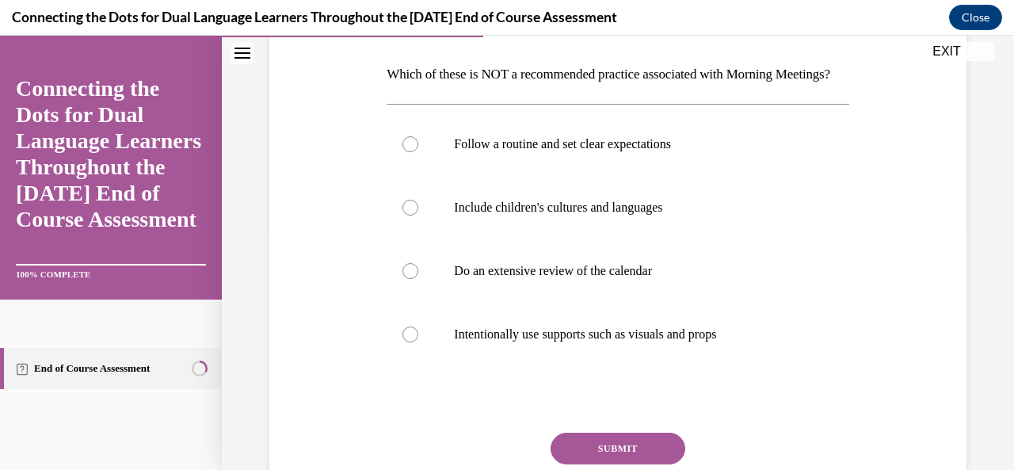
scroll to position [242, 0]
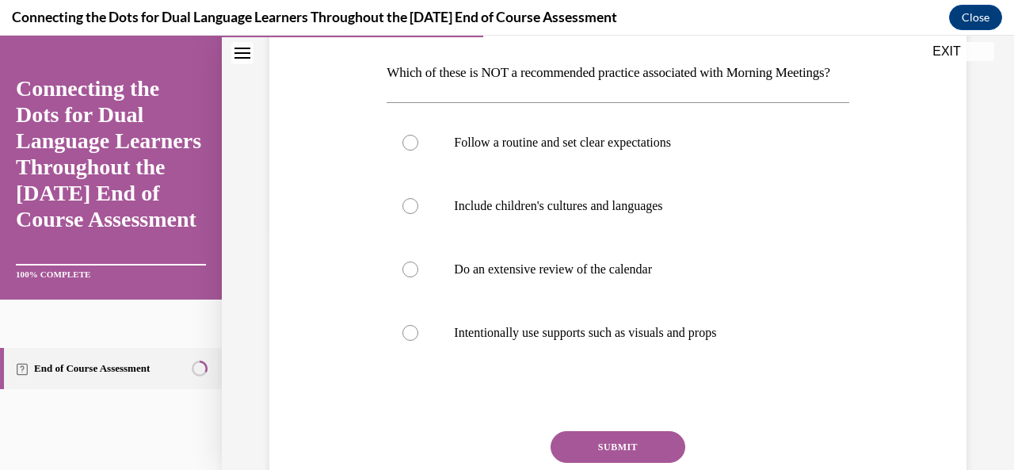
click at [417, 301] on label "Do an extensive review of the calendar" at bounding box center [617, 269] width 462 height 63
click at [417, 277] on input "Do an extensive review of the calendar" at bounding box center [410, 269] width 16 height 16
radio input "true"
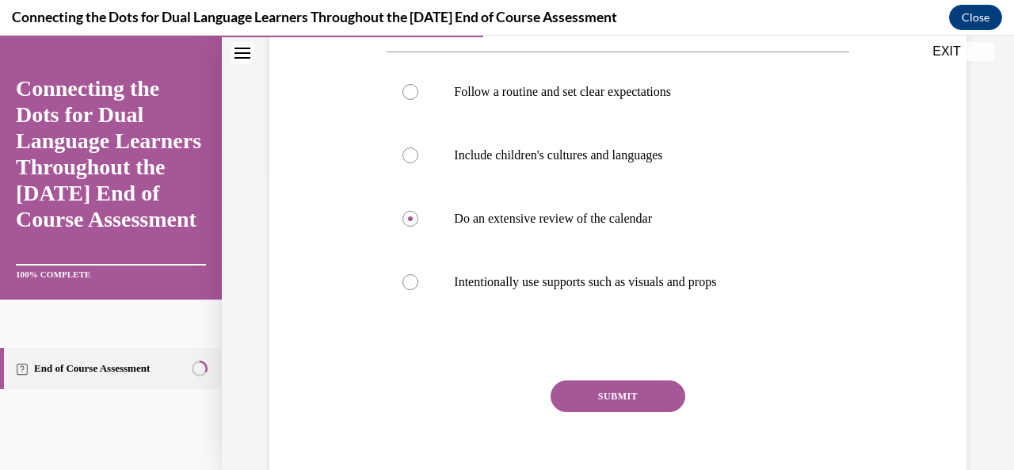
click at [565, 412] on button "SUBMIT" at bounding box center [617, 396] width 135 height 32
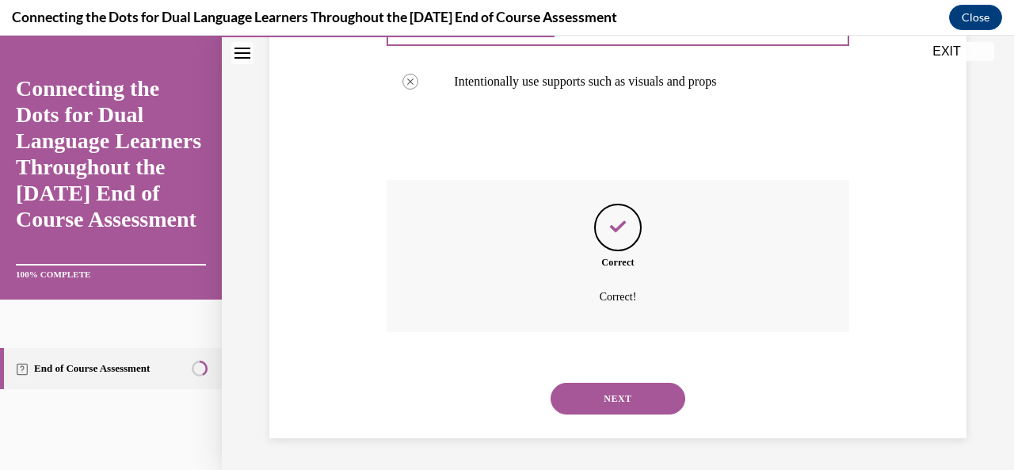
scroll to position [519, 0]
click at [559, 402] on button "NEXT" at bounding box center [617, 398] width 135 height 32
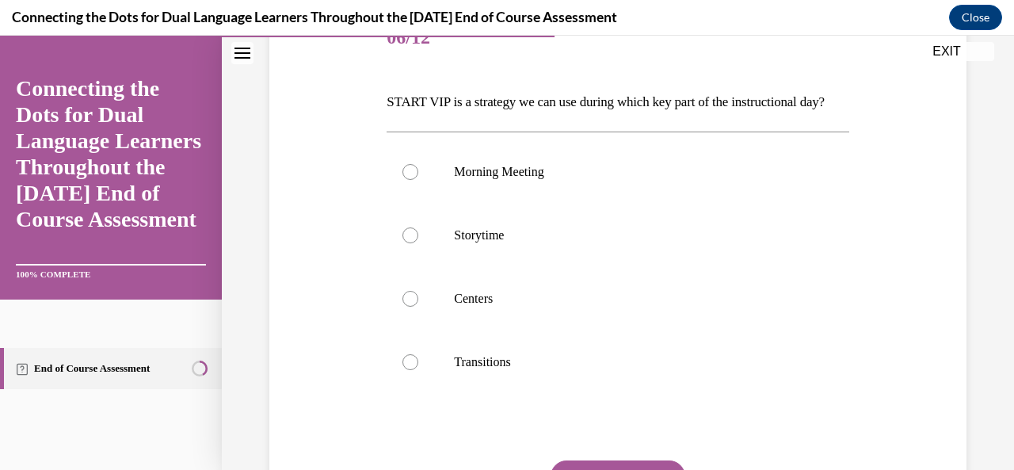
scroll to position [214, 0]
click at [409, 306] on div at bounding box center [410, 298] width 16 height 16
click at [409, 306] on input "Centers" at bounding box center [410, 298] width 16 height 16
radio input "true"
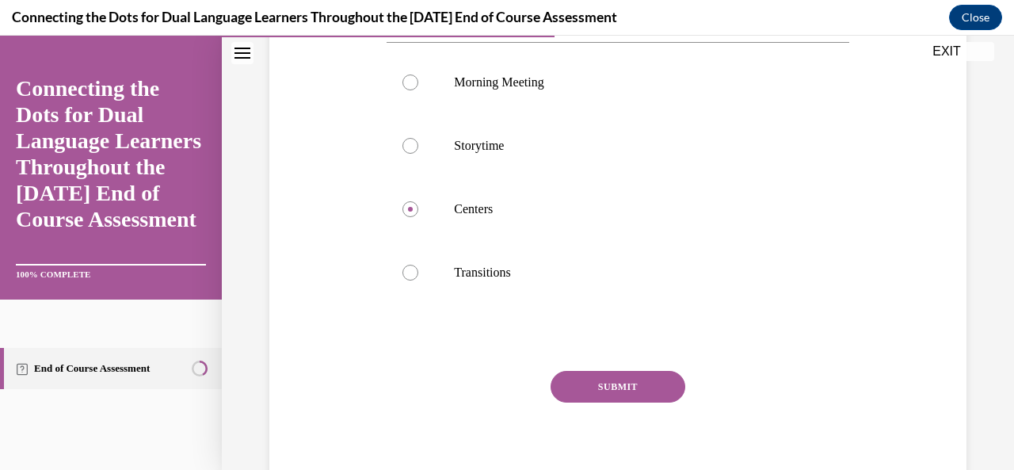
click at [572, 402] on button "SUBMIT" at bounding box center [617, 387] width 135 height 32
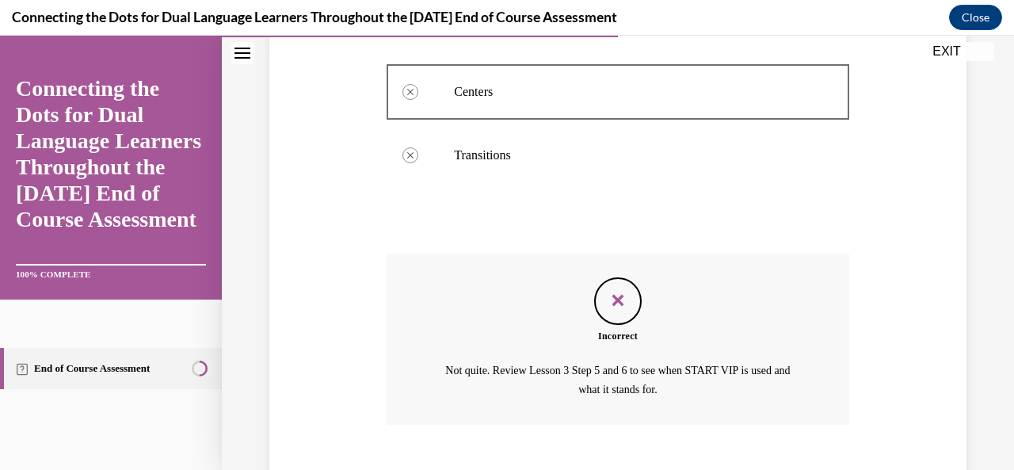
scroll to position [538, 0]
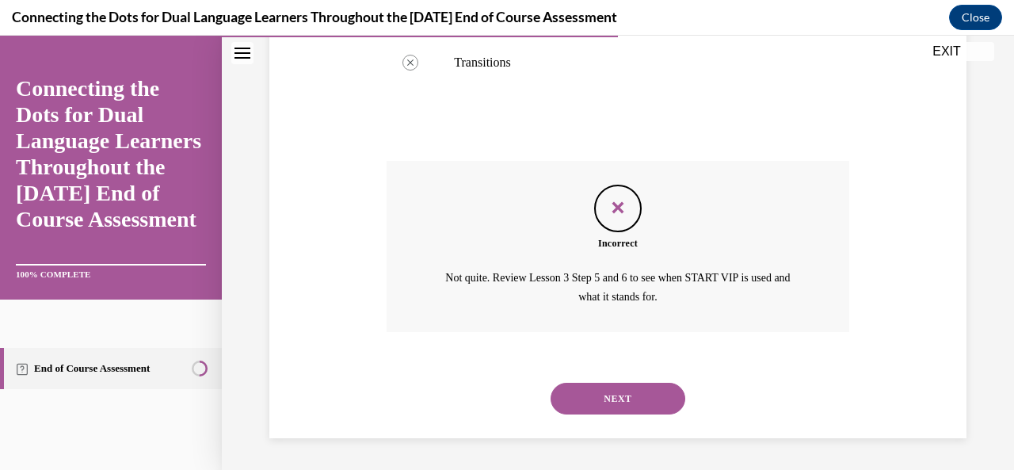
click at [569, 403] on button "NEXT" at bounding box center [617, 398] width 135 height 32
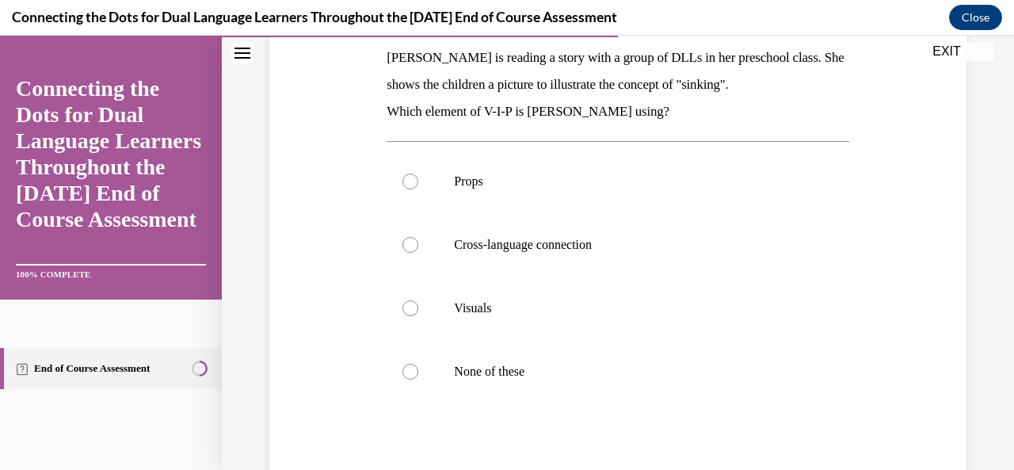
scroll to position [261, 0]
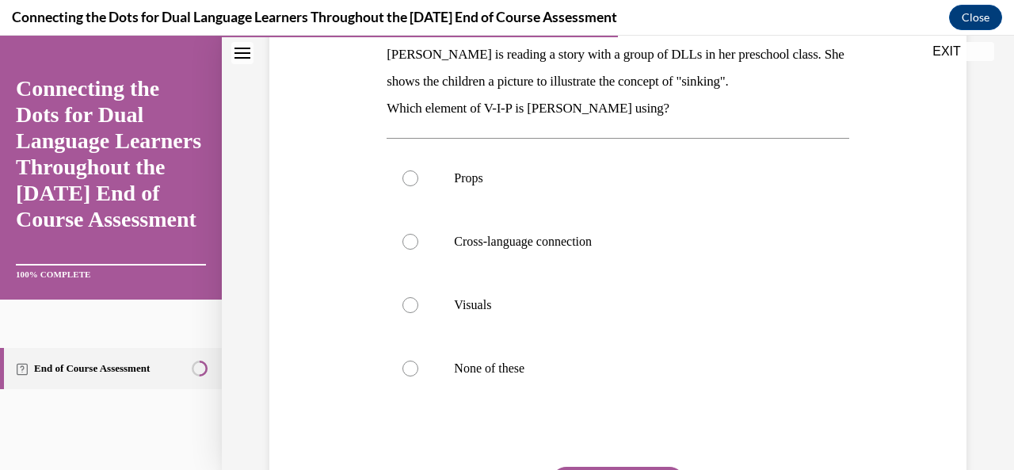
click at [408, 300] on div at bounding box center [410, 305] width 16 height 16
click at [408, 300] on input "Visuals" at bounding box center [410, 305] width 16 height 16
radio input "true"
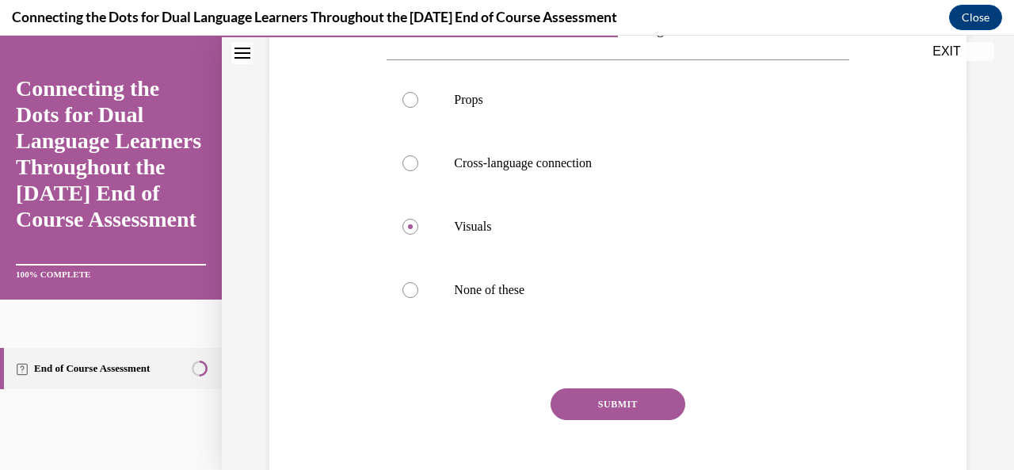
click at [584, 418] on button "SUBMIT" at bounding box center [617, 404] width 135 height 32
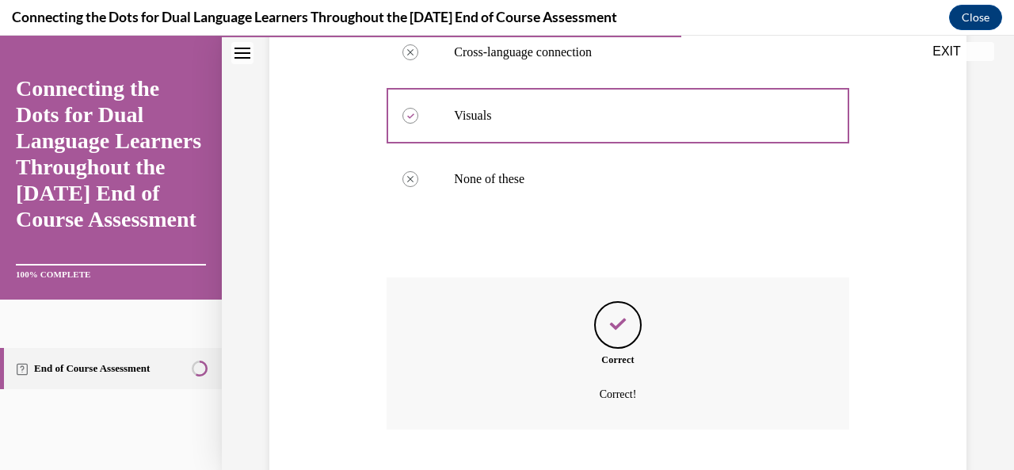
scroll to position [546, 0]
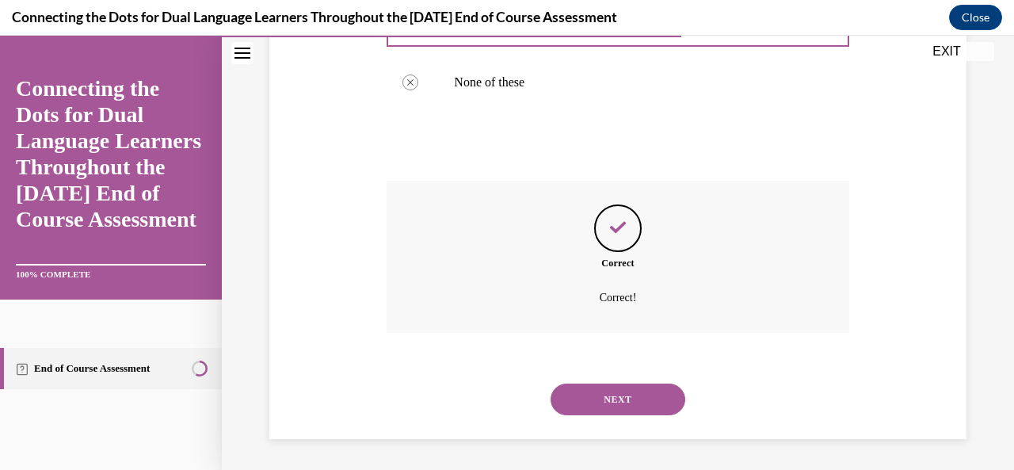
click at [573, 401] on button "NEXT" at bounding box center [617, 399] width 135 height 32
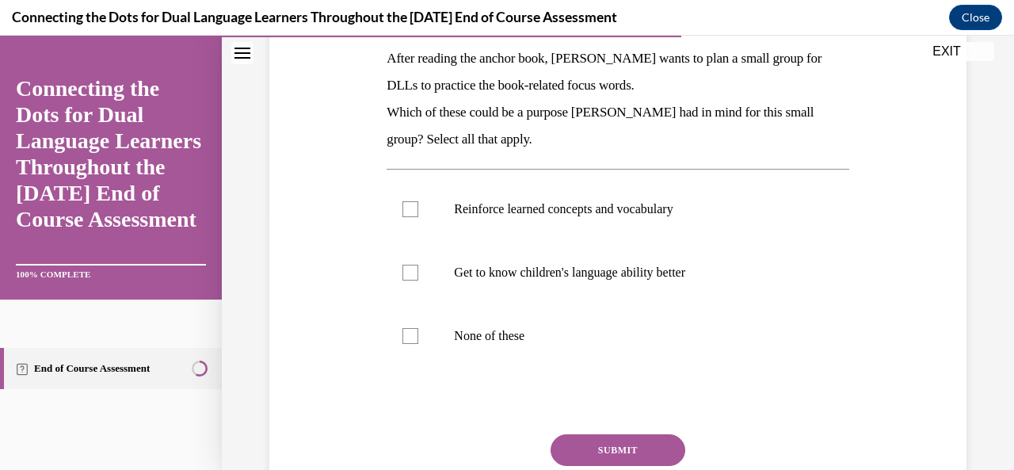
scroll to position [262, 0]
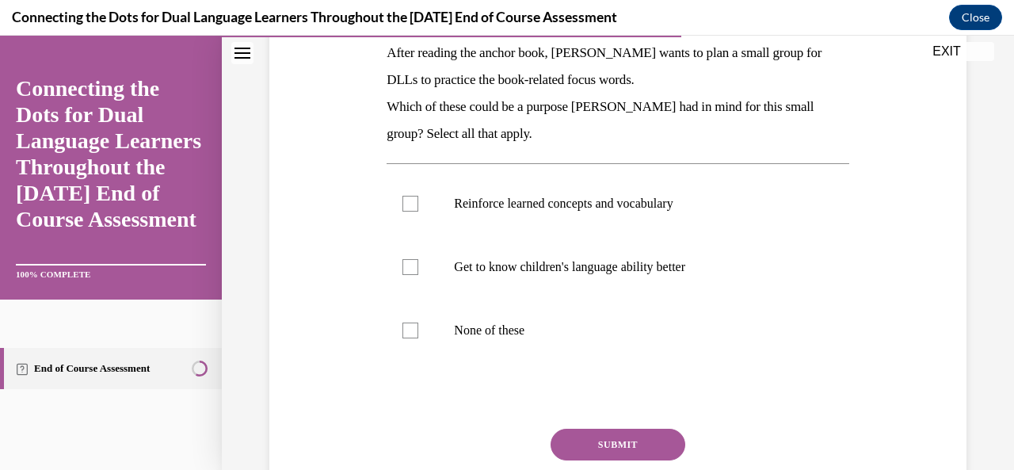
click at [406, 188] on label "Reinforce learned concepts and vocabulary" at bounding box center [617, 203] width 462 height 63
click at [406, 196] on input "Reinforce learned concepts and vocabulary" at bounding box center [410, 204] width 16 height 16
checkbox input "true"
click at [553, 440] on button "SUBMIT" at bounding box center [617, 444] width 135 height 32
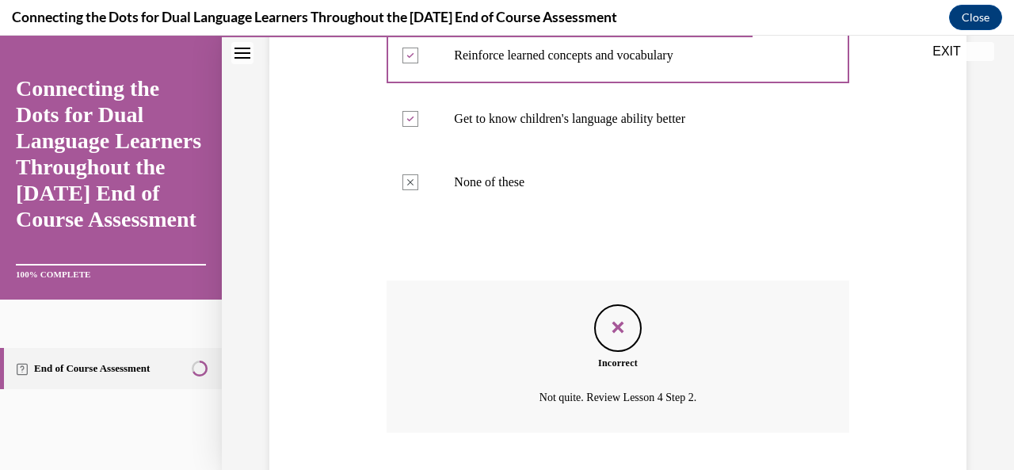
scroll to position [510, 0]
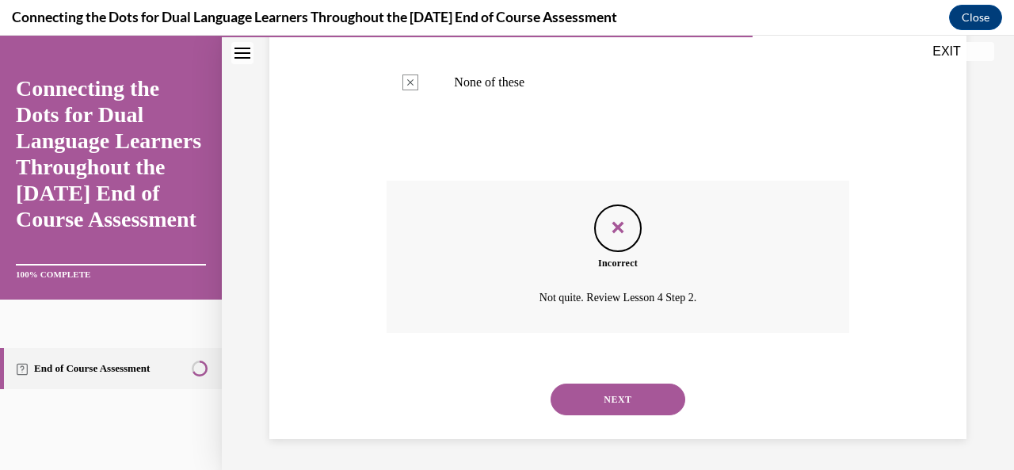
click at [557, 405] on button "NEXT" at bounding box center [617, 399] width 135 height 32
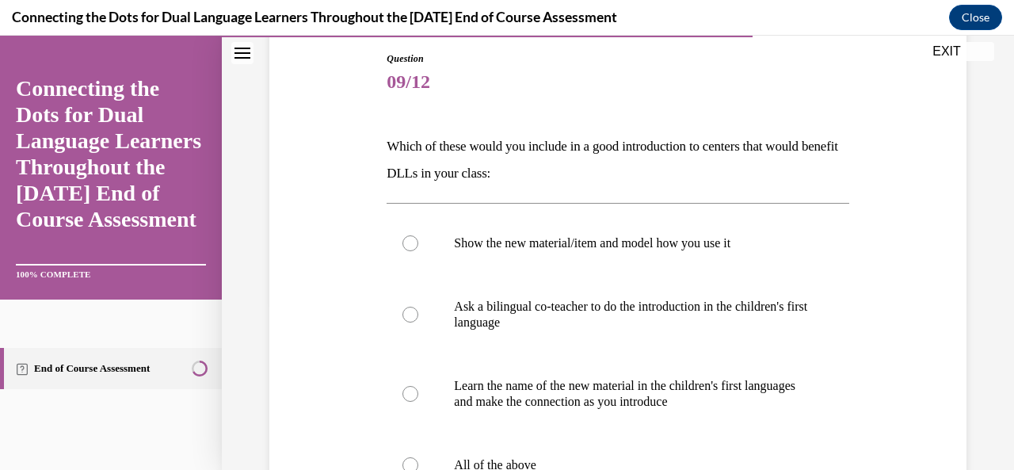
scroll to position [173, 0]
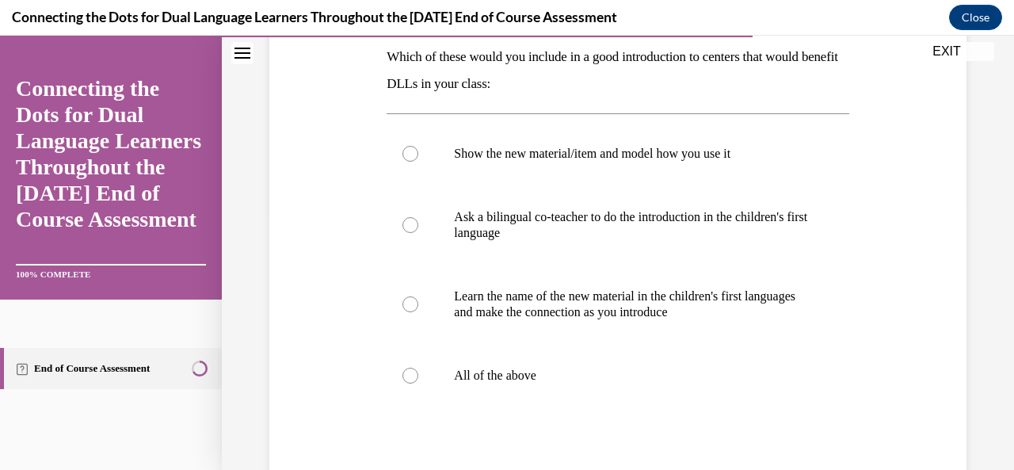
click at [405, 377] on div at bounding box center [410, 375] width 16 height 16
click at [405, 377] on input "All of the above" at bounding box center [410, 375] width 16 height 16
radio input "true"
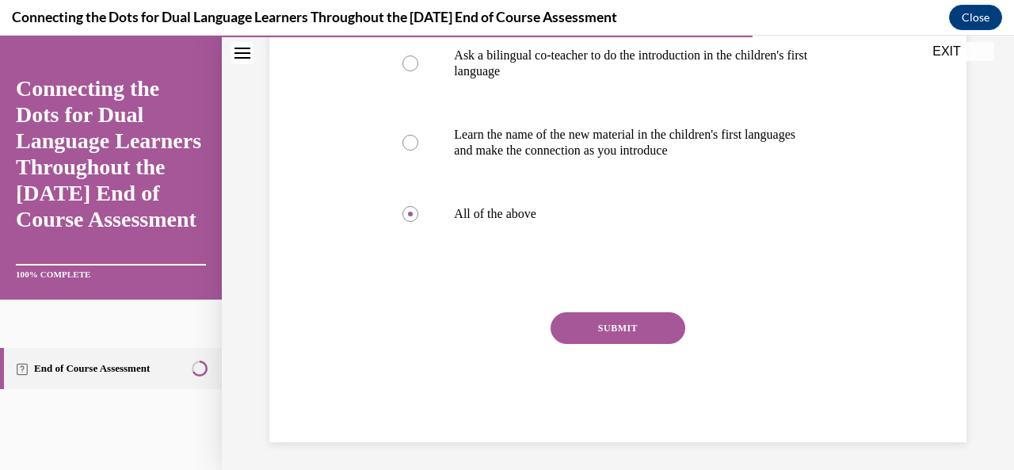
click at [586, 341] on button "SUBMIT" at bounding box center [617, 328] width 135 height 32
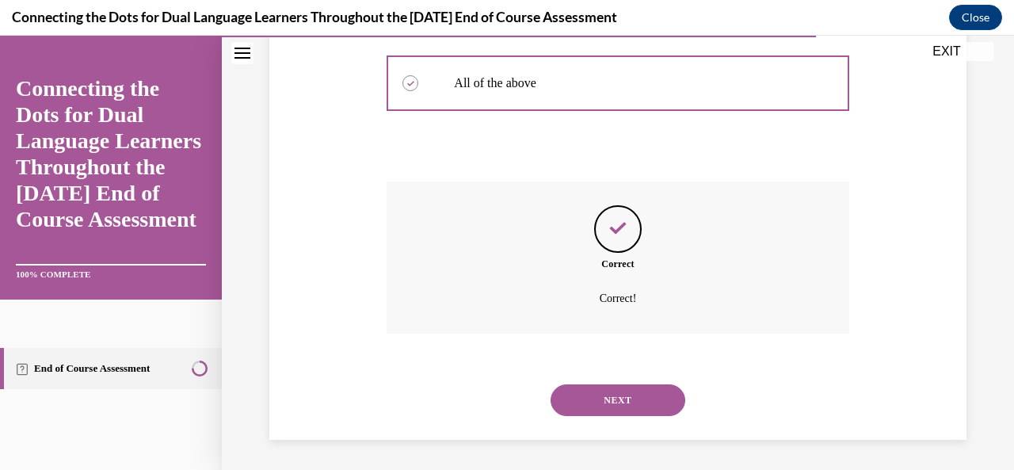
scroll to position [551, 0]
click at [598, 410] on button "NEXT" at bounding box center [617, 399] width 135 height 32
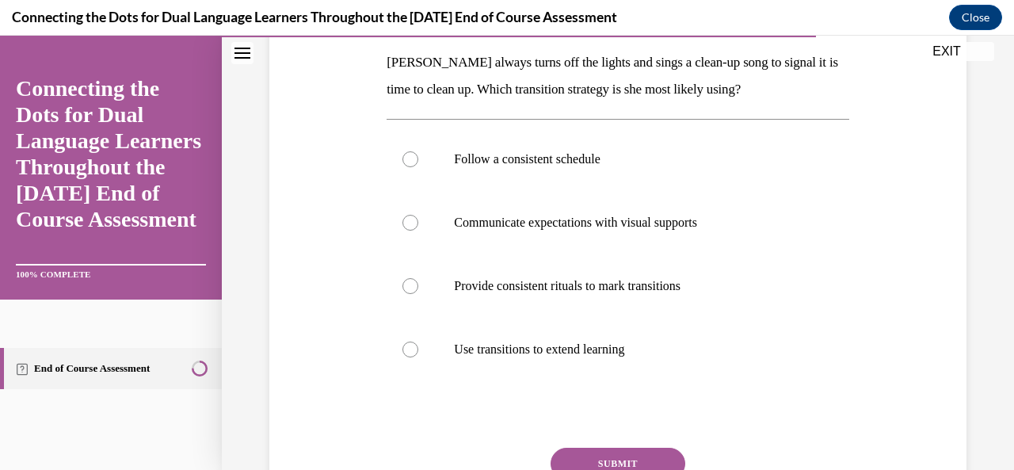
scroll to position [252, 0]
click at [407, 296] on label "Provide consistent rituals to mark transitions" at bounding box center [617, 286] width 462 height 63
click at [407, 295] on input "Provide consistent rituals to mark transitions" at bounding box center [410, 287] width 16 height 16
radio input "true"
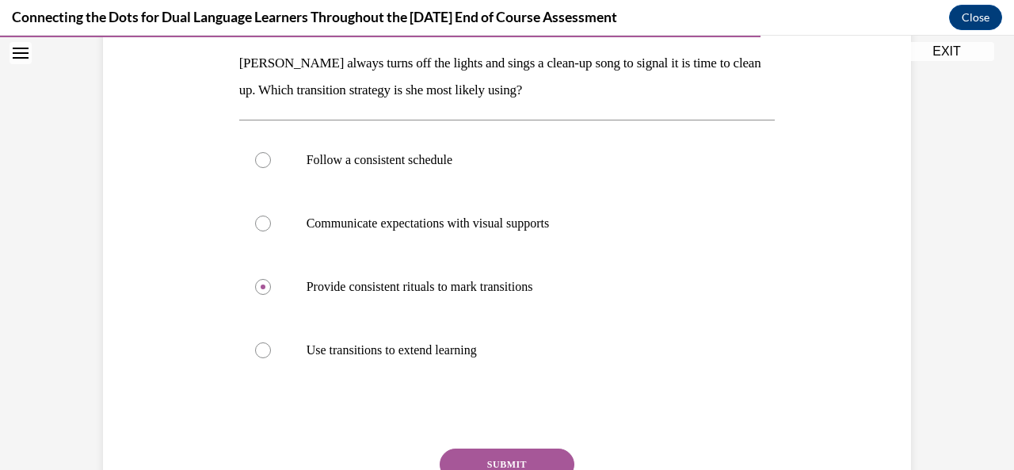
click at [471, 452] on button "SUBMIT" at bounding box center [507, 464] width 135 height 32
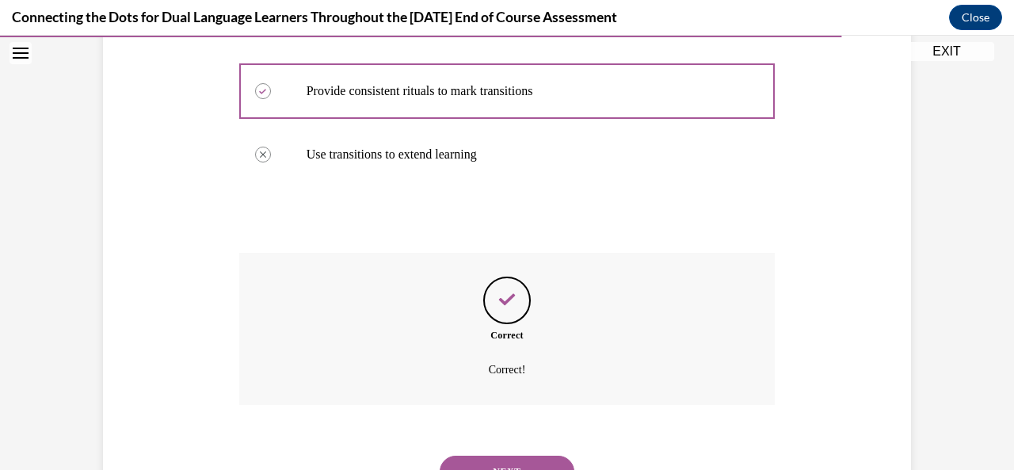
scroll to position [448, 0]
click at [495, 455] on button "NEXT" at bounding box center [507, 471] width 135 height 32
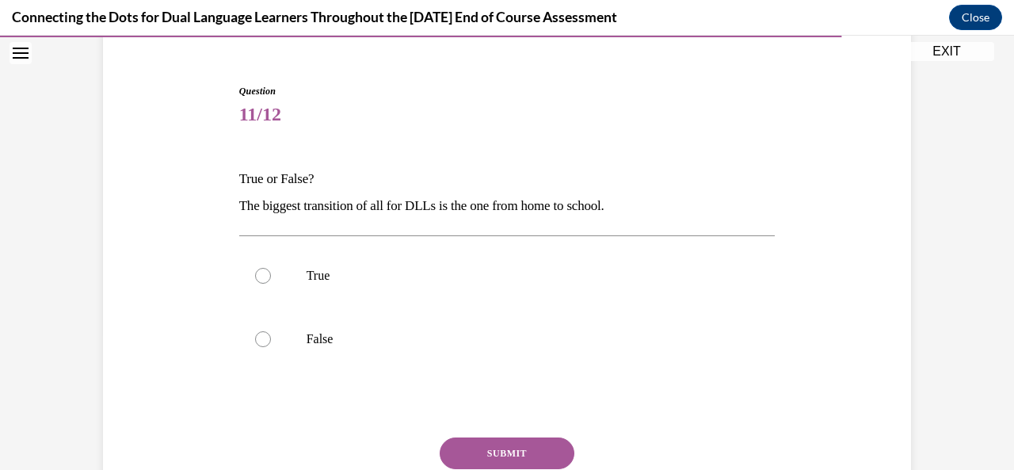
scroll to position [150, 0]
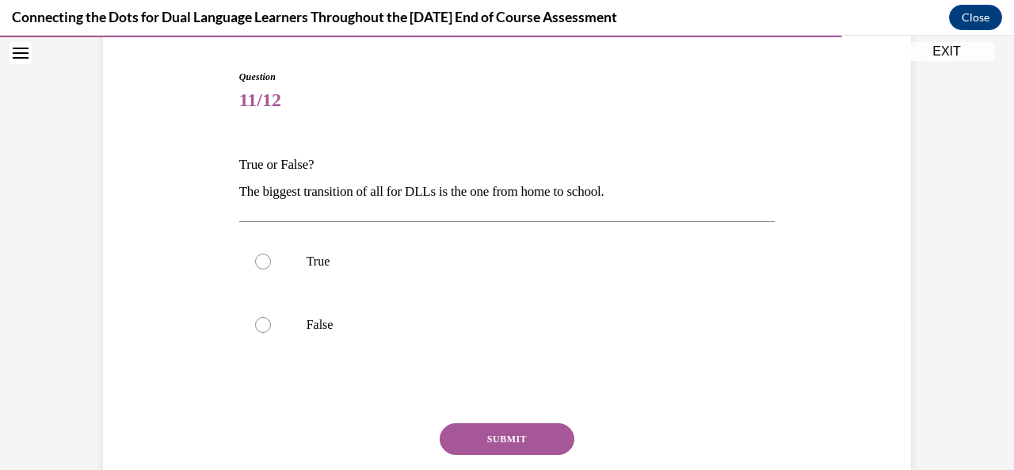
click at [255, 264] on div at bounding box center [263, 261] width 16 height 16
click at [255, 264] on input "True" at bounding box center [263, 261] width 16 height 16
radio input "true"
click at [475, 437] on button "SUBMIT" at bounding box center [507, 439] width 135 height 32
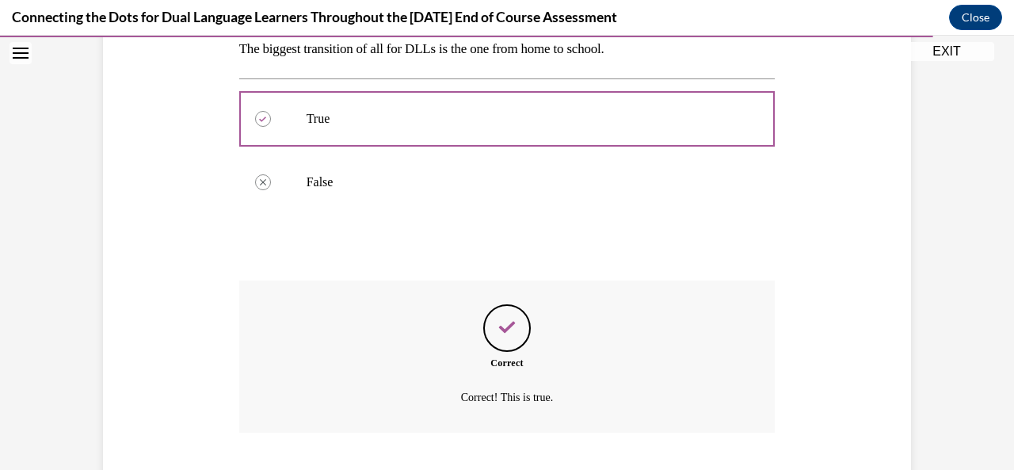
scroll to position [393, 0]
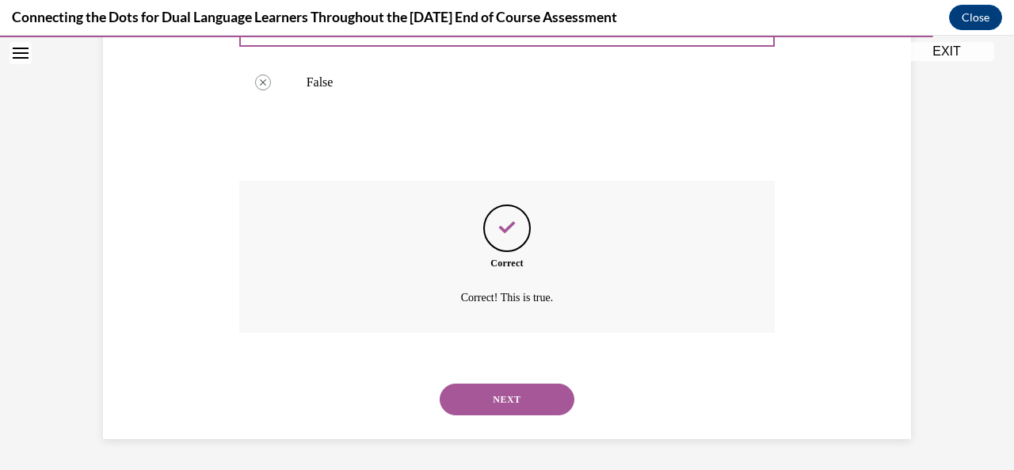
click at [486, 402] on button "NEXT" at bounding box center [507, 399] width 135 height 32
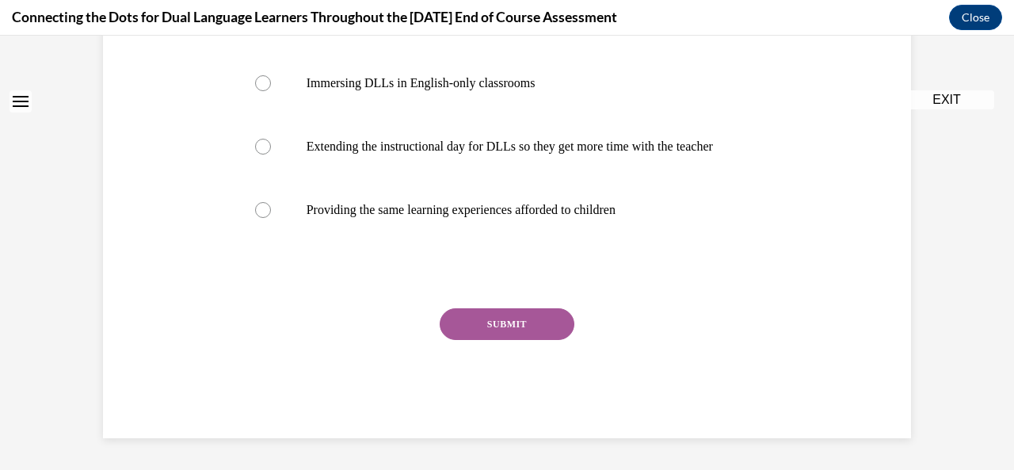
scroll to position [0, 0]
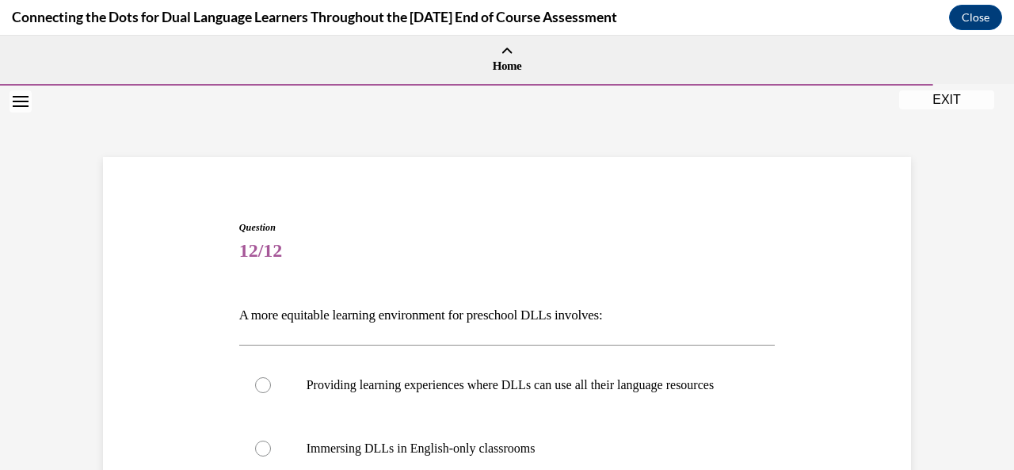
click at [249, 408] on label "Providing learning experiences where DLLs can use all their language resources" at bounding box center [507, 384] width 536 height 63
click at [255, 393] on input "Providing learning experiences where DLLs can use all their language resources" at bounding box center [263, 385] width 16 height 16
radio input "true"
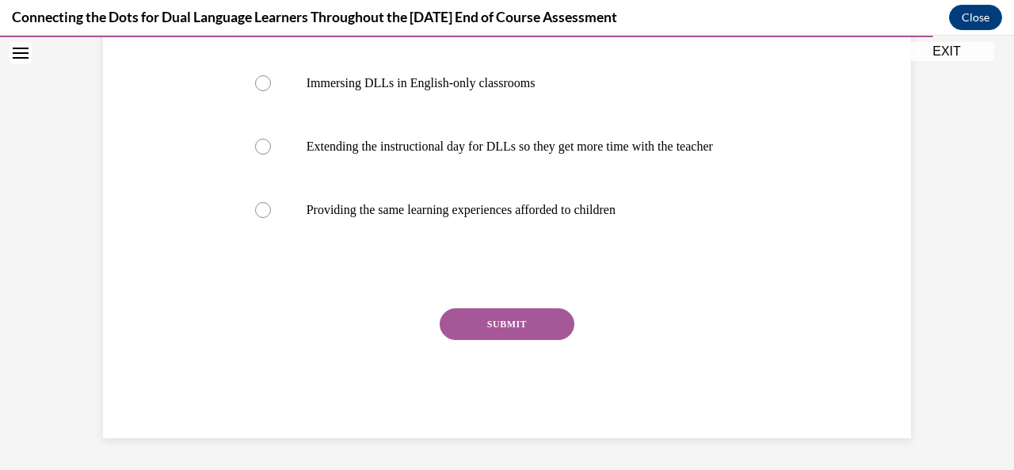
click at [463, 327] on button "SUBMIT" at bounding box center [507, 324] width 135 height 32
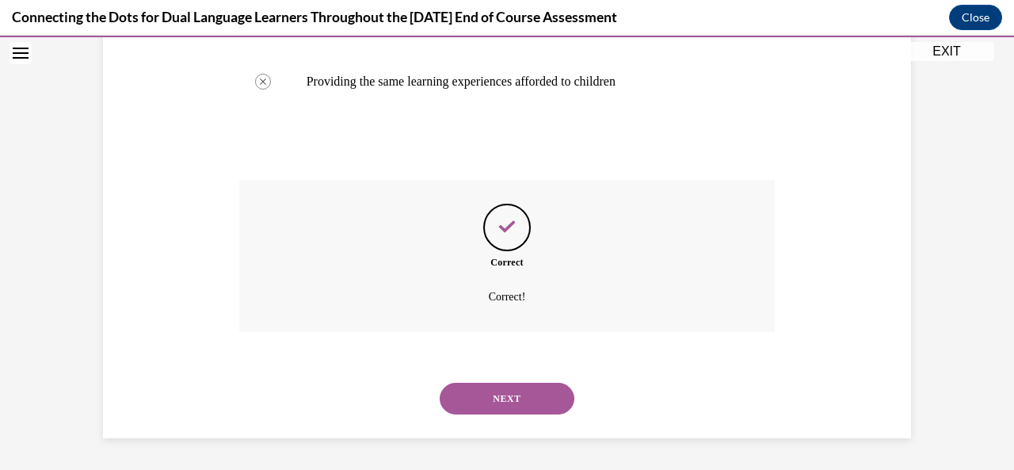
scroll to position [524, 0]
click at [448, 405] on button "NEXT" at bounding box center [507, 398] width 135 height 32
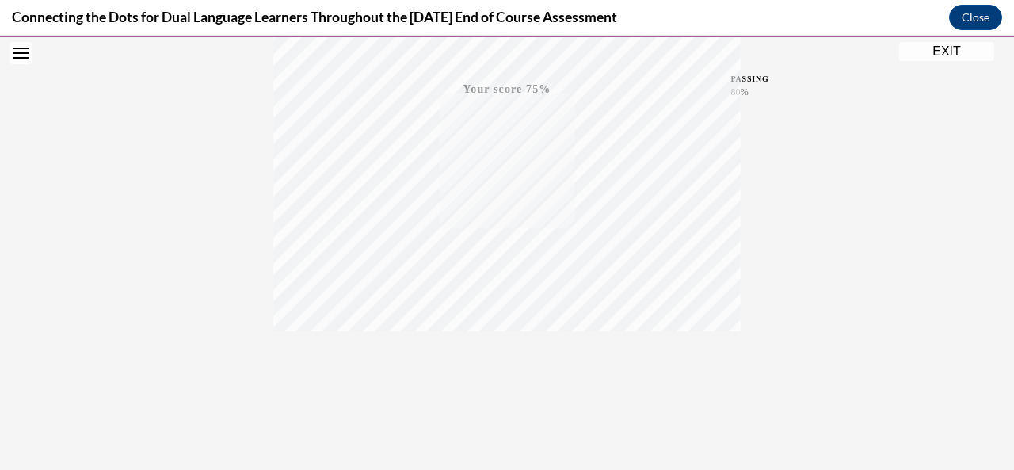
scroll to position [377, 0]
click at [494, 362] on div "TAKE AGAIN" at bounding box center [507, 363] width 56 height 37
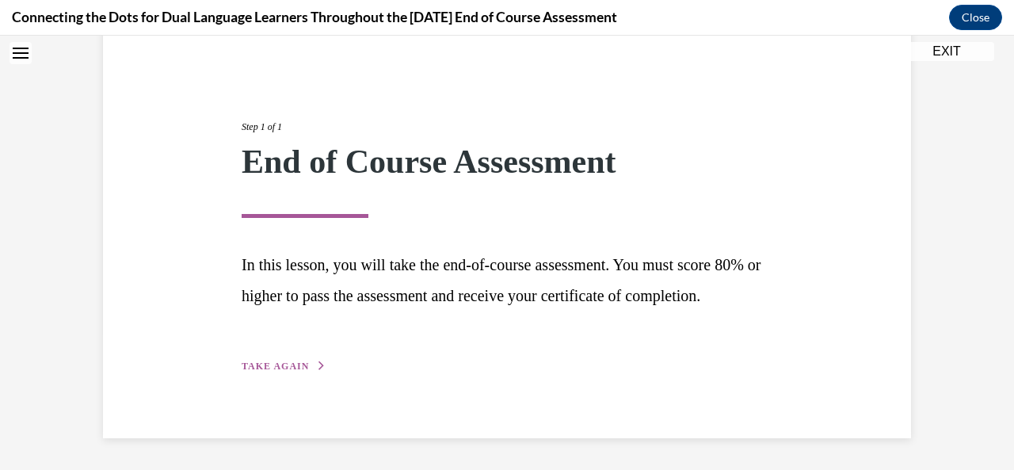
scroll to position [166, 0]
click at [264, 369] on span "TAKE AGAIN" at bounding box center [275, 365] width 67 height 11
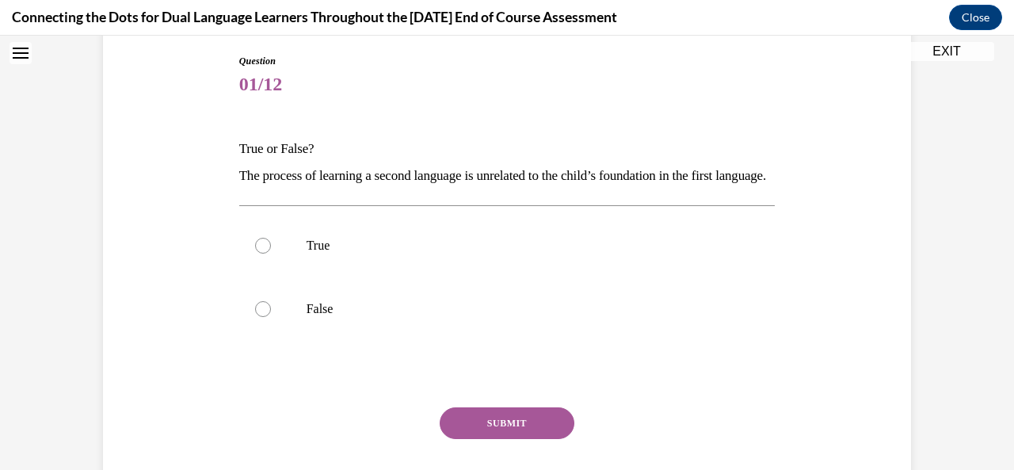
click at [255, 317] on div at bounding box center [263, 309] width 16 height 16
click at [255, 317] on input "False" at bounding box center [263, 309] width 16 height 16
radio input "true"
click at [475, 439] on button "SUBMIT" at bounding box center [507, 423] width 135 height 32
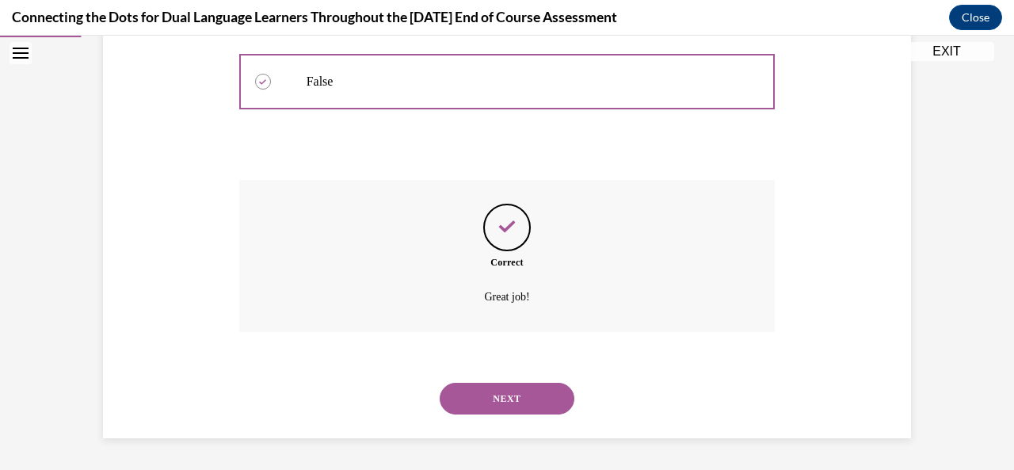
scroll to position [420, 0]
click at [475, 409] on button "NEXT" at bounding box center [507, 398] width 135 height 32
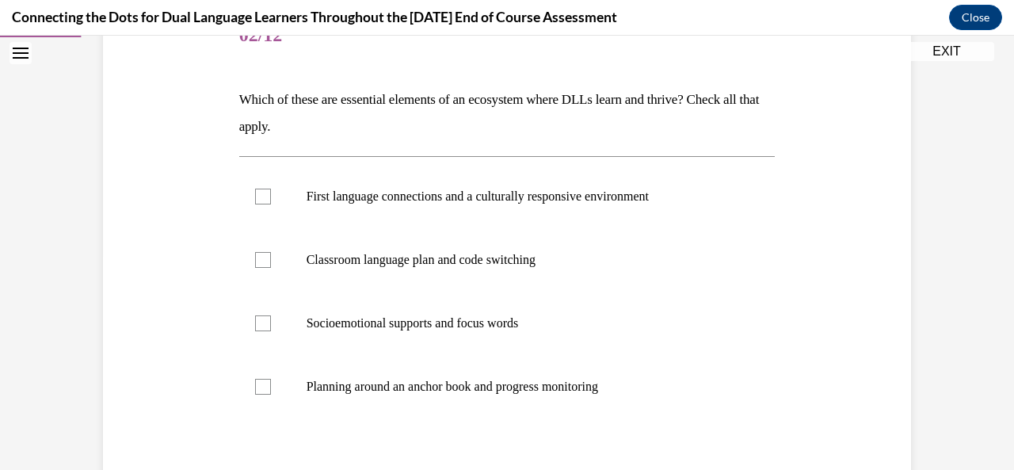
scroll to position [223, 0]
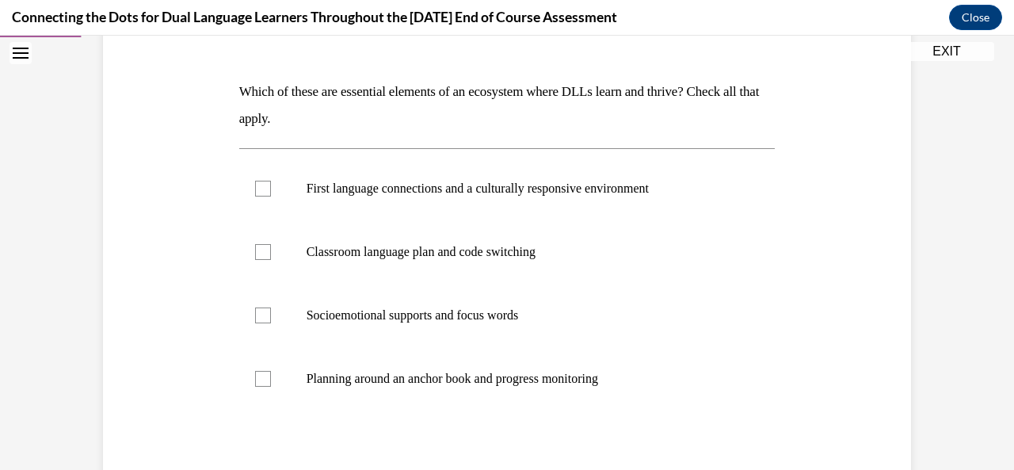
click at [242, 194] on label "First language connections and a culturally responsive environment" at bounding box center [507, 188] width 536 height 63
click at [255, 194] on input "First language connections and a culturally responsive environment" at bounding box center [263, 189] width 16 height 16
checkbox input "true"
click at [256, 380] on div at bounding box center [263, 379] width 16 height 16
click at [256, 380] on input "Planning around an anchor book and progress monitoring" at bounding box center [263, 379] width 16 height 16
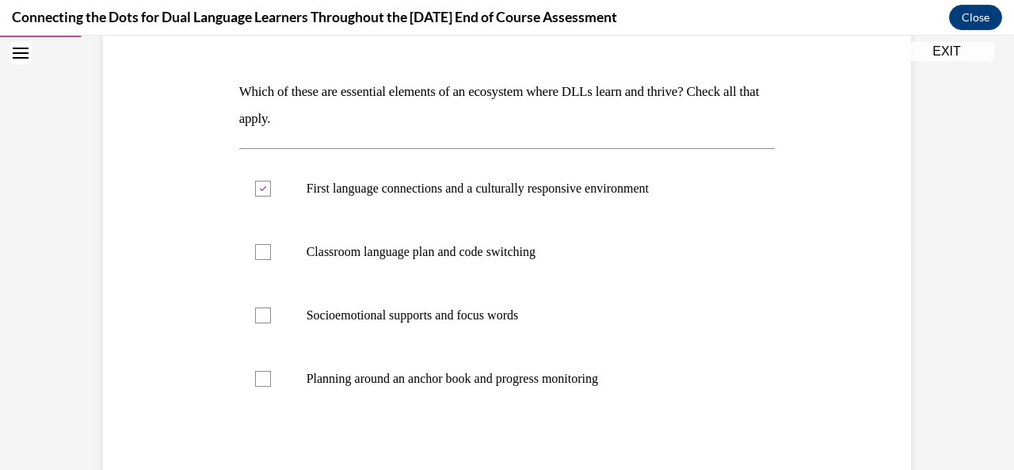
checkbox input "true"
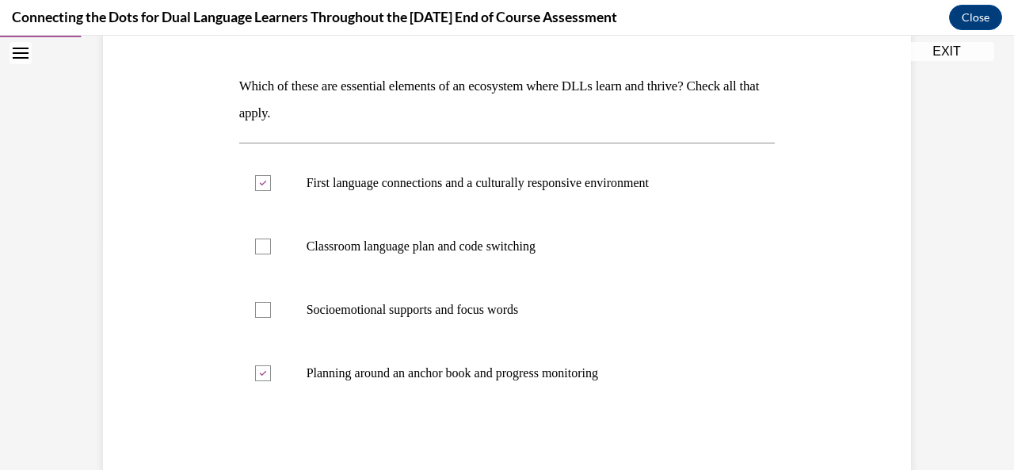
scroll to position [230, 0]
click at [212, 386] on div "Question 02/12 Which of these are essential elements of an ecosystem where DLLs…" at bounding box center [507, 271] width 816 height 657
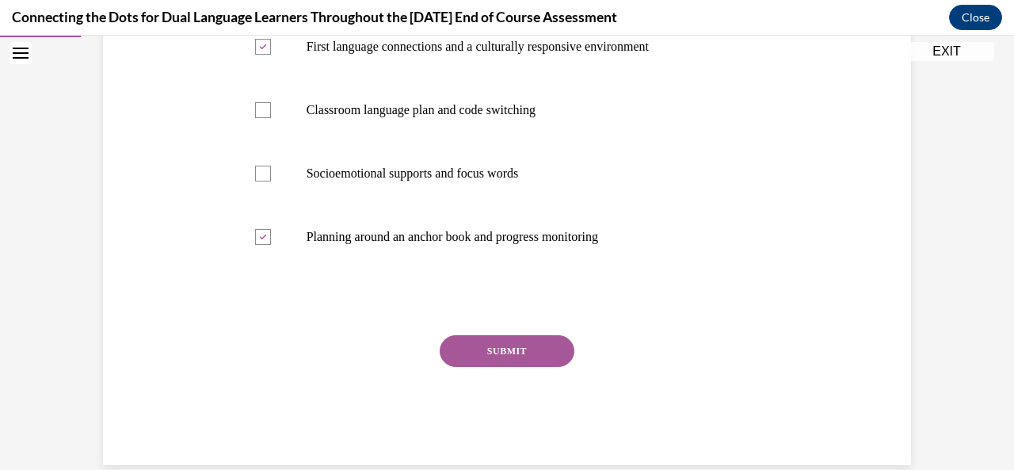
click at [467, 363] on button "SUBMIT" at bounding box center [507, 351] width 135 height 32
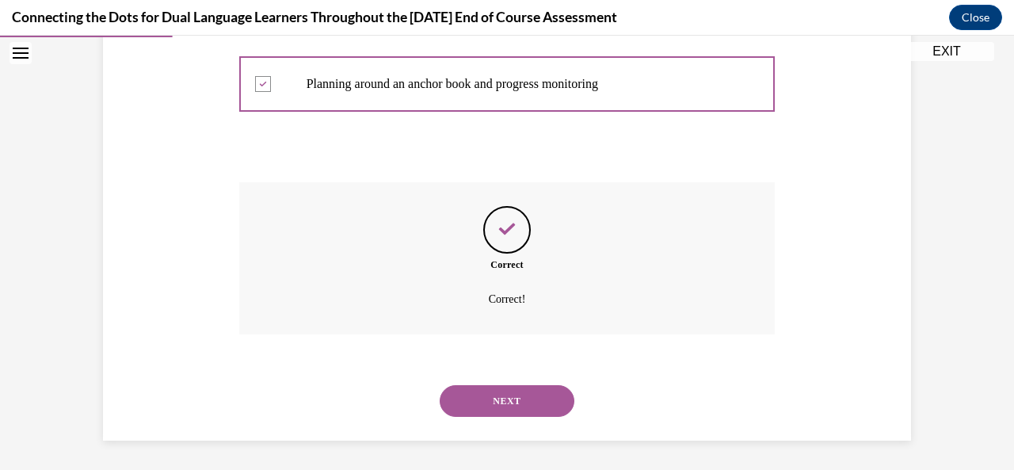
scroll to position [519, 0]
click at [452, 401] on button "NEXT" at bounding box center [507, 399] width 135 height 32
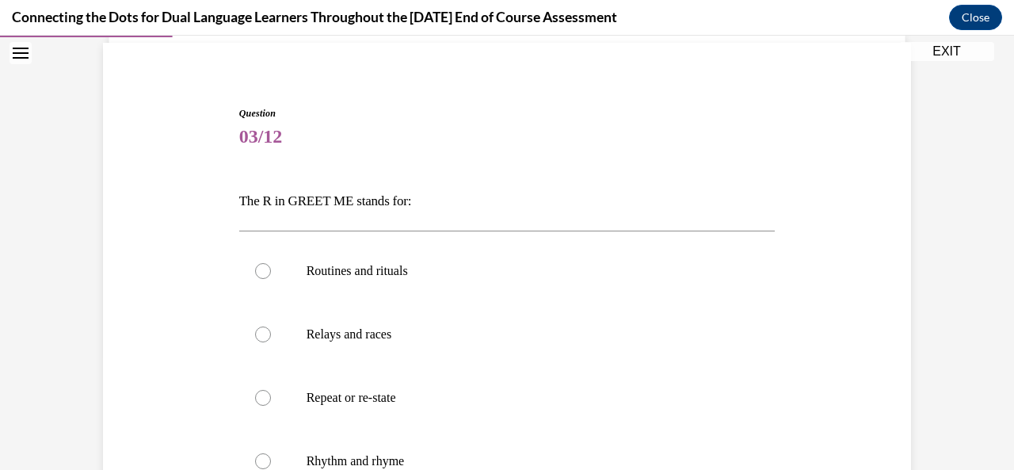
scroll to position [112, 0]
click at [258, 279] on div at bounding box center [263, 272] width 16 height 16
click at [258, 279] on input "Routines and rituals" at bounding box center [263, 272] width 16 height 16
radio input "true"
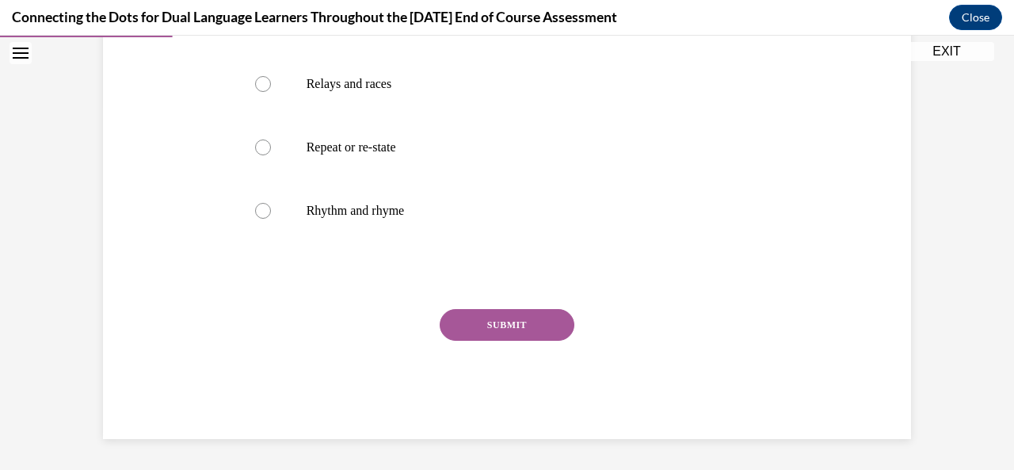
click at [474, 291] on div "Question 03/12 The R in GREET ME stands for: Routines and rituals Relays and ra…" at bounding box center [507, 147] width 536 height 583
click at [482, 336] on button "SUBMIT" at bounding box center [507, 325] width 135 height 32
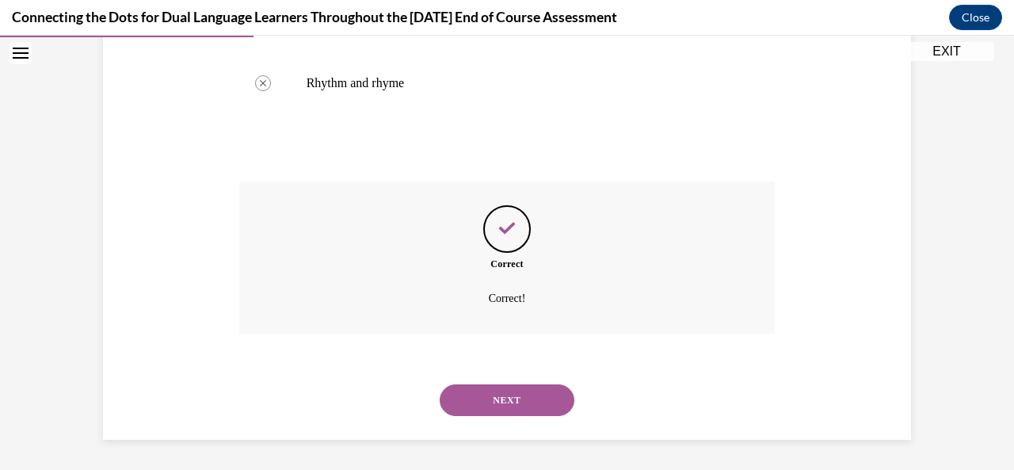
scroll to position [493, 0]
click at [469, 402] on button "NEXT" at bounding box center [507, 399] width 135 height 32
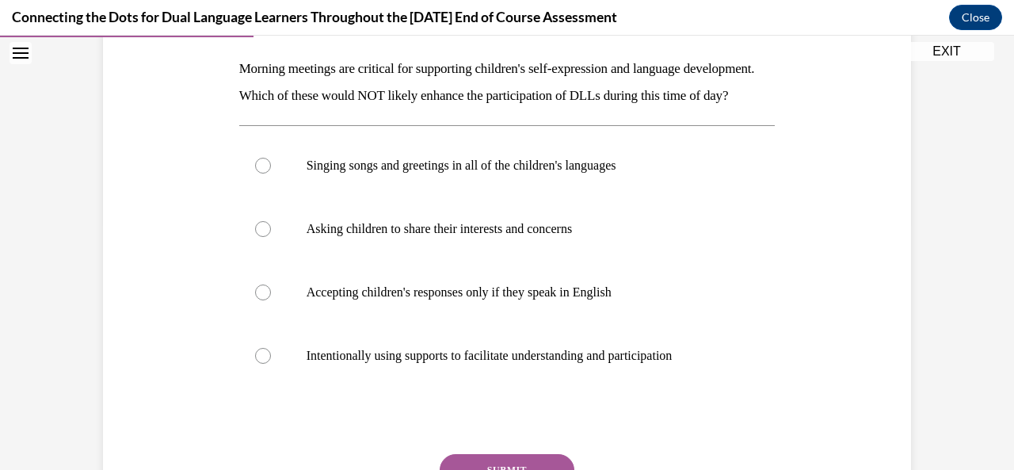
scroll to position [254, 0]
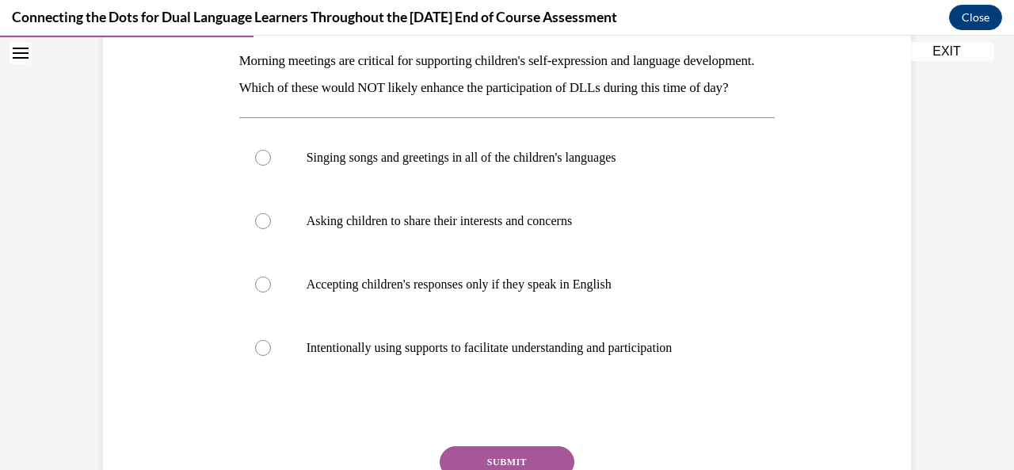
click at [249, 305] on label "Accepting children's responses only if they speak in English" at bounding box center [507, 284] width 536 height 63
click at [255, 292] on input "Accepting children's responses only if they speak in English" at bounding box center [263, 284] width 16 height 16
radio input "true"
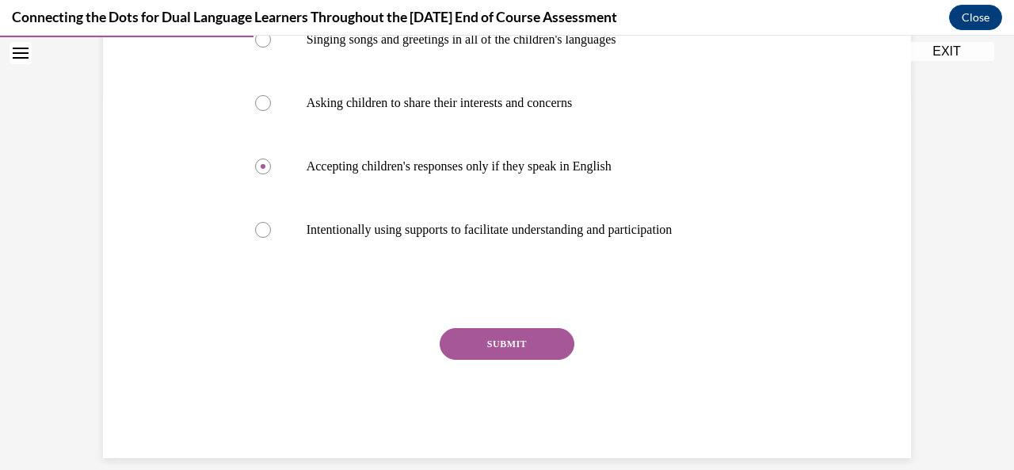
click at [474, 360] on button "SUBMIT" at bounding box center [507, 344] width 135 height 32
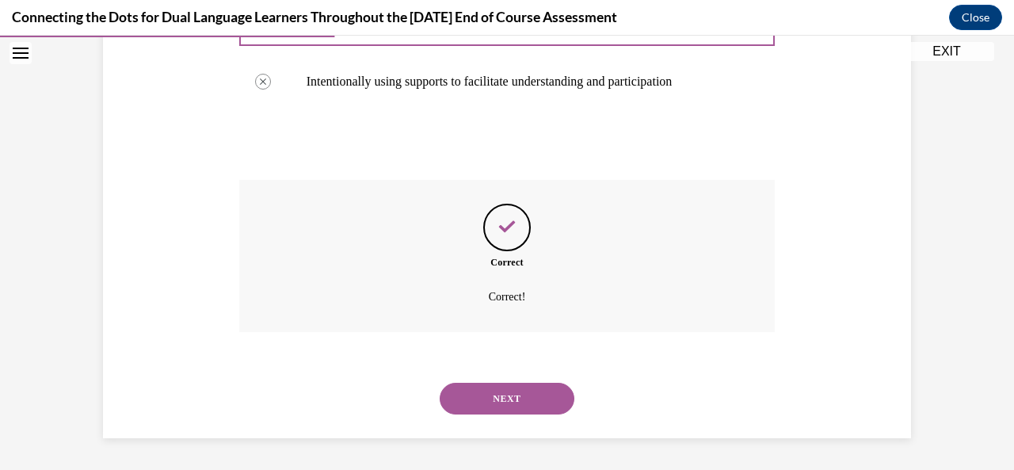
scroll to position [546, 0]
click at [467, 403] on button "NEXT" at bounding box center [507, 398] width 135 height 32
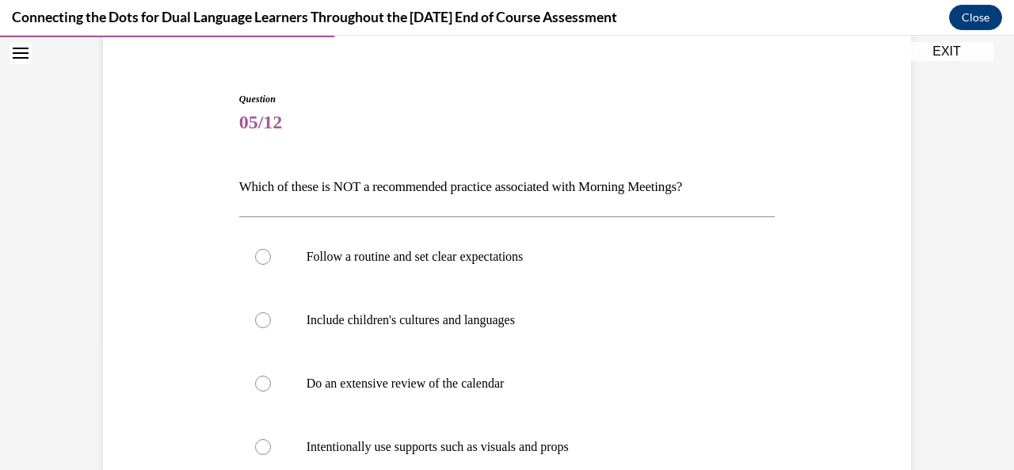
scroll to position [150, 0]
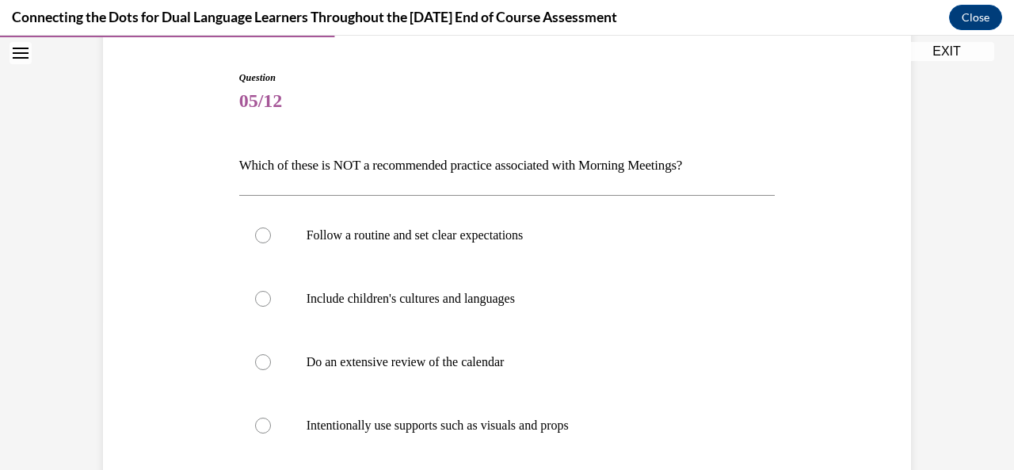
click at [255, 365] on div at bounding box center [263, 362] width 16 height 16
click at [255, 365] on input "Do an extensive review of the calendar" at bounding box center [263, 362] width 16 height 16
radio input "true"
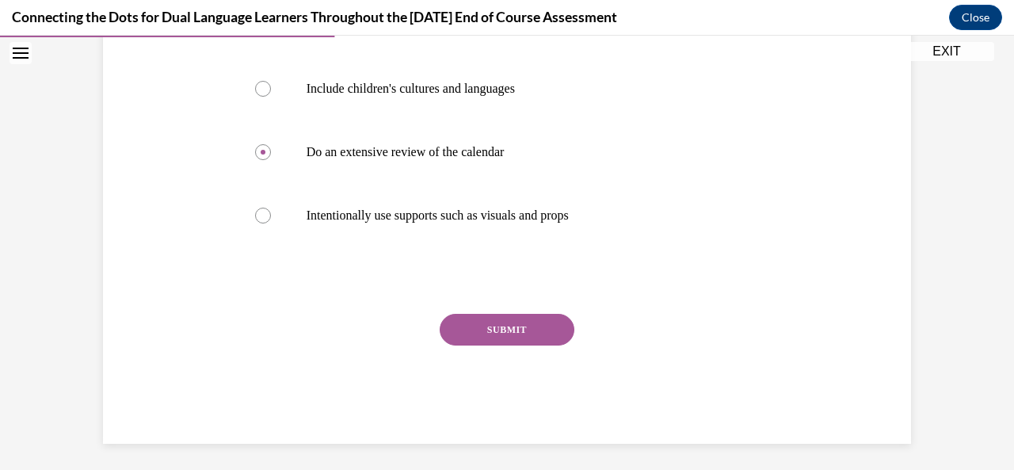
click at [467, 333] on button "SUBMIT" at bounding box center [507, 330] width 135 height 32
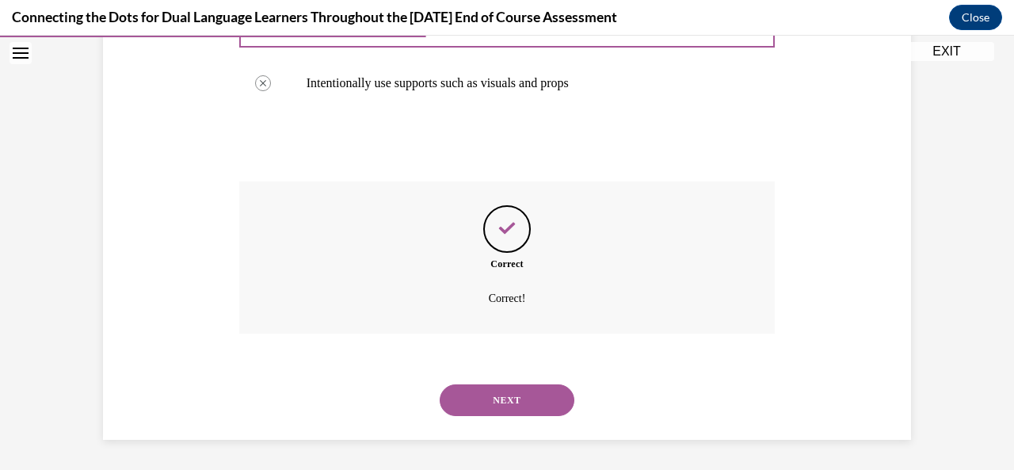
scroll to position [493, 0]
click at [454, 404] on button "NEXT" at bounding box center [507, 399] width 135 height 32
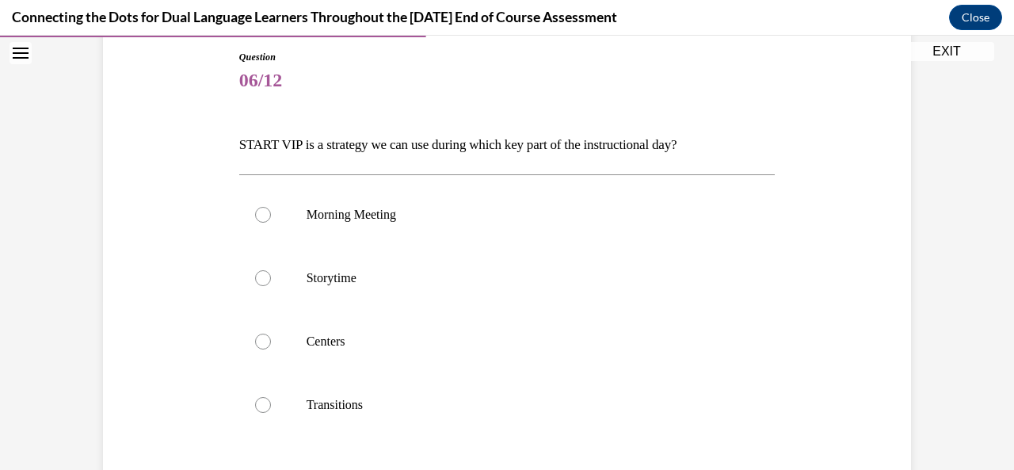
click at [252, 284] on label "Storytime" at bounding box center [507, 277] width 536 height 63
click at [255, 284] on input "Storytime" at bounding box center [263, 278] width 16 height 16
radio input "true"
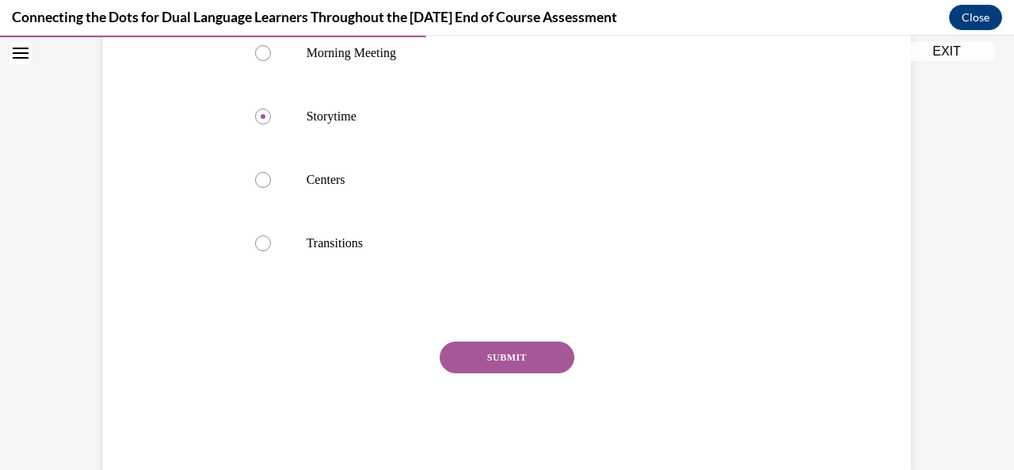
click at [474, 356] on button "SUBMIT" at bounding box center [507, 357] width 135 height 32
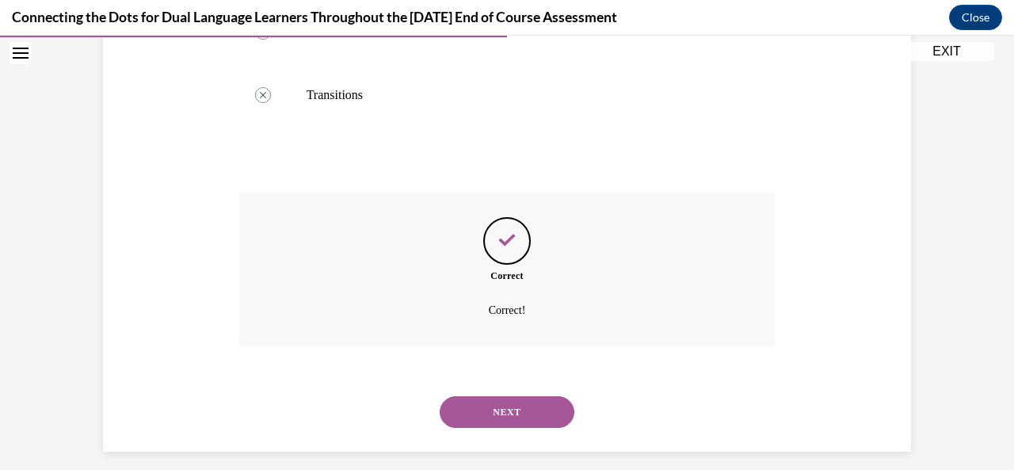
scroll to position [493, 0]
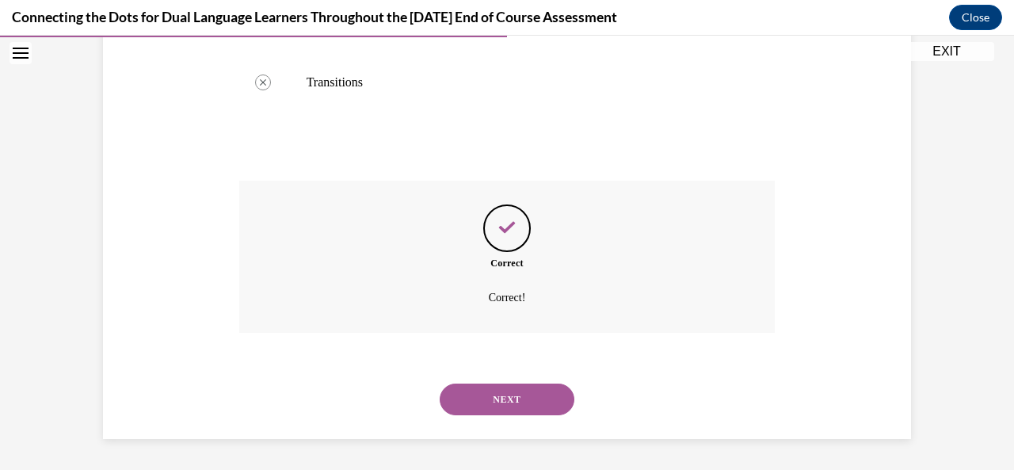
click at [487, 409] on button "NEXT" at bounding box center [507, 399] width 135 height 32
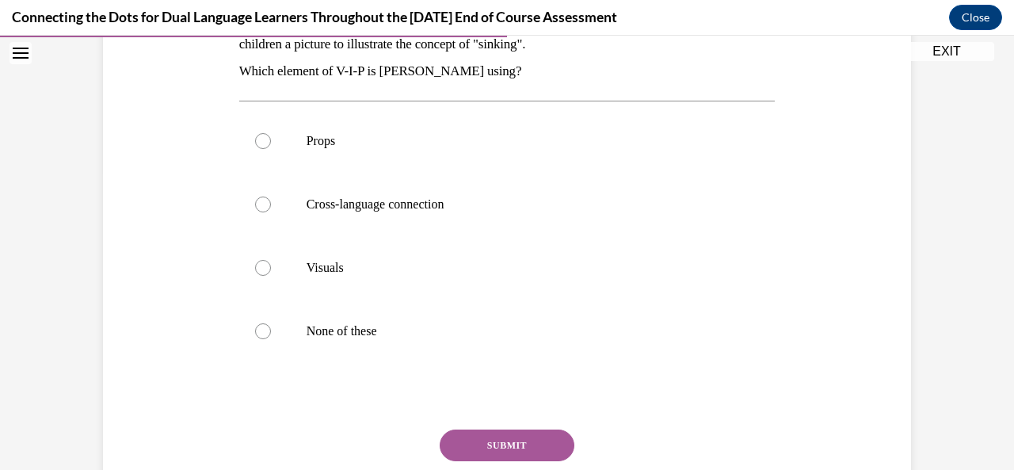
scroll to position [299, 0]
click at [261, 266] on div at bounding box center [263, 267] width 16 height 16
click at [261, 266] on input "Visuals" at bounding box center [263, 267] width 16 height 16
radio input "true"
click at [483, 443] on button "SUBMIT" at bounding box center [507, 444] width 135 height 32
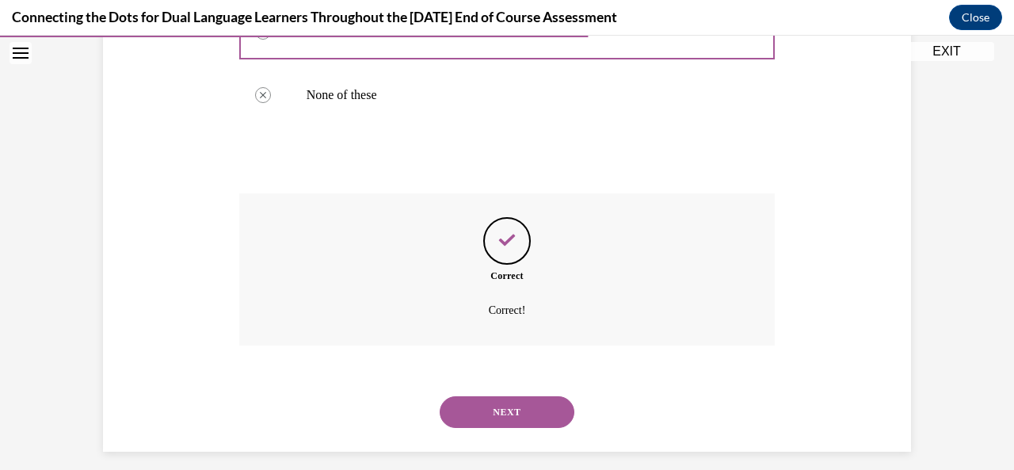
scroll to position [546, 0]
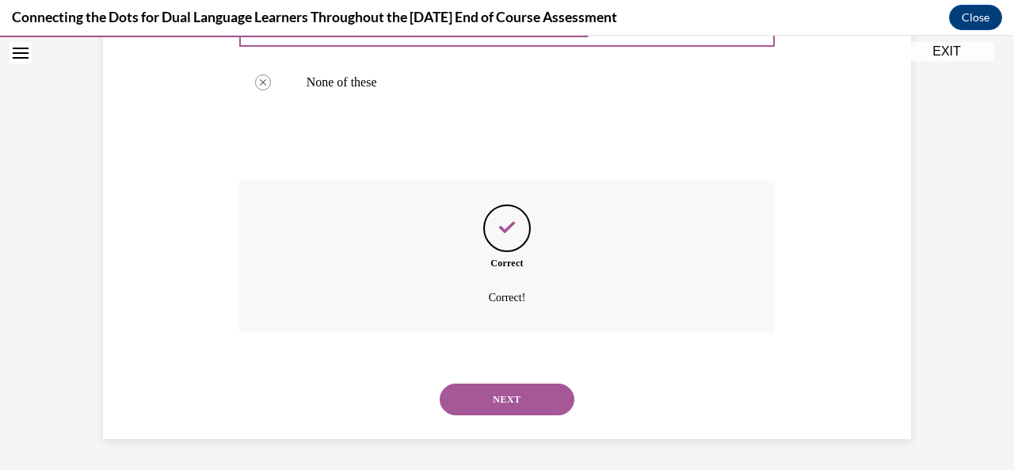
click at [491, 409] on button "NEXT" at bounding box center [507, 399] width 135 height 32
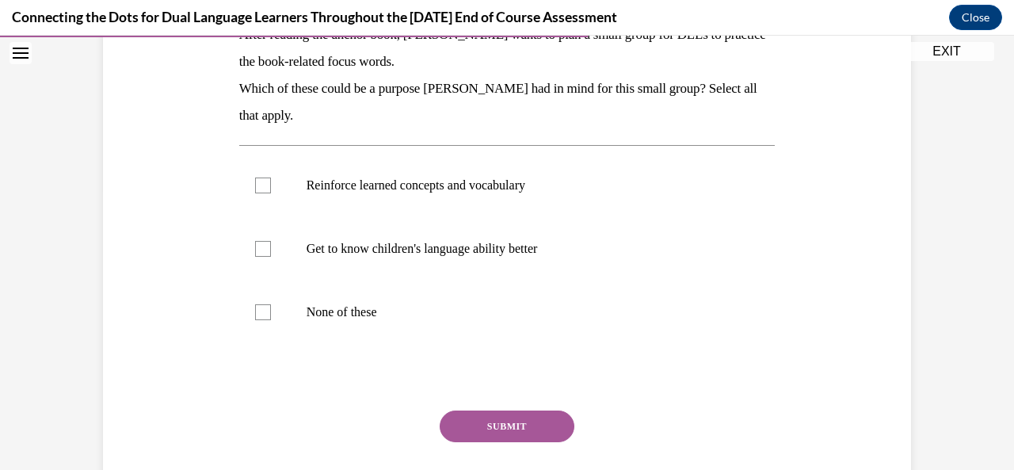
scroll to position [282, 0]
click at [254, 256] on label "Get to know children's language ability better" at bounding box center [507, 246] width 536 height 63
click at [255, 255] on input "Get to know children's language ability better" at bounding box center [263, 247] width 16 height 16
checkbox input "true"
click at [504, 436] on button "SUBMIT" at bounding box center [507, 425] width 135 height 32
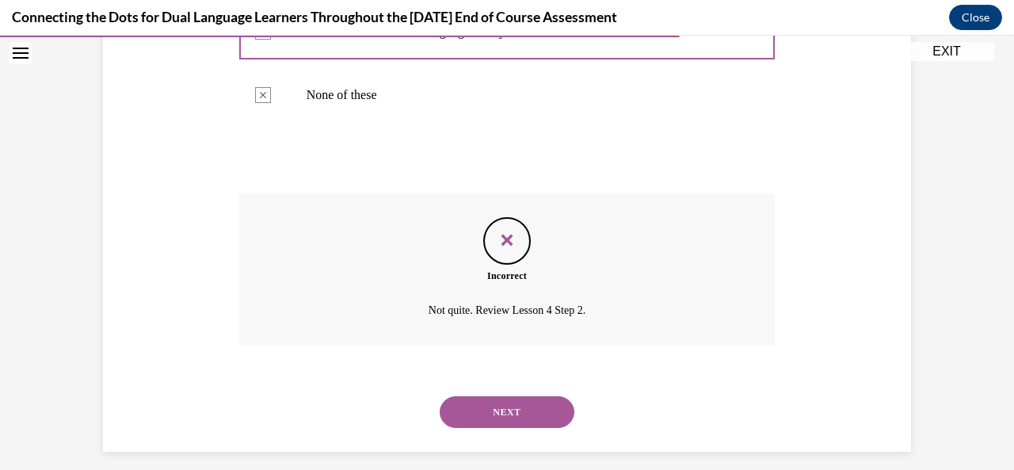
scroll to position [510, 0]
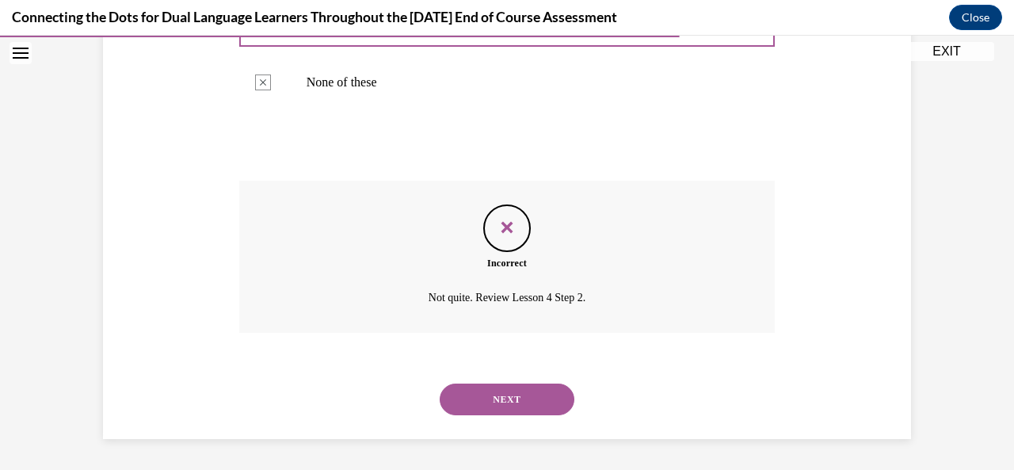
click at [463, 403] on button "NEXT" at bounding box center [507, 399] width 135 height 32
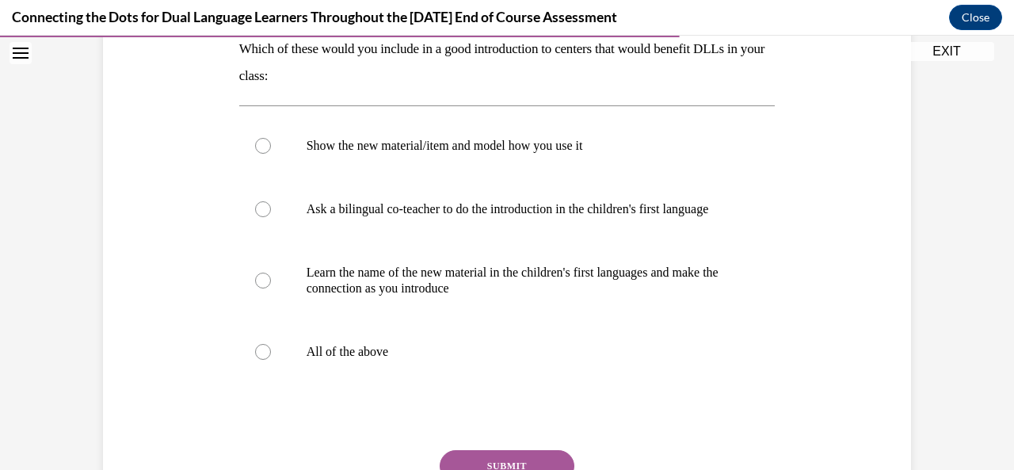
scroll to position [266, 0]
click at [261, 360] on div at bounding box center [263, 352] width 16 height 16
click at [261, 360] on input "All of the above" at bounding box center [263, 352] width 16 height 16
radio input "true"
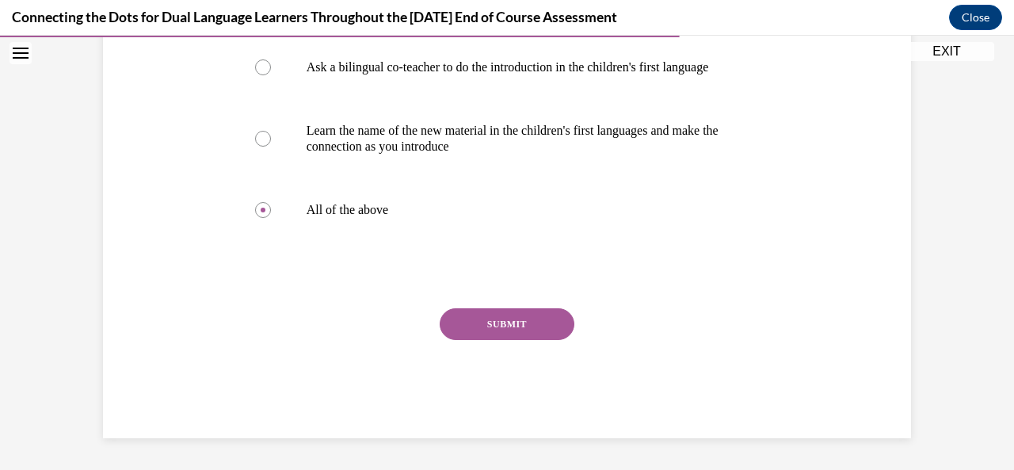
click at [478, 329] on button "SUBMIT" at bounding box center [507, 324] width 135 height 32
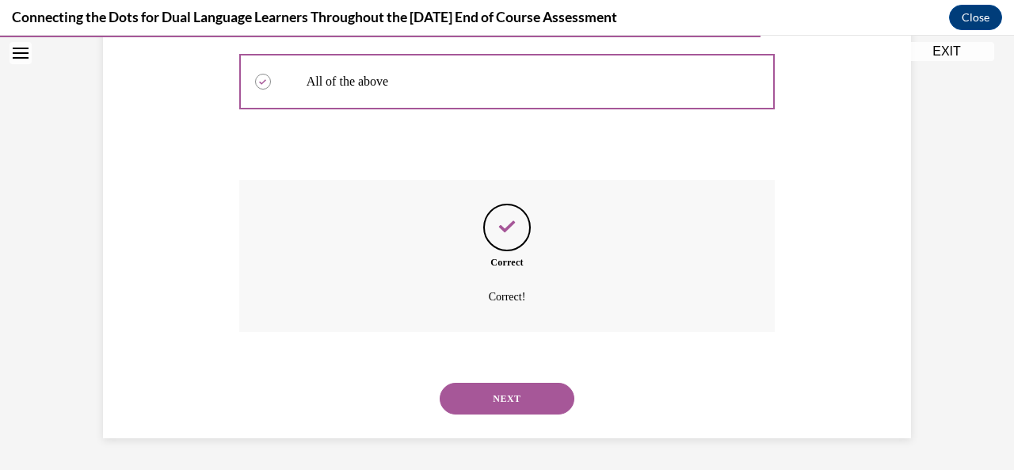
scroll to position [551, 0]
click at [489, 409] on button "NEXT" at bounding box center [507, 398] width 135 height 32
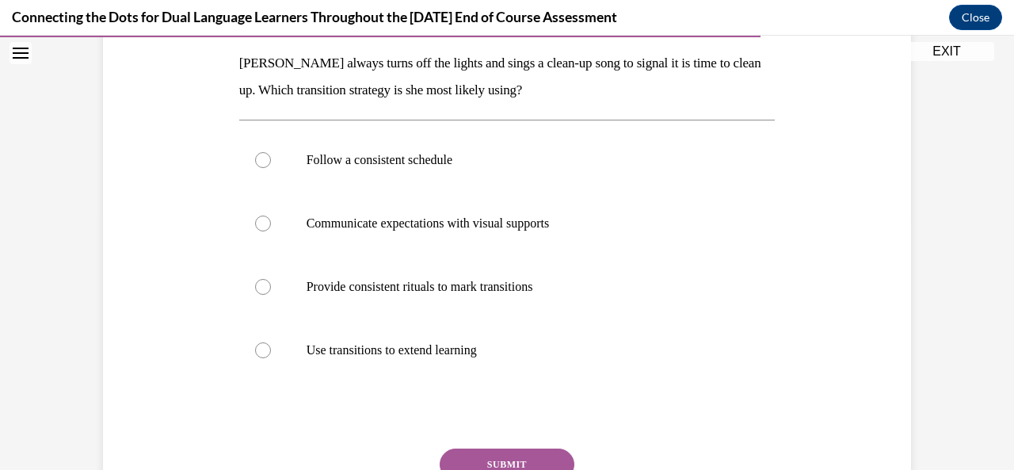
scroll to position [264, 0]
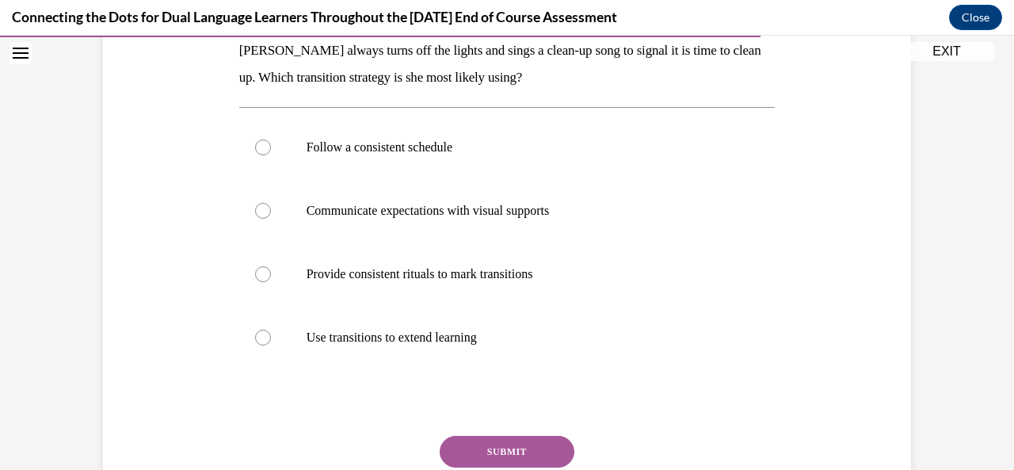
click at [255, 274] on div at bounding box center [263, 274] width 16 height 16
click at [255, 274] on input "Provide consistent rituals to mark transitions" at bounding box center [263, 274] width 16 height 16
radio input "true"
click at [462, 455] on button "SUBMIT" at bounding box center [507, 452] width 135 height 32
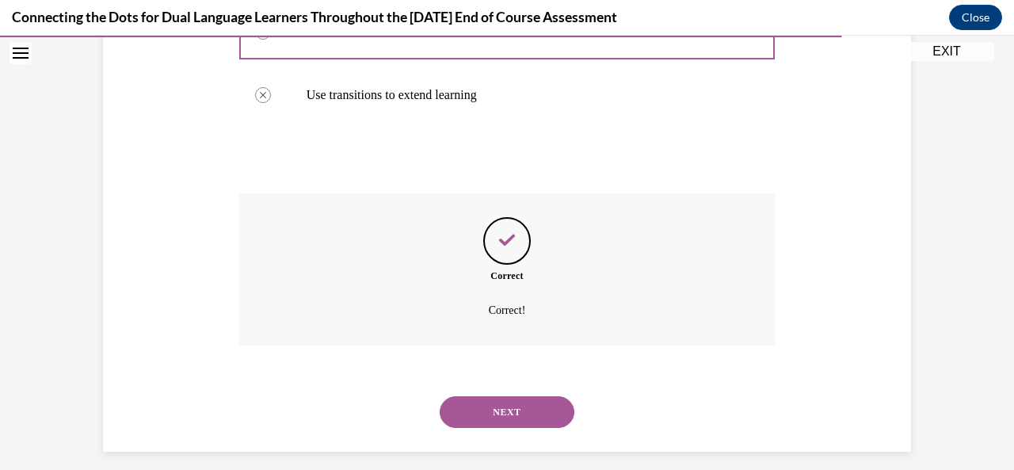
scroll to position [519, 0]
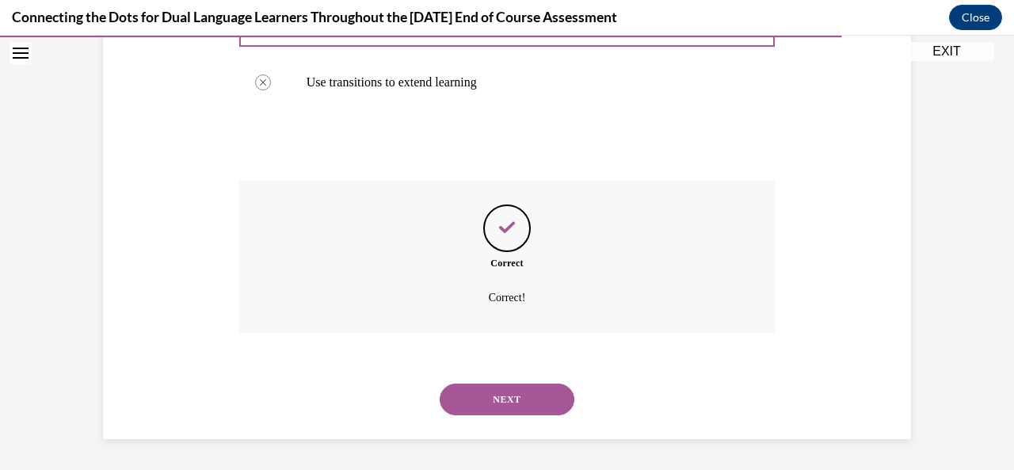
click at [477, 409] on button "NEXT" at bounding box center [507, 399] width 135 height 32
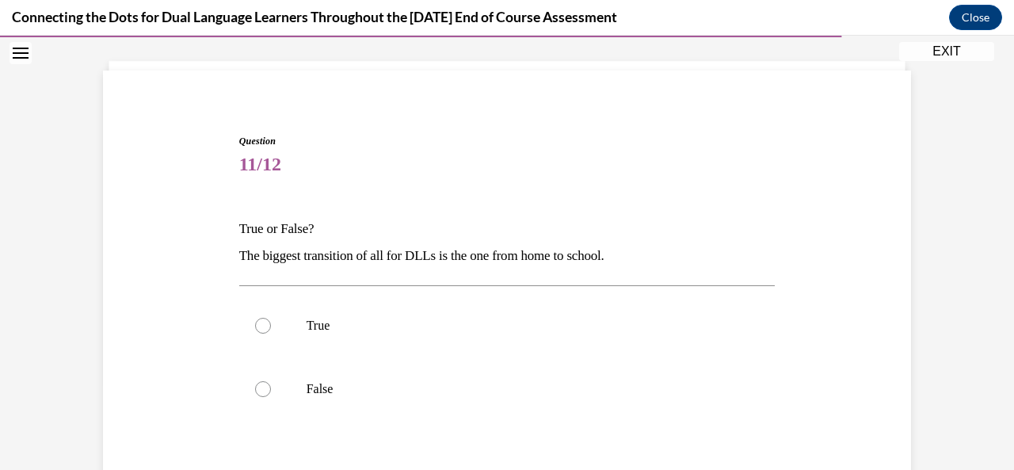
scroll to position [93, 0]
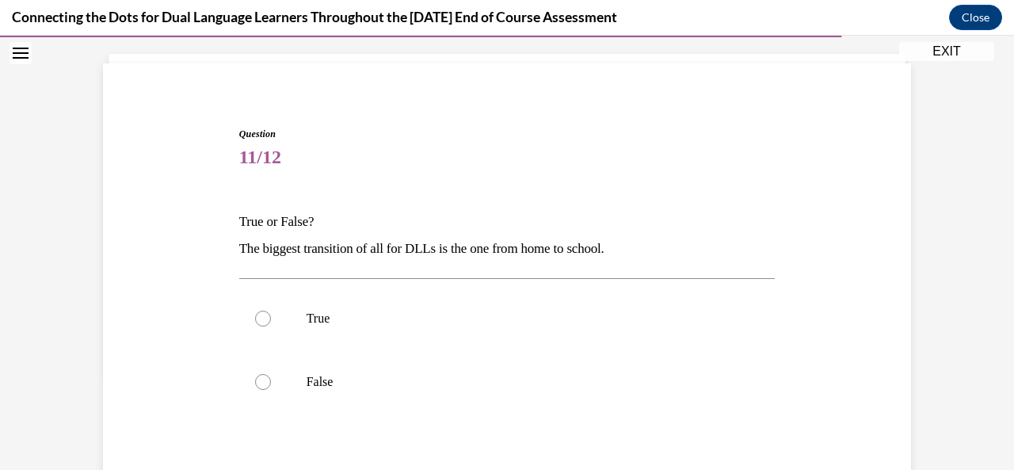
click at [258, 320] on div at bounding box center [263, 318] width 16 height 16
click at [258, 320] on input "True" at bounding box center [263, 318] width 16 height 16
radio input "true"
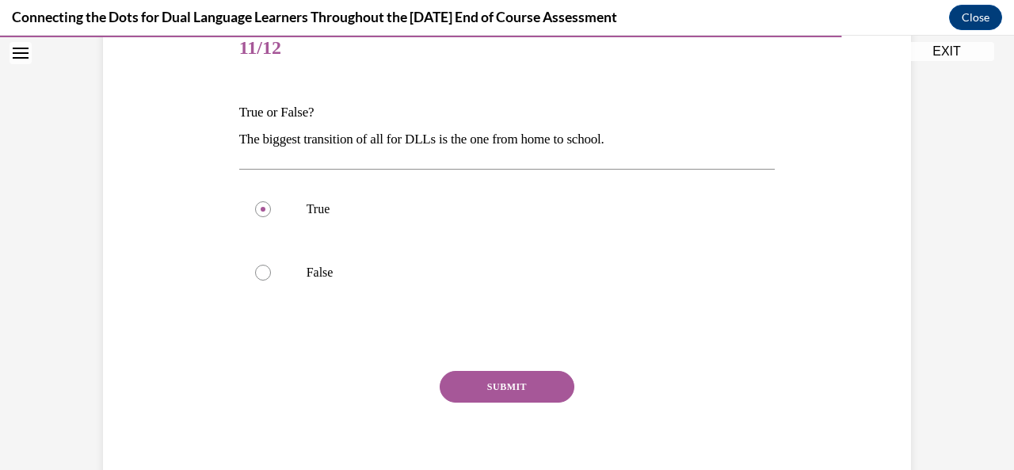
click at [469, 393] on button "SUBMIT" at bounding box center [507, 387] width 135 height 32
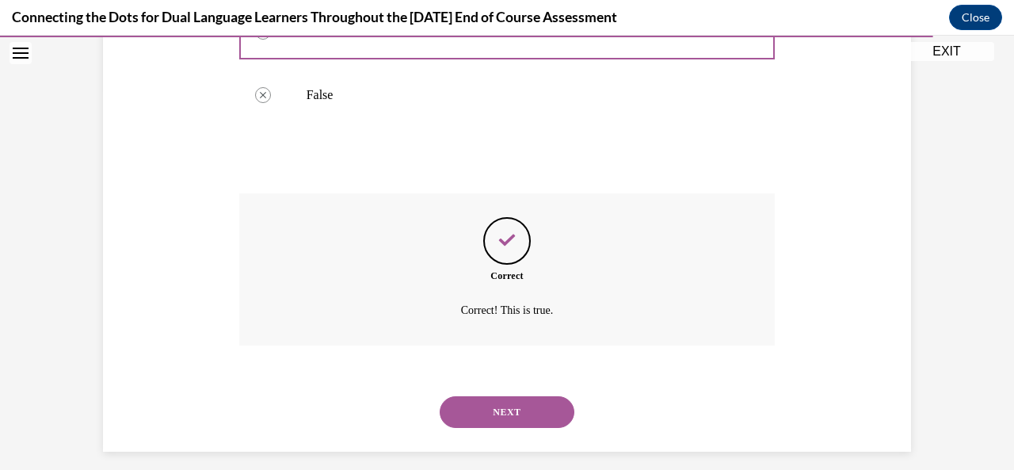
scroll to position [393, 0]
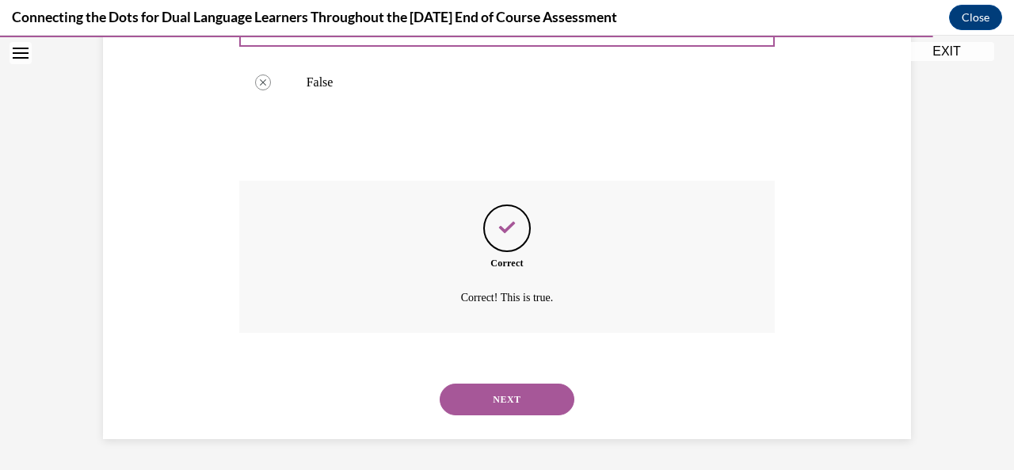
click at [484, 402] on button "NEXT" at bounding box center [507, 399] width 135 height 32
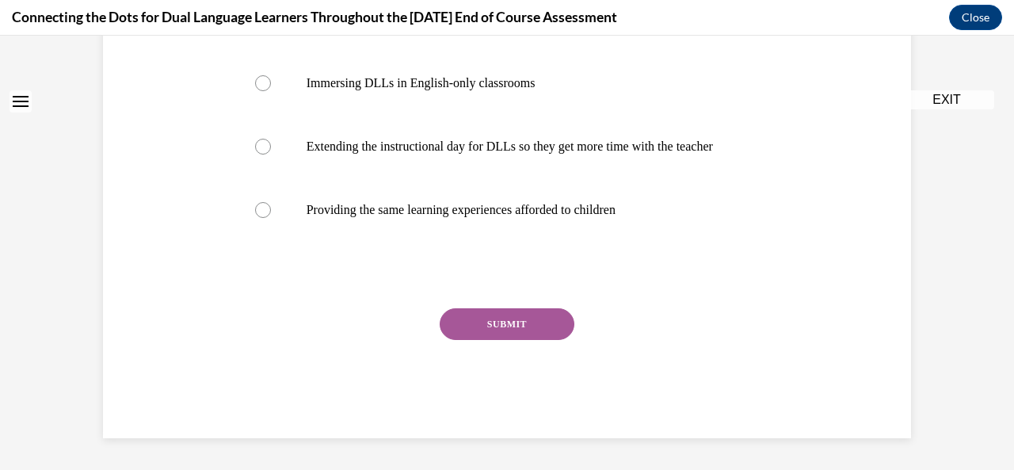
scroll to position [0, 0]
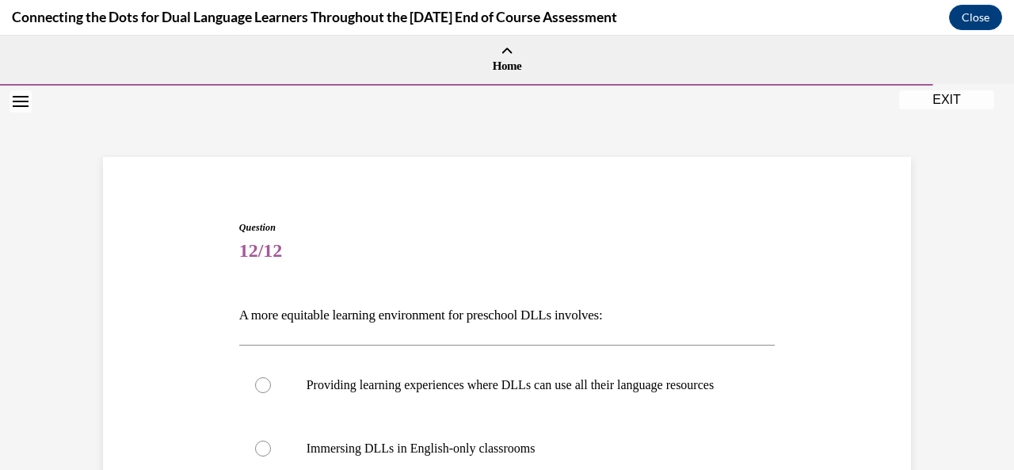
click at [255, 383] on label "Providing learning experiences where DLLs can use all their language resources" at bounding box center [507, 384] width 536 height 63
click at [255, 383] on input "Providing learning experiences where DLLs can use all their language resources" at bounding box center [263, 385] width 16 height 16
radio input "true"
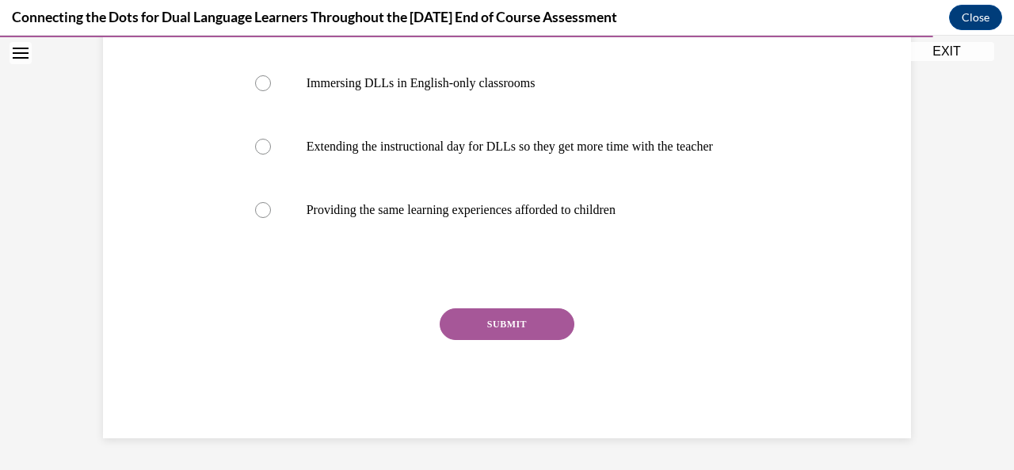
click at [471, 334] on button "SUBMIT" at bounding box center [507, 324] width 135 height 32
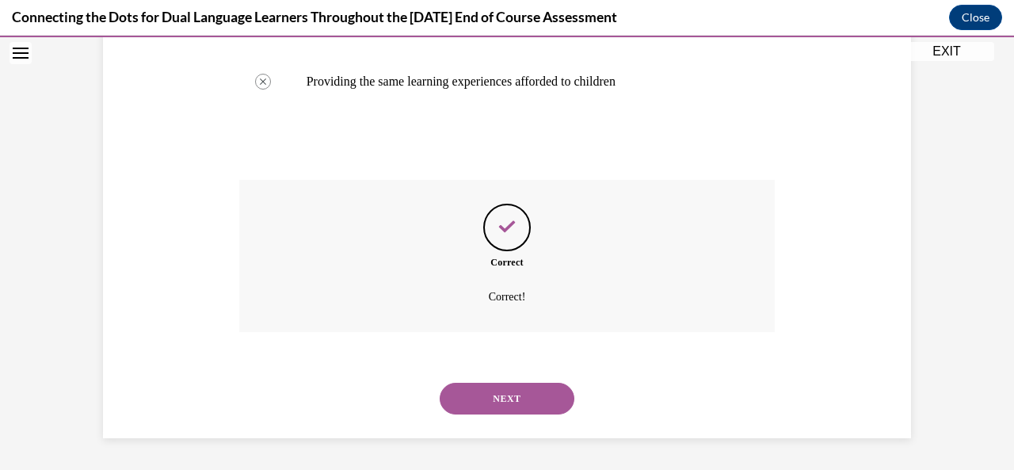
scroll to position [524, 0]
click at [481, 405] on button "NEXT" at bounding box center [507, 398] width 135 height 32
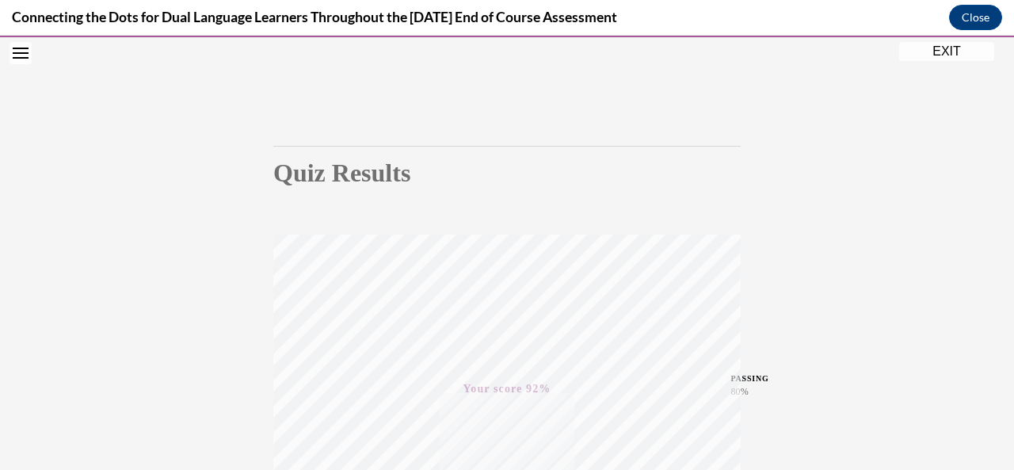
scroll to position [71, 0]
click at [944, 62] on div "Quiz Results PASSING 80% Your score 92% Passed PASSING 80% Your score Your scor…" at bounding box center [507, 395] width 1014 height 762
click at [976, 26] on button "Close" at bounding box center [975, 17] width 53 height 25
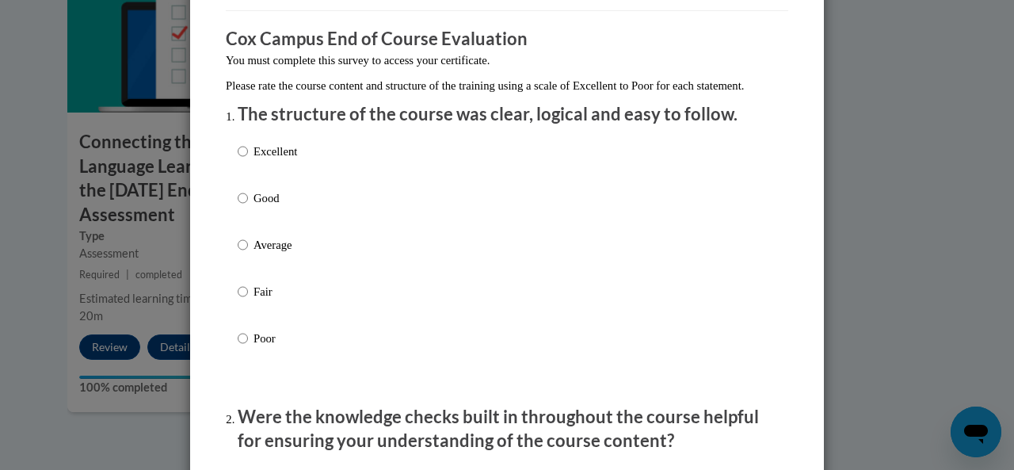
scroll to position [120, 0]
click at [238, 159] on input "Excellent" at bounding box center [243, 150] width 10 height 17
radio input "true"
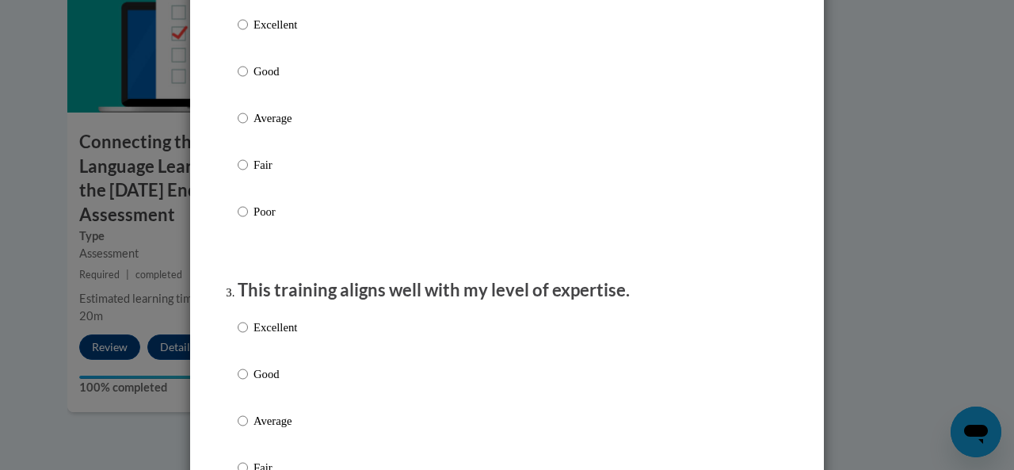
scroll to position [532, 0]
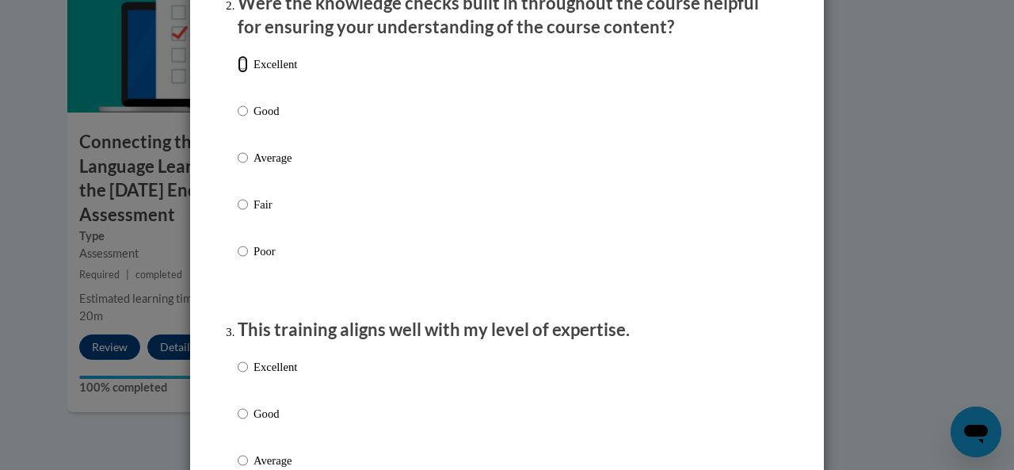
click at [238, 73] on input "Excellent" at bounding box center [243, 63] width 10 height 17
radio input "true"
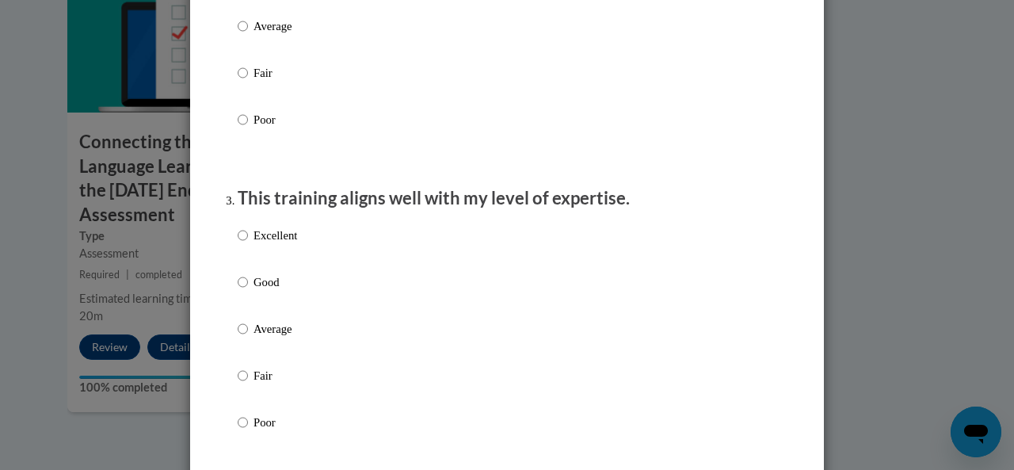
click at [255, 244] on p "Excellent" at bounding box center [275, 234] width 44 height 17
click at [248, 244] on input "Excellent" at bounding box center [243, 234] width 10 height 17
radio input "true"
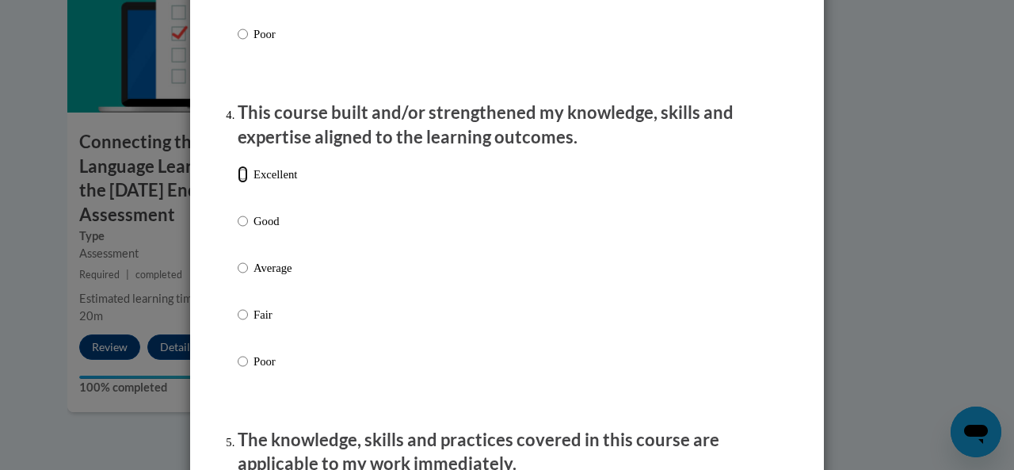
click at [238, 183] on input "Excellent" at bounding box center [243, 174] width 10 height 17
radio input "true"
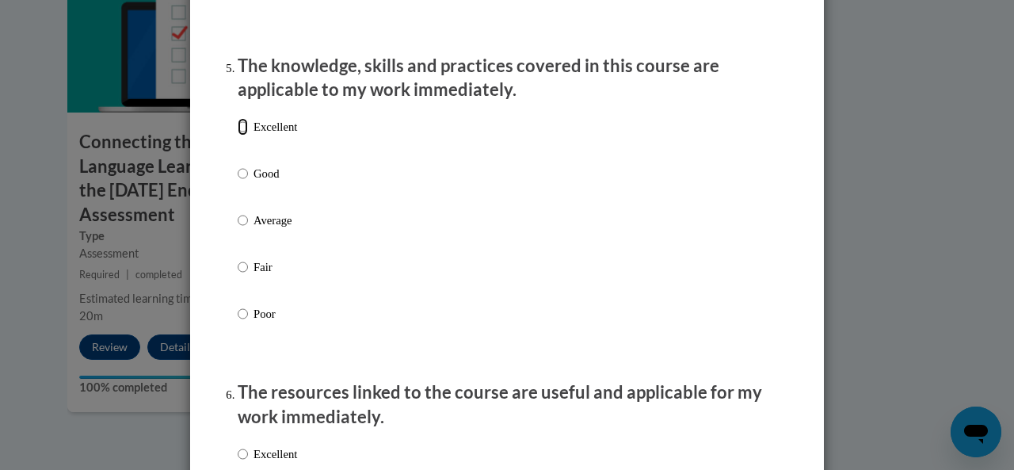
click at [238, 135] on input "Excellent" at bounding box center [243, 126] width 10 height 17
radio input "true"
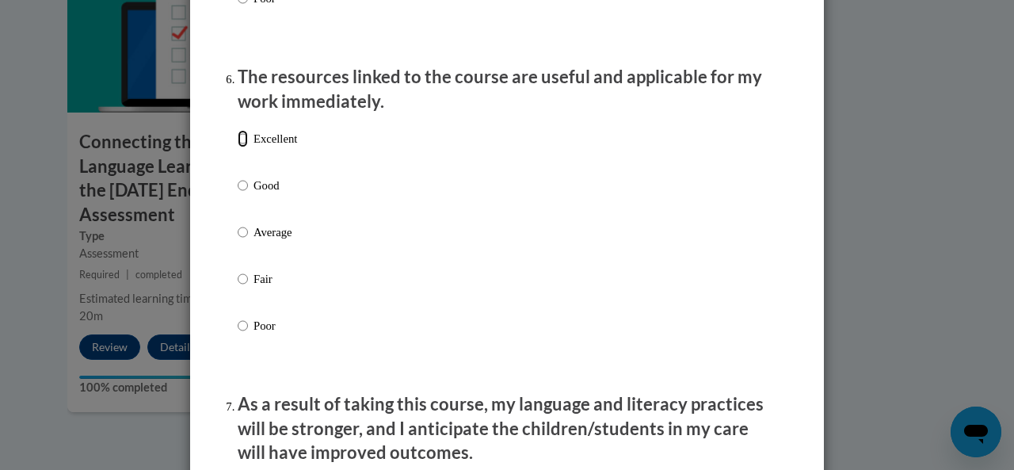
click at [238, 147] on input "Excellent" at bounding box center [243, 138] width 10 height 17
radio input "true"
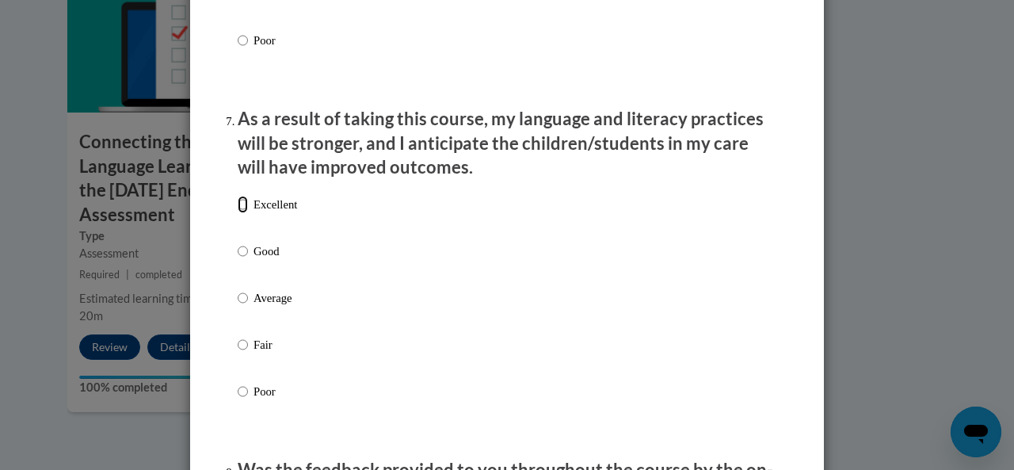
click at [238, 213] on input "Excellent" at bounding box center [243, 204] width 10 height 17
radio input "true"
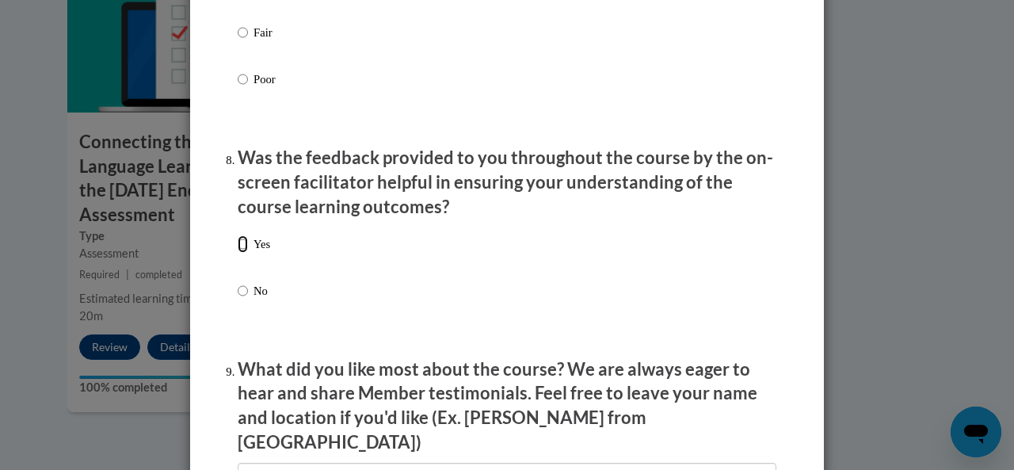
click at [239, 253] on input "Yes" at bounding box center [243, 243] width 10 height 17
radio input "true"
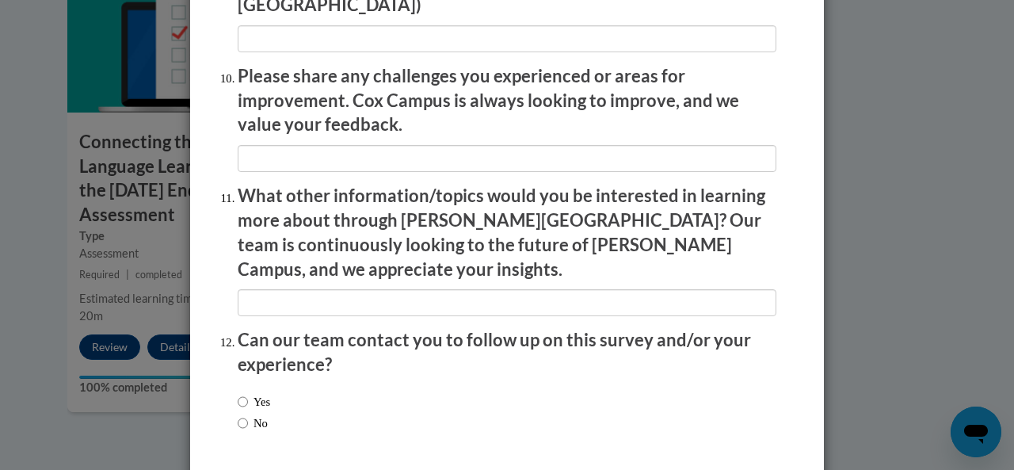
scroll to position [2823, 0]
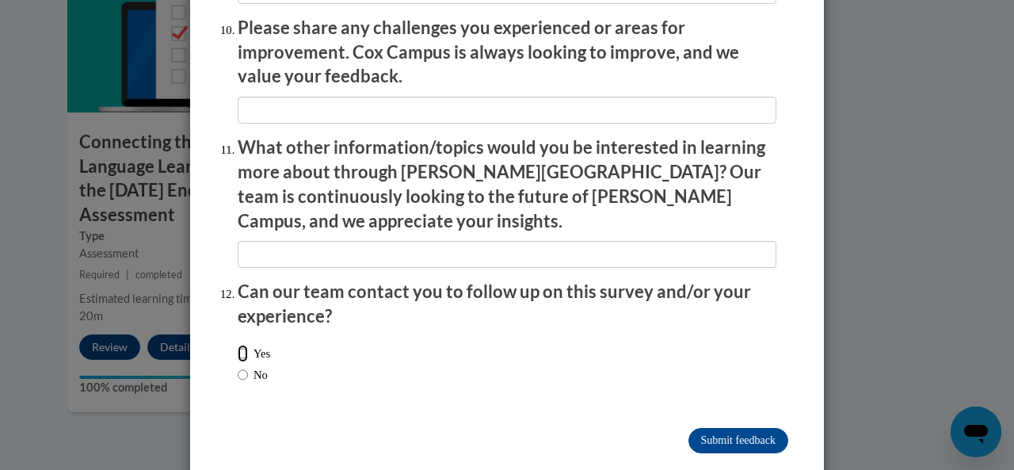
click at [238, 344] on input "Yes" at bounding box center [243, 352] width 10 height 17
radio input "true"
click at [692, 428] on input "Submit feedback" at bounding box center [738, 440] width 100 height 25
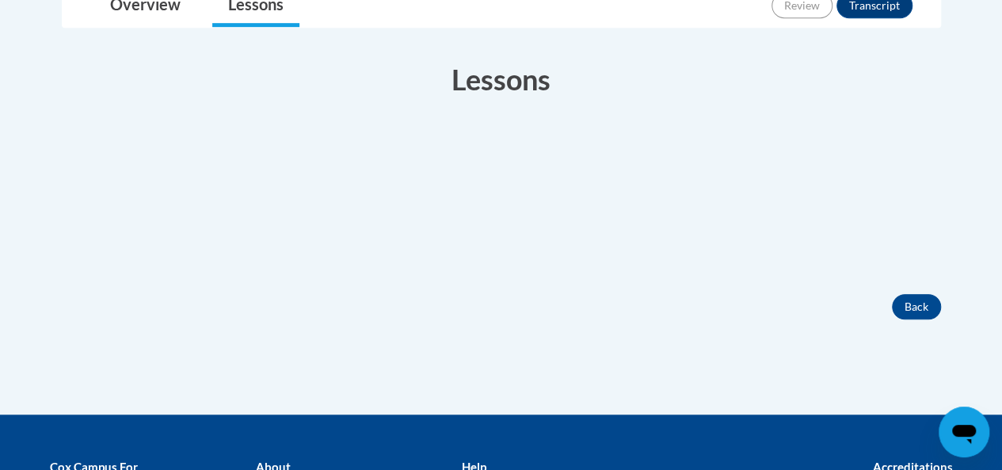
scroll to position [471, 0]
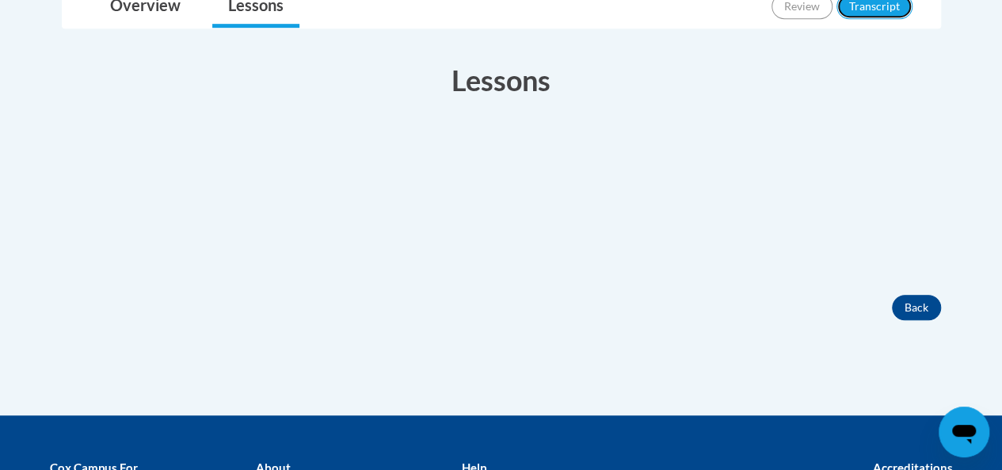
click at [889, 19] on button "Transcript" at bounding box center [874, 6] width 76 height 25
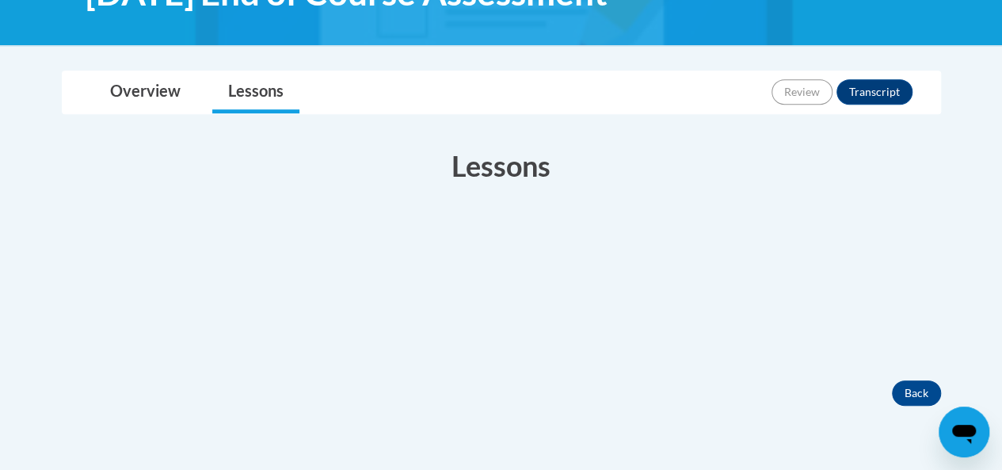
scroll to position [471, 0]
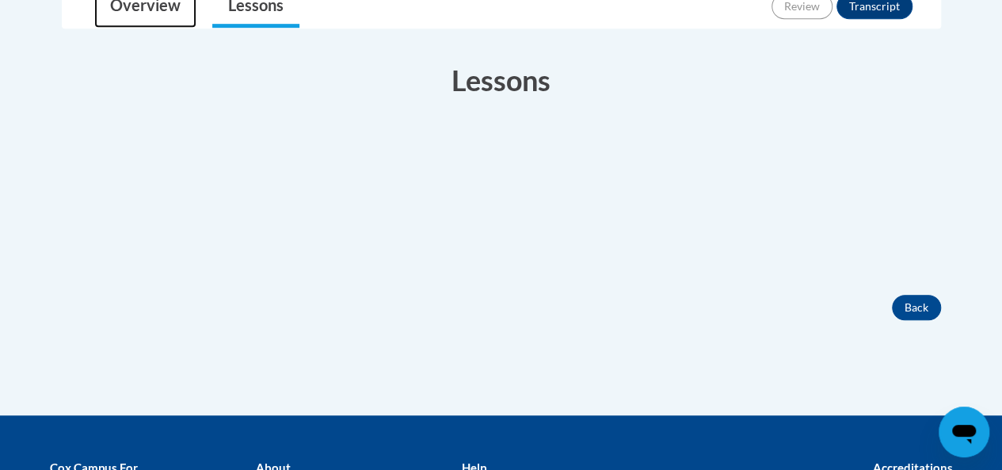
click at [149, 28] on link "Overview" at bounding box center [145, 7] width 102 height 42
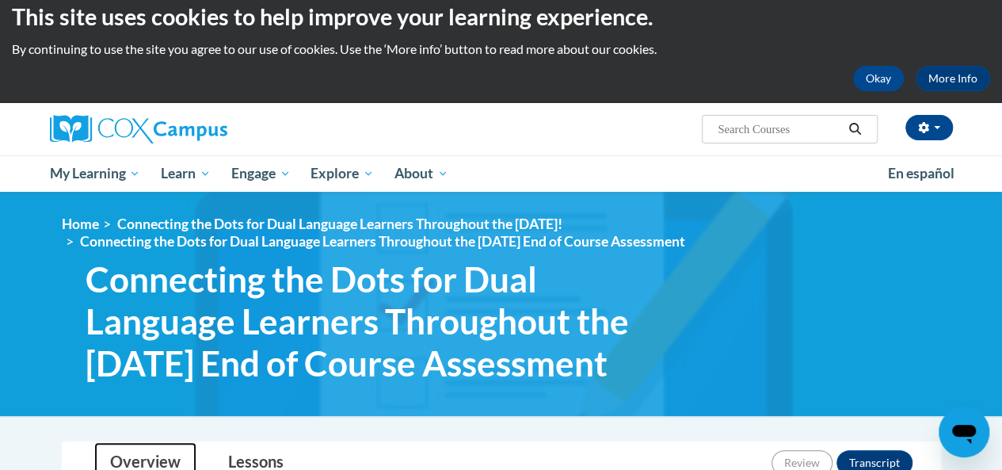
scroll to position [14, 0]
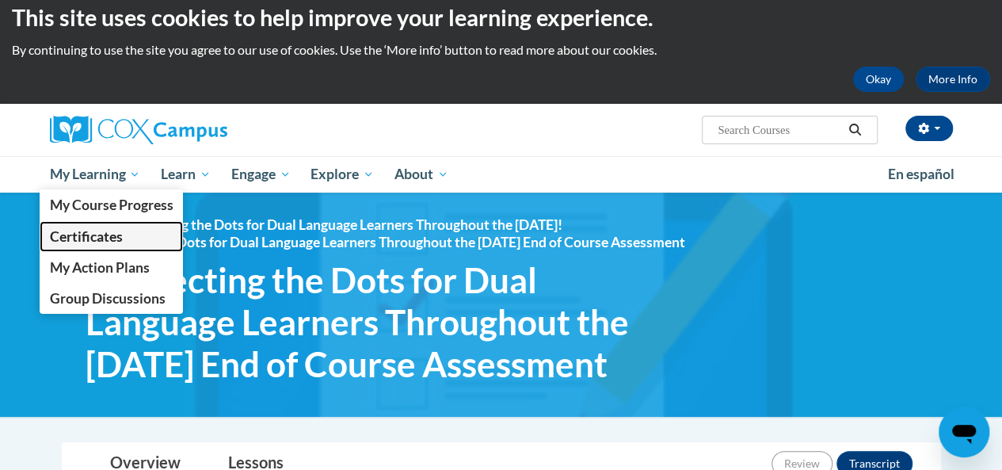
click at [116, 226] on link "Certificates" at bounding box center [112, 236] width 144 height 31
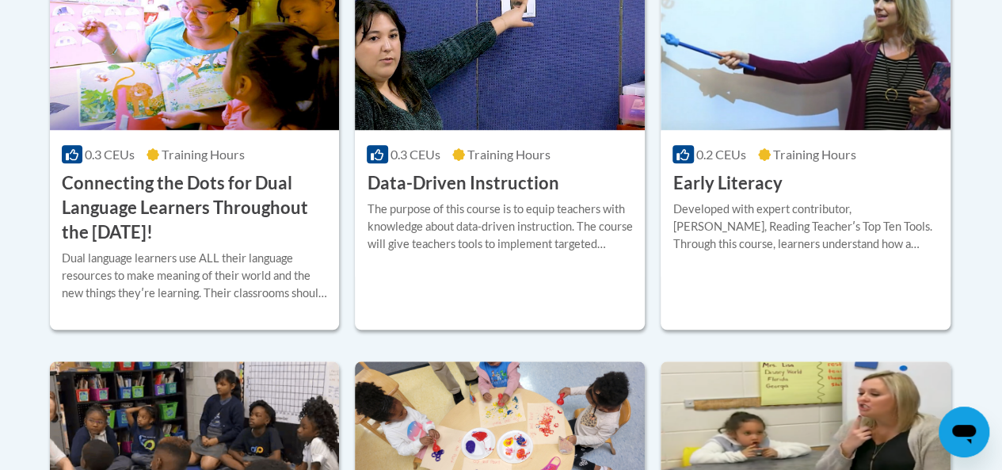
scroll to position [533, 0]
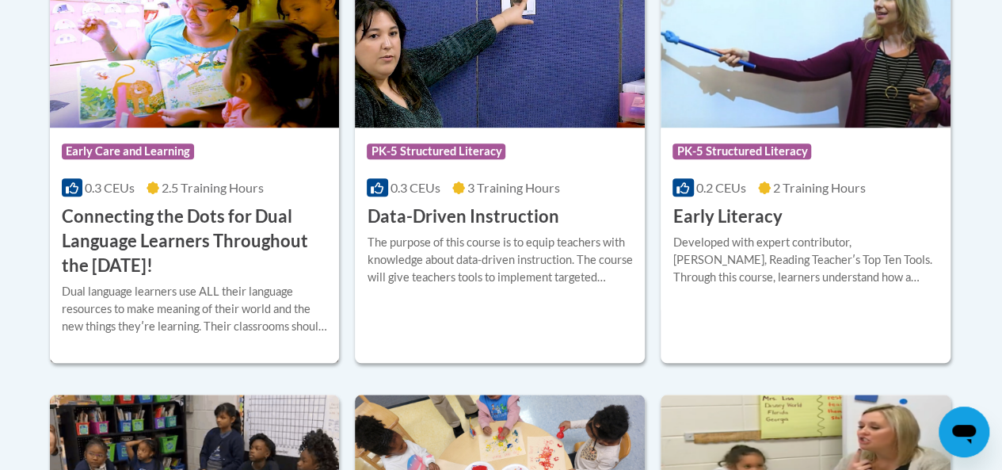
click at [118, 251] on h3 "Connecting the Dots for Dual Language Learners Throughout the [DATE]!" at bounding box center [195, 240] width 266 height 73
